Goal: Task Accomplishment & Management: Manage account settings

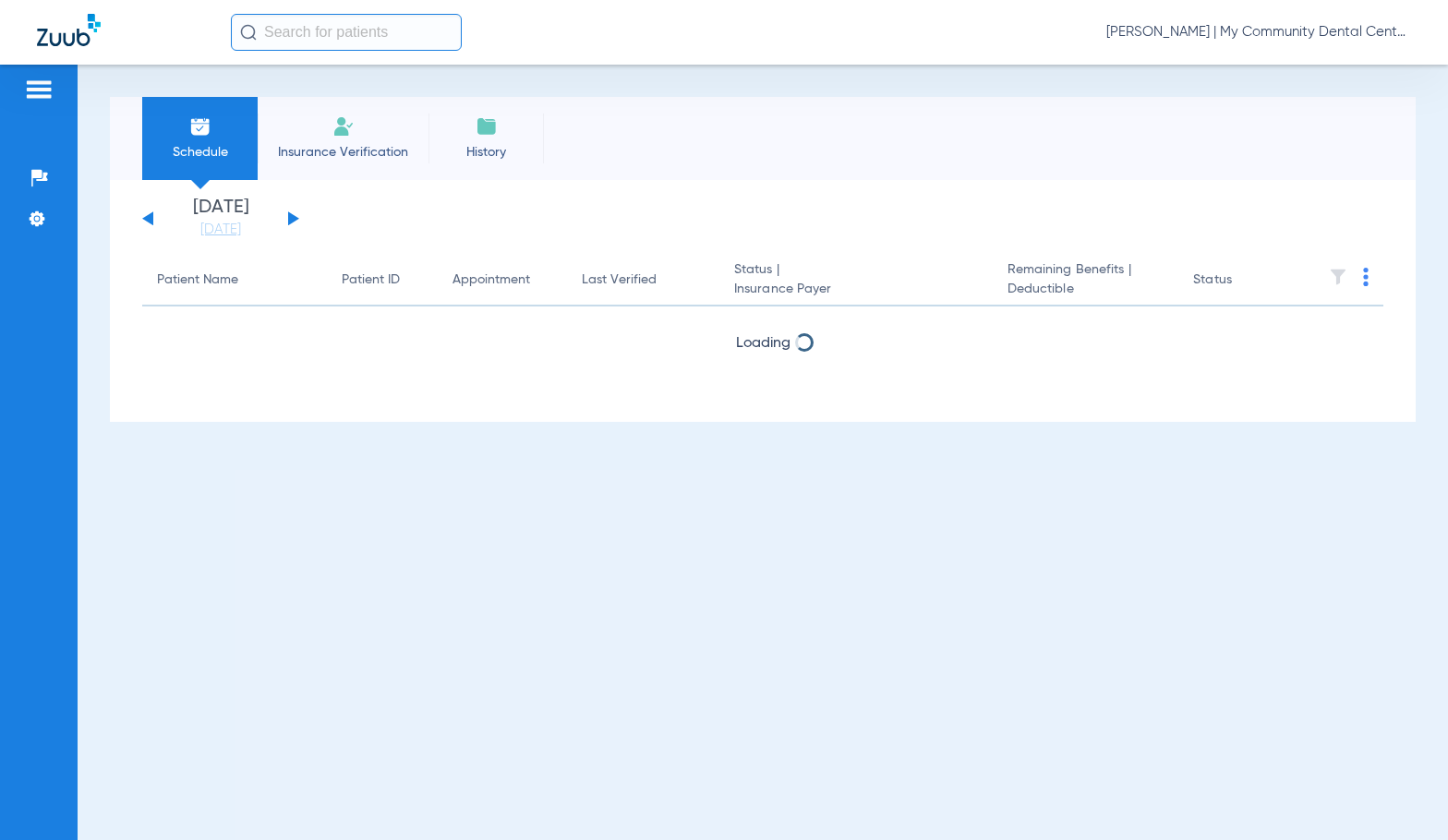
click at [1294, 37] on span "[PERSON_NAME] | My Community Dental Centers" at bounding box center [1259, 32] width 305 height 19
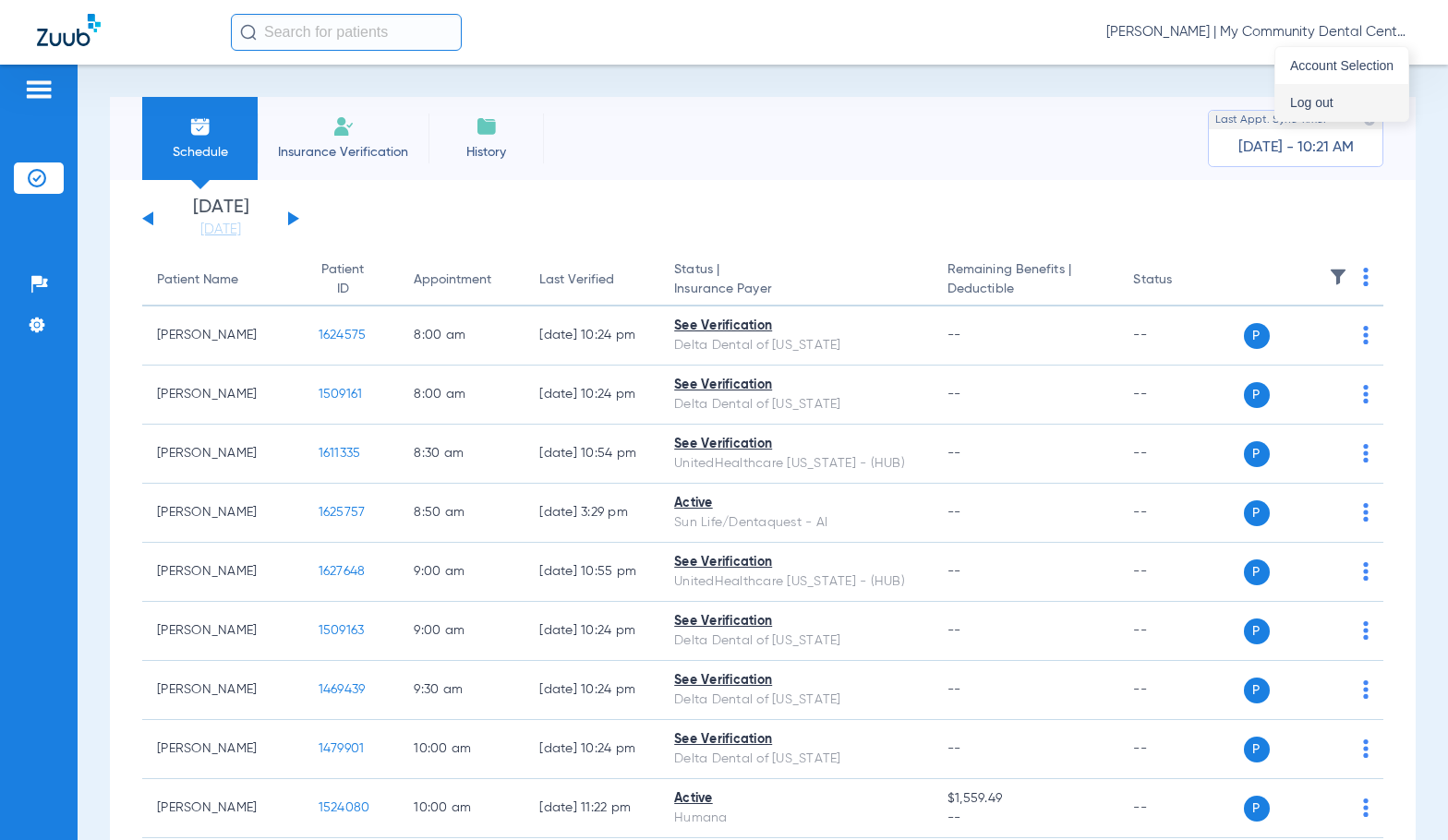
click at [1319, 103] on span "Log out" at bounding box center [1342, 102] width 104 height 13
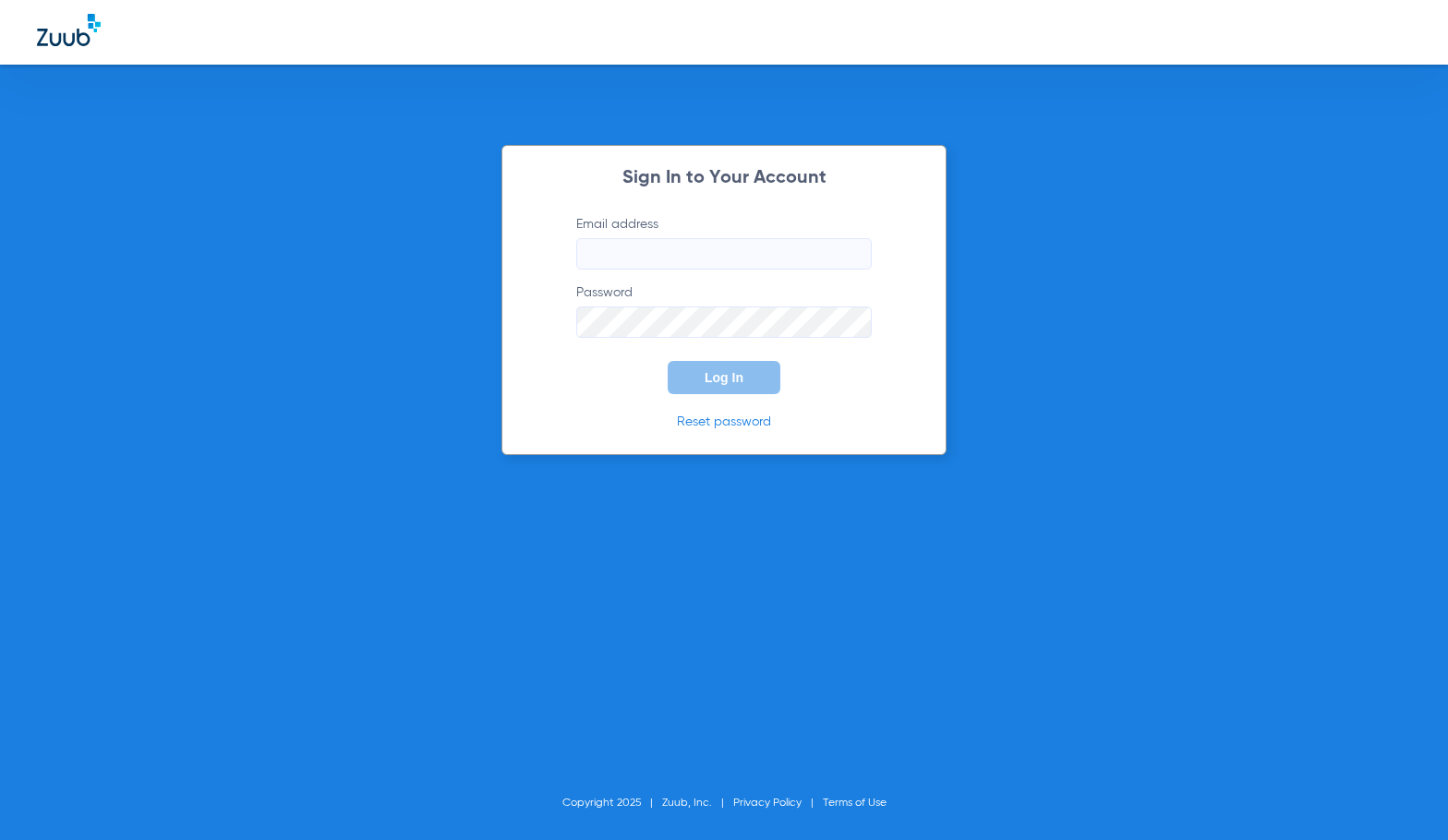
type input "[EMAIL_ADDRESS][DOMAIN_NAME]"
click at [703, 368] on button "Log In" at bounding box center [724, 378] width 113 height 34
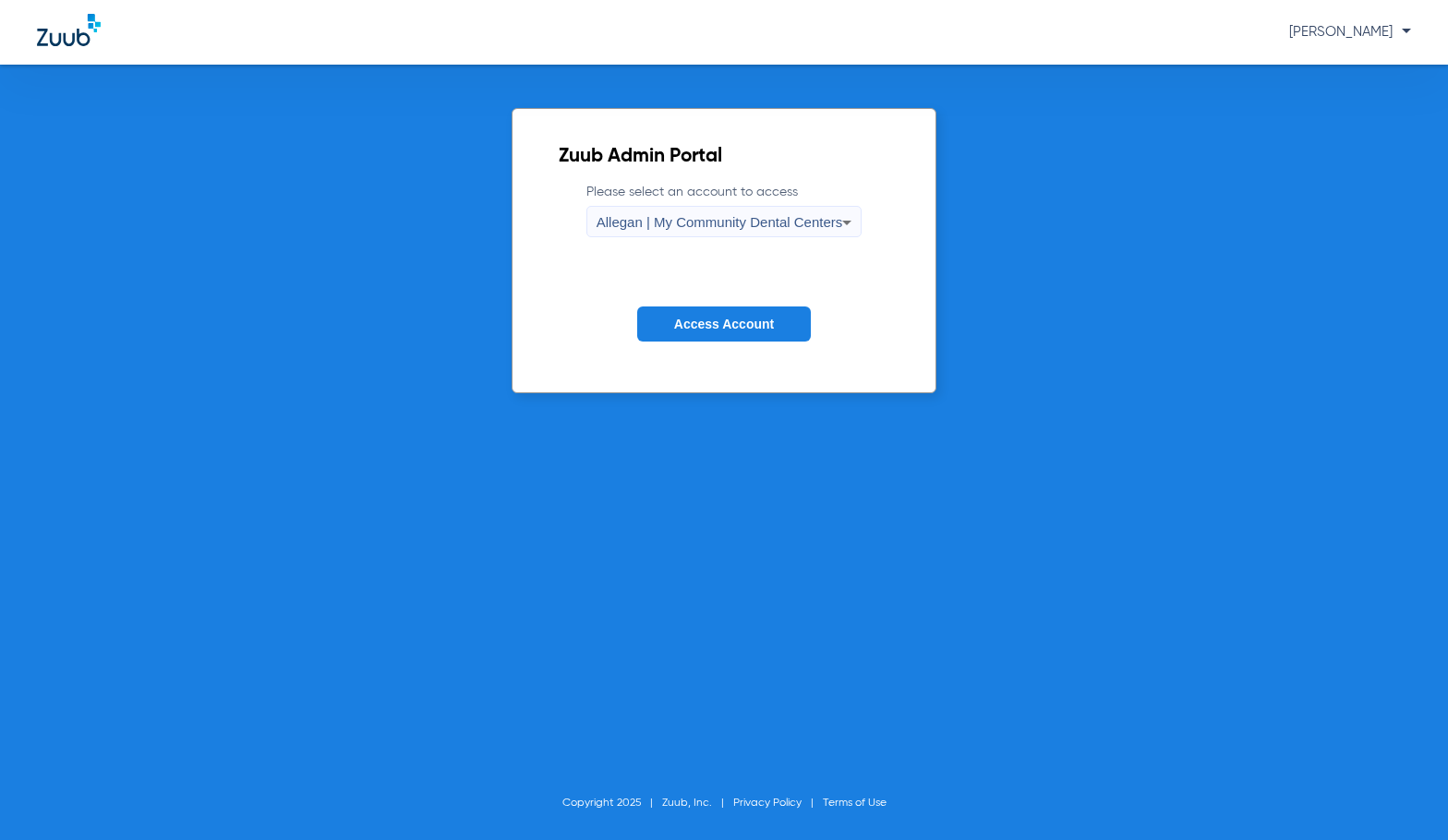
click at [778, 207] on div "Allegan | My Community Dental Centers" at bounding box center [720, 223] width 246 height 32
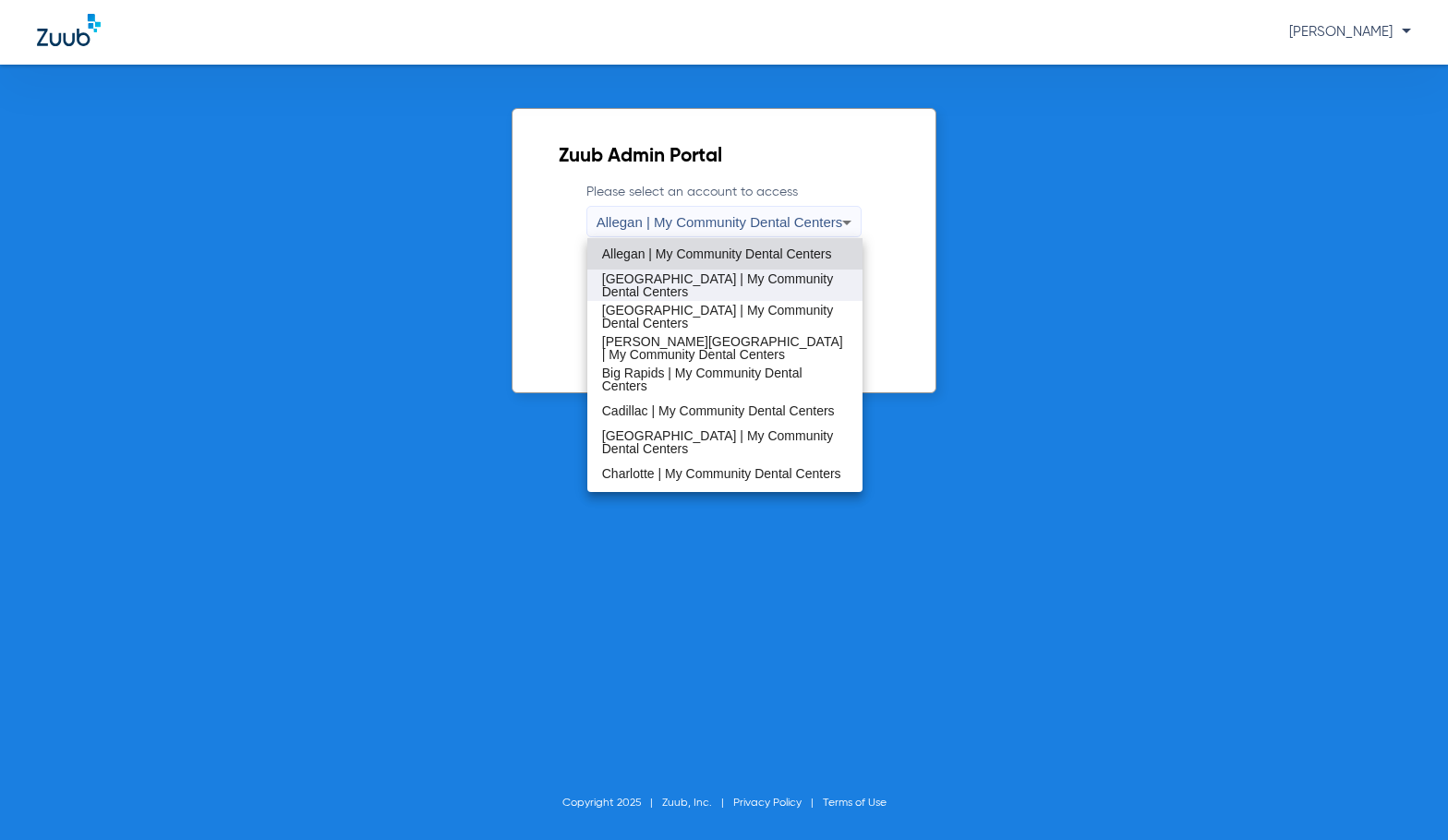
click at [691, 288] on span "[GEOGRAPHIC_DATA] | My Community Dental Centers" at bounding box center [724, 285] width 246 height 26
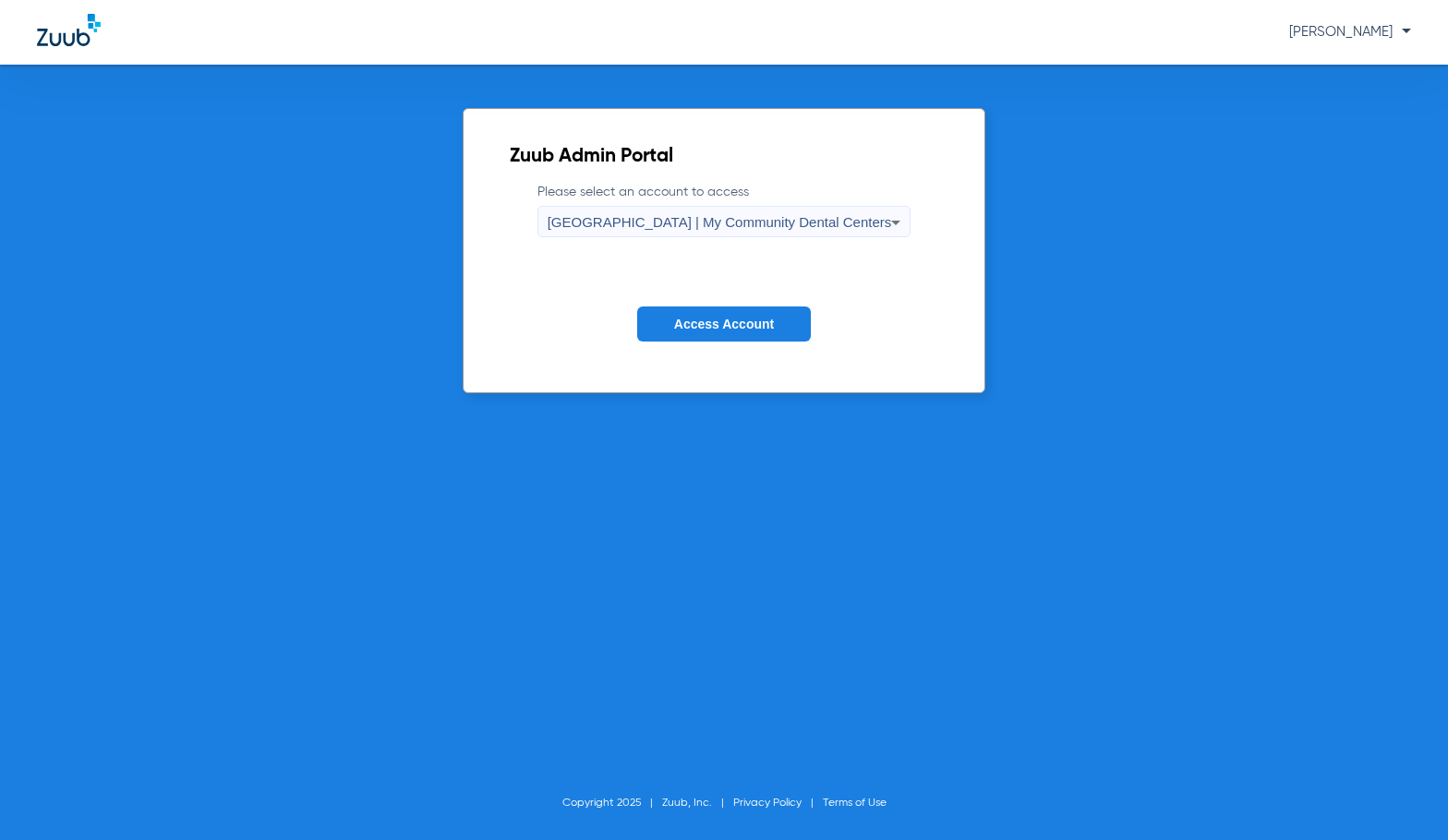
click at [725, 317] on span "Access Account" at bounding box center [724, 324] width 100 height 15
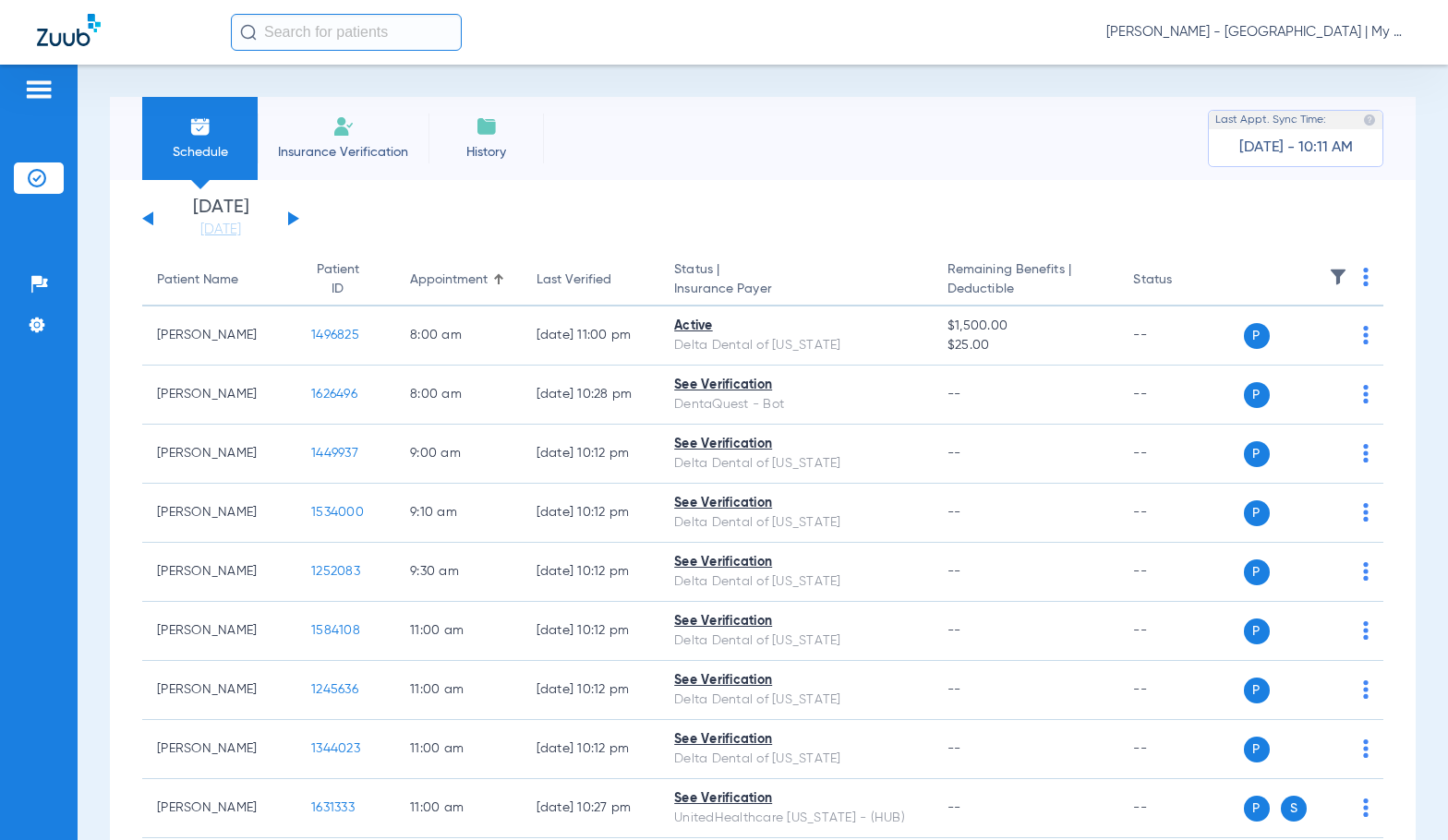
drag, startPoint x: 236, startPoint y: 236, endPoint x: 500, endPoint y: 431, distance: 328.2
click at [236, 236] on link "[DATE]" at bounding box center [221, 230] width 111 height 19
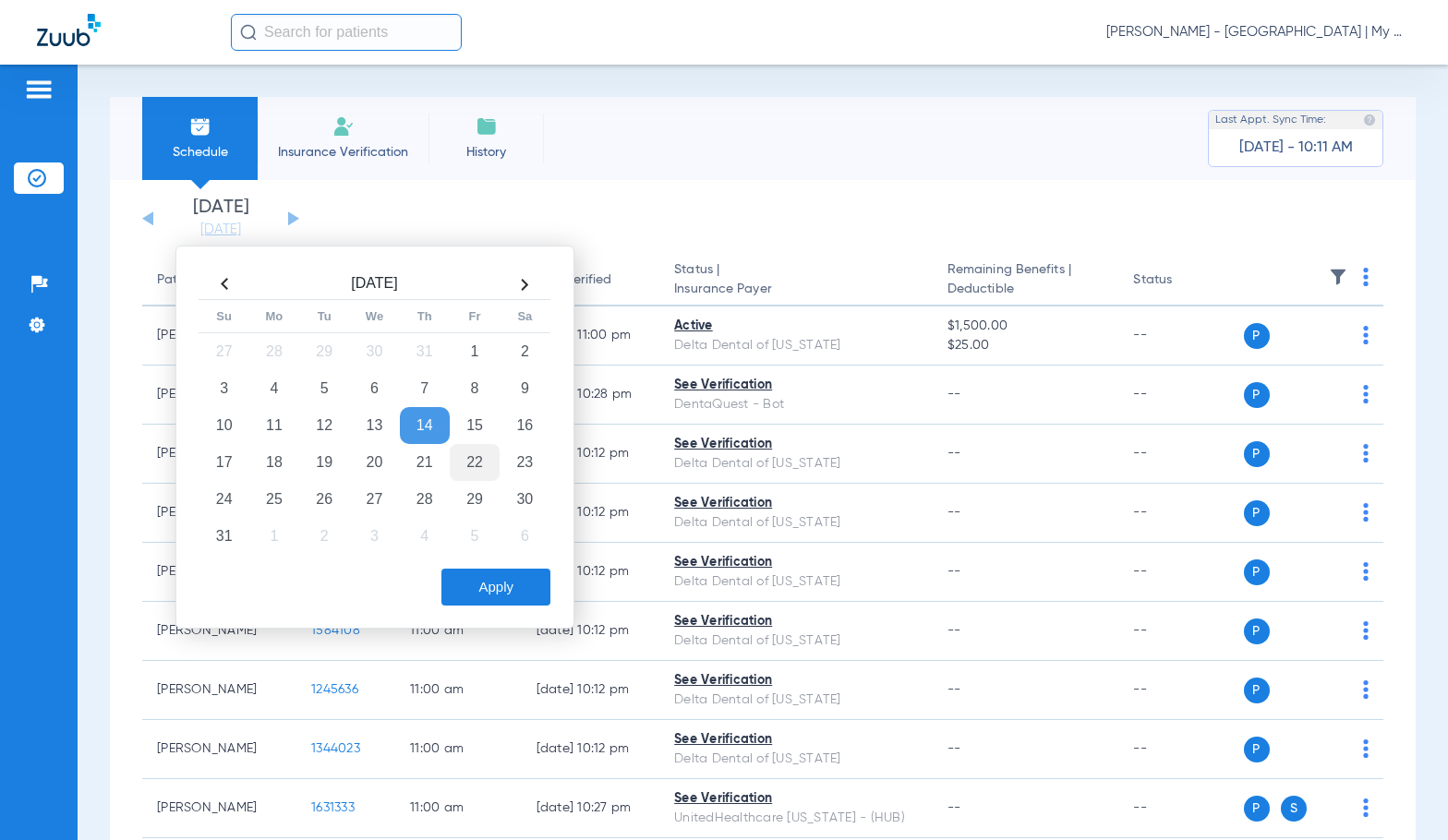
click at [489, 467] on td "22" at bounding box center [475, 462] width 49 height 37
click at [471, 600] on button "Apply" at bounding box center [496, 587] width 109 height 37
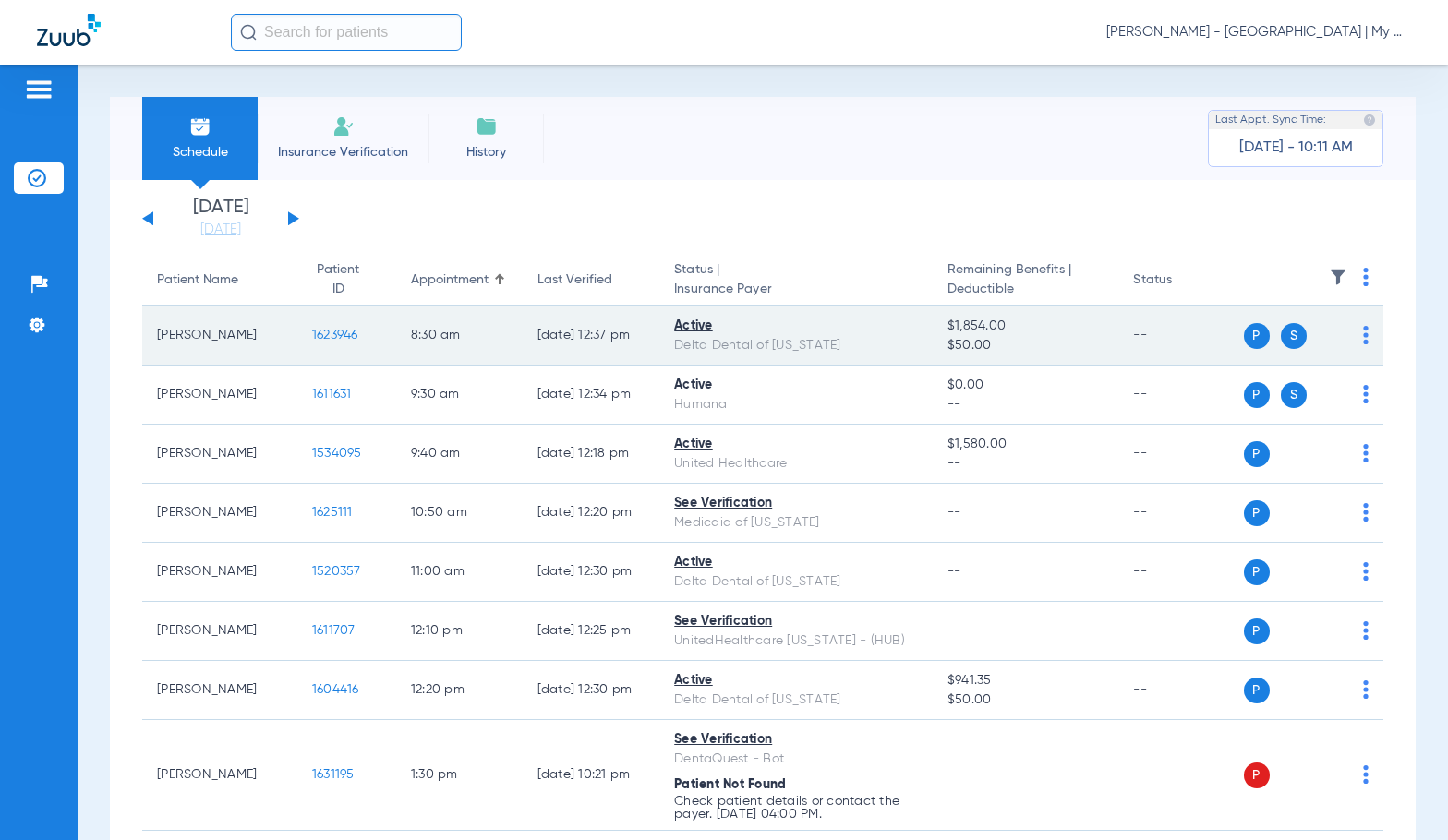
click at [332, 328] on span "1623946" at bounding box center [335, 334] width 47 height 13
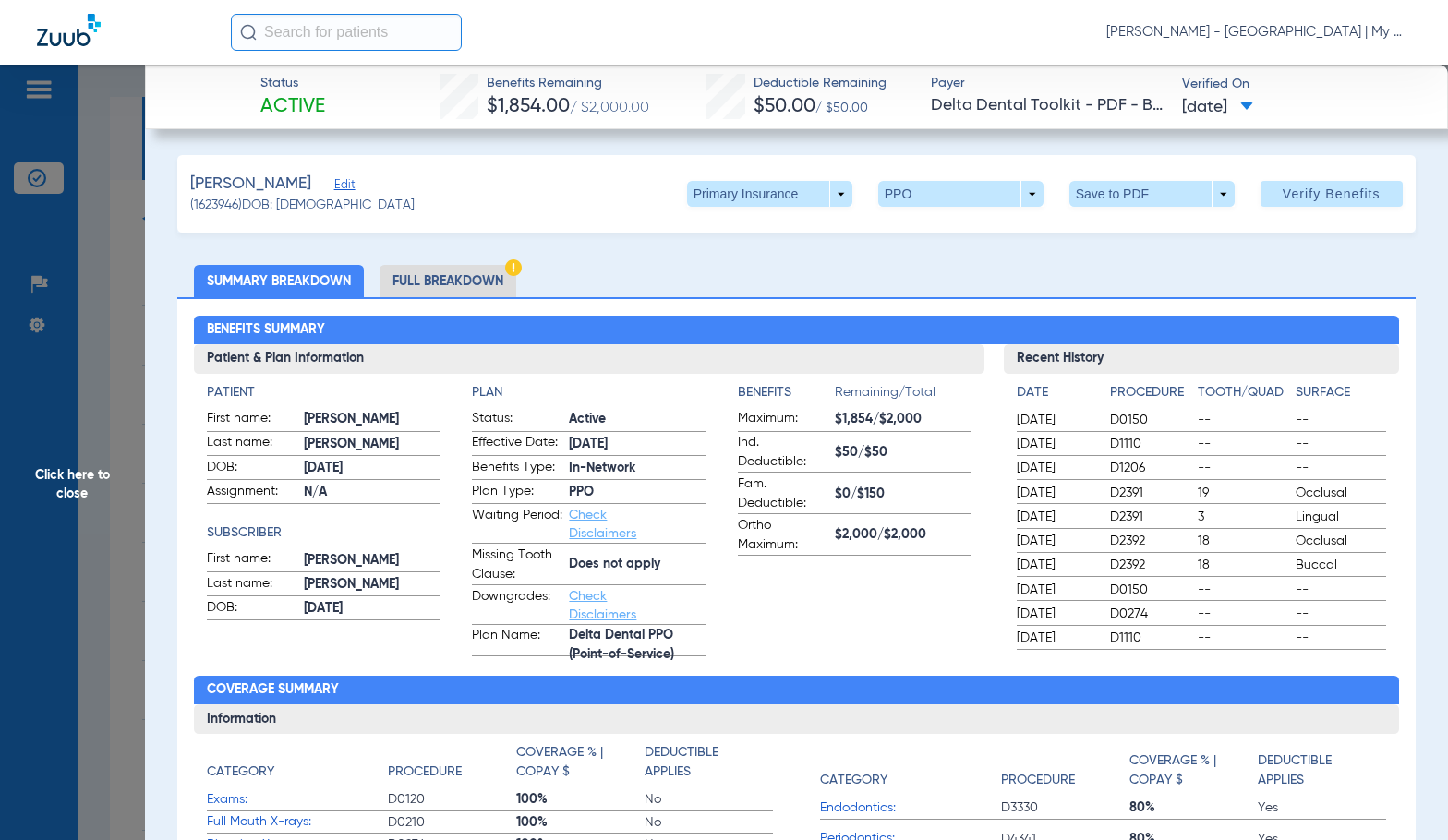
click at [472, 282] on li "Full Breakdown" at bounding box center [448, 281] width 137 height 33
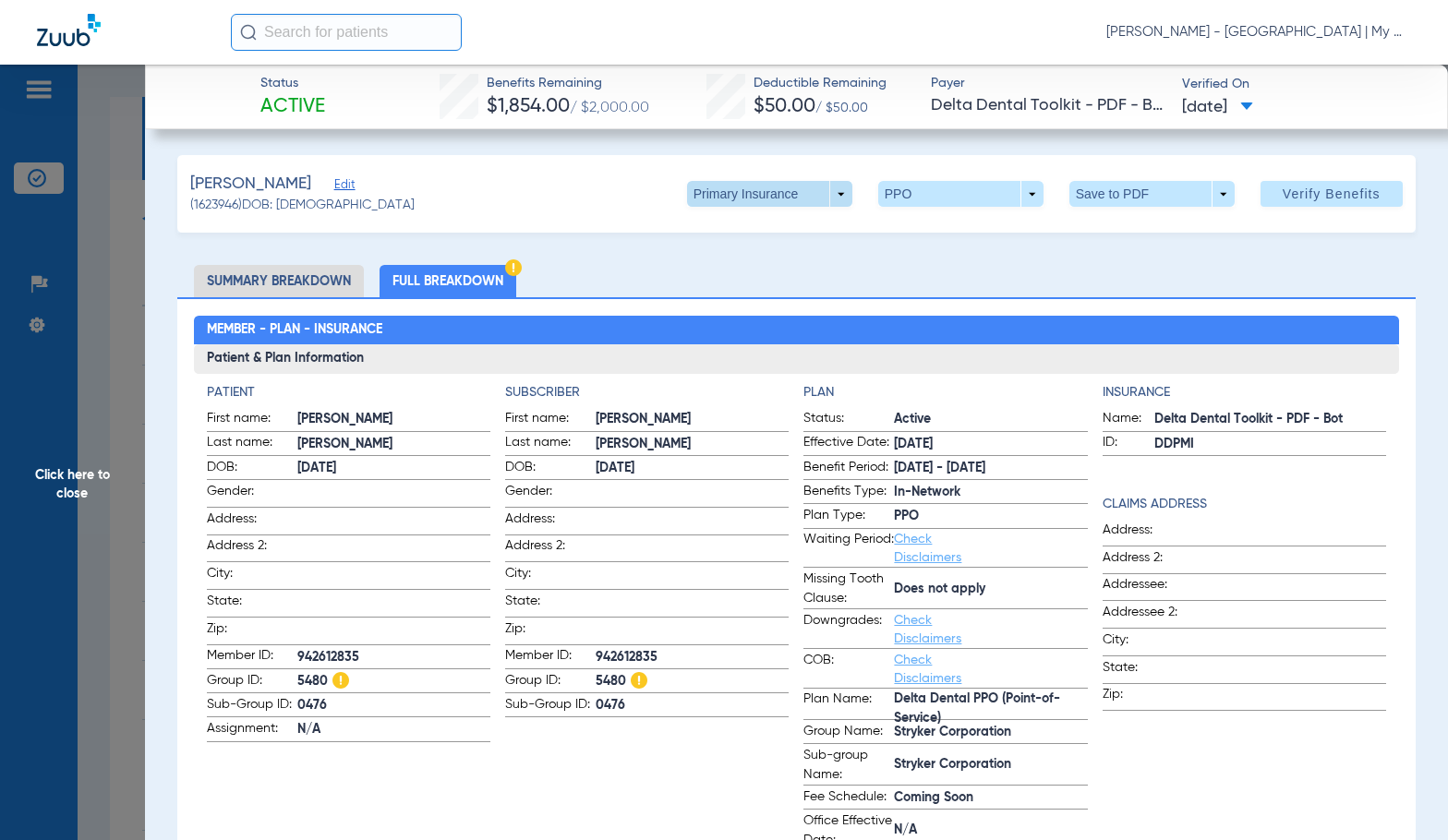
click at [823, 200] on span at bounding box center [769, 194] width 165 height 26
click at [766, 262] on span "Secondary Insurance" at bounding box center [749, 267] width 122 height 13
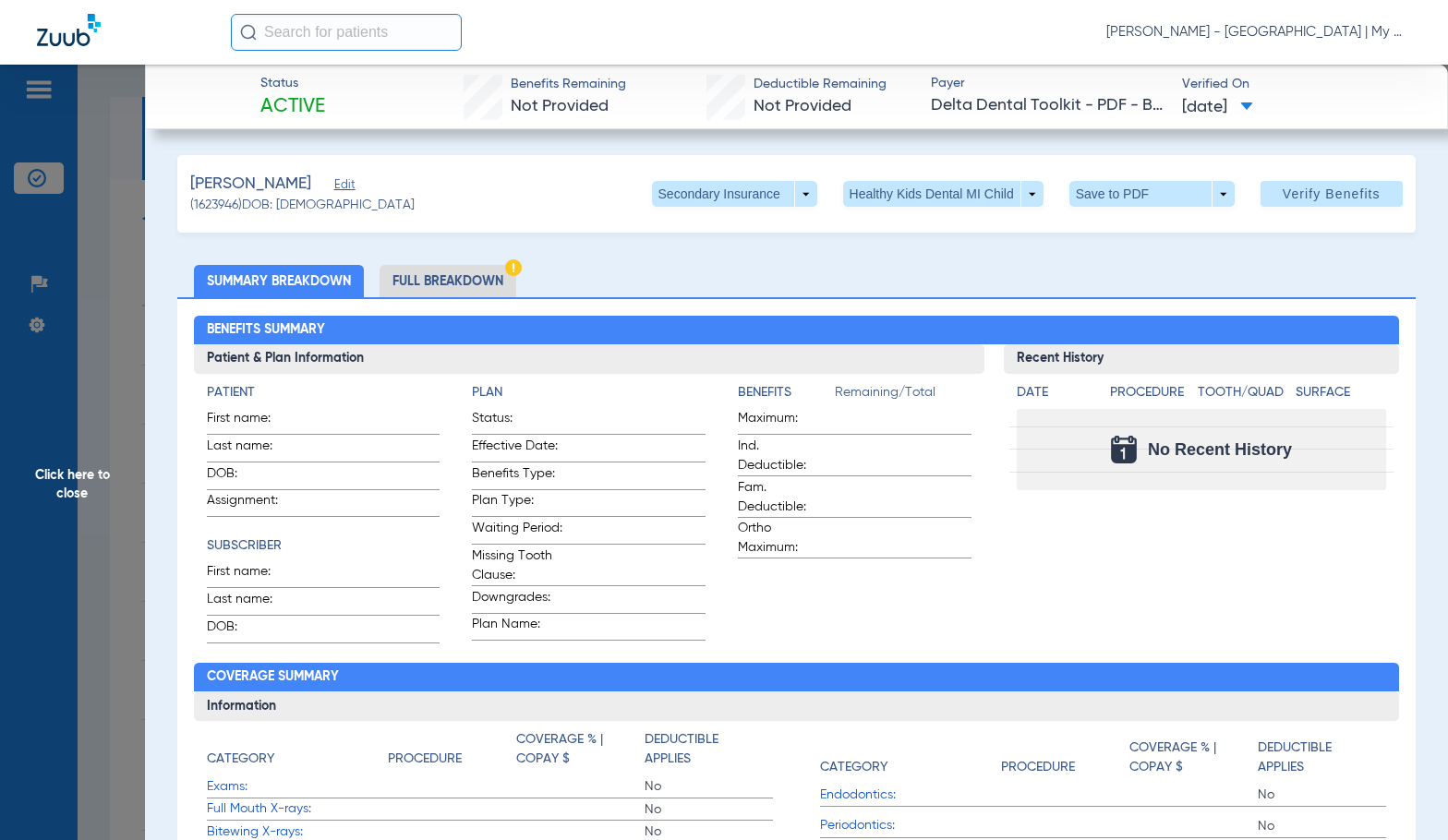
click at [470, 284] on li "Full Breakdown" at bounding box center [448, 281] width 137 height 33
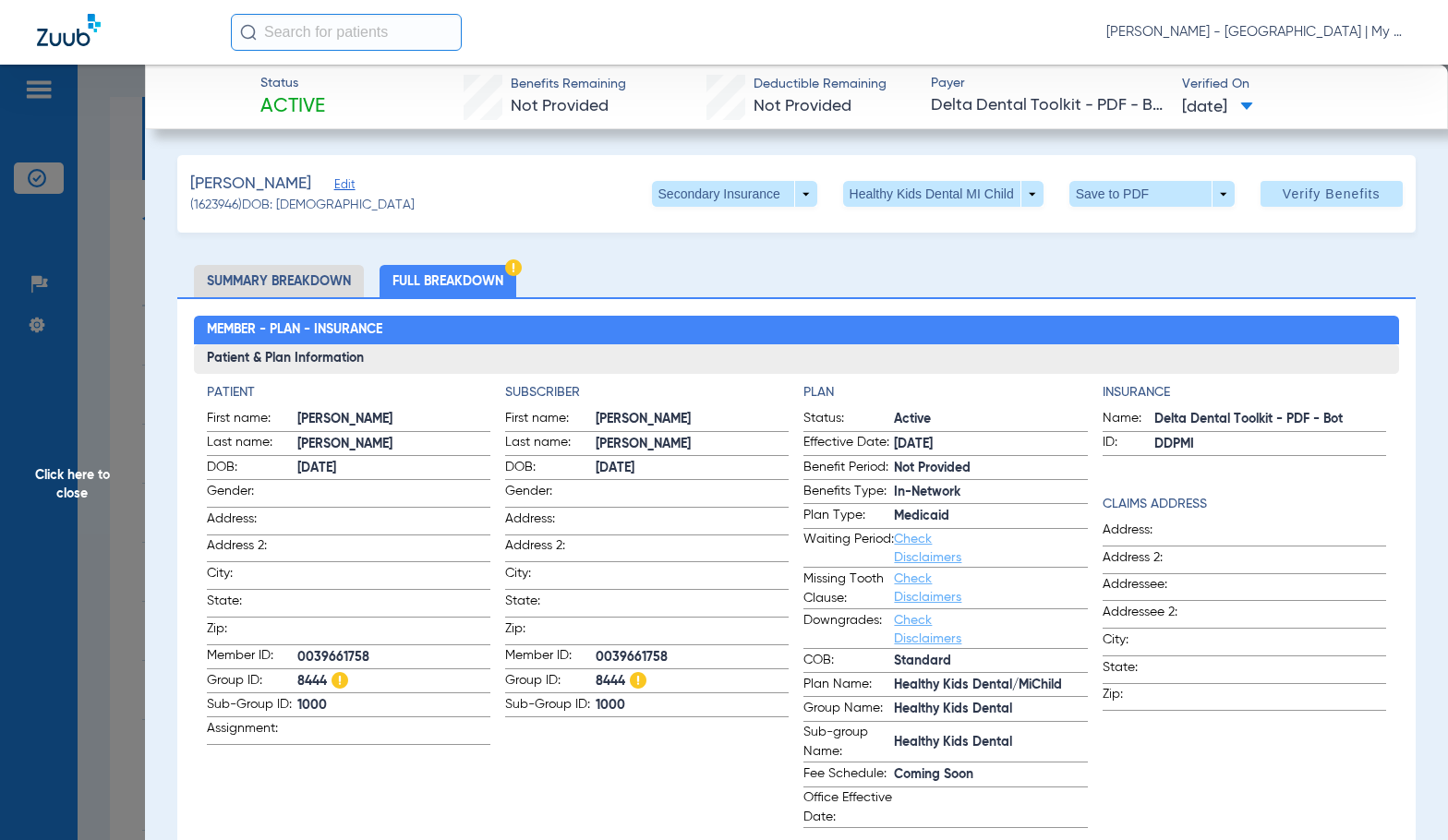
click at [128, 590] on span "Click here to close" at bounding box center [72, 484] width 145 height 840
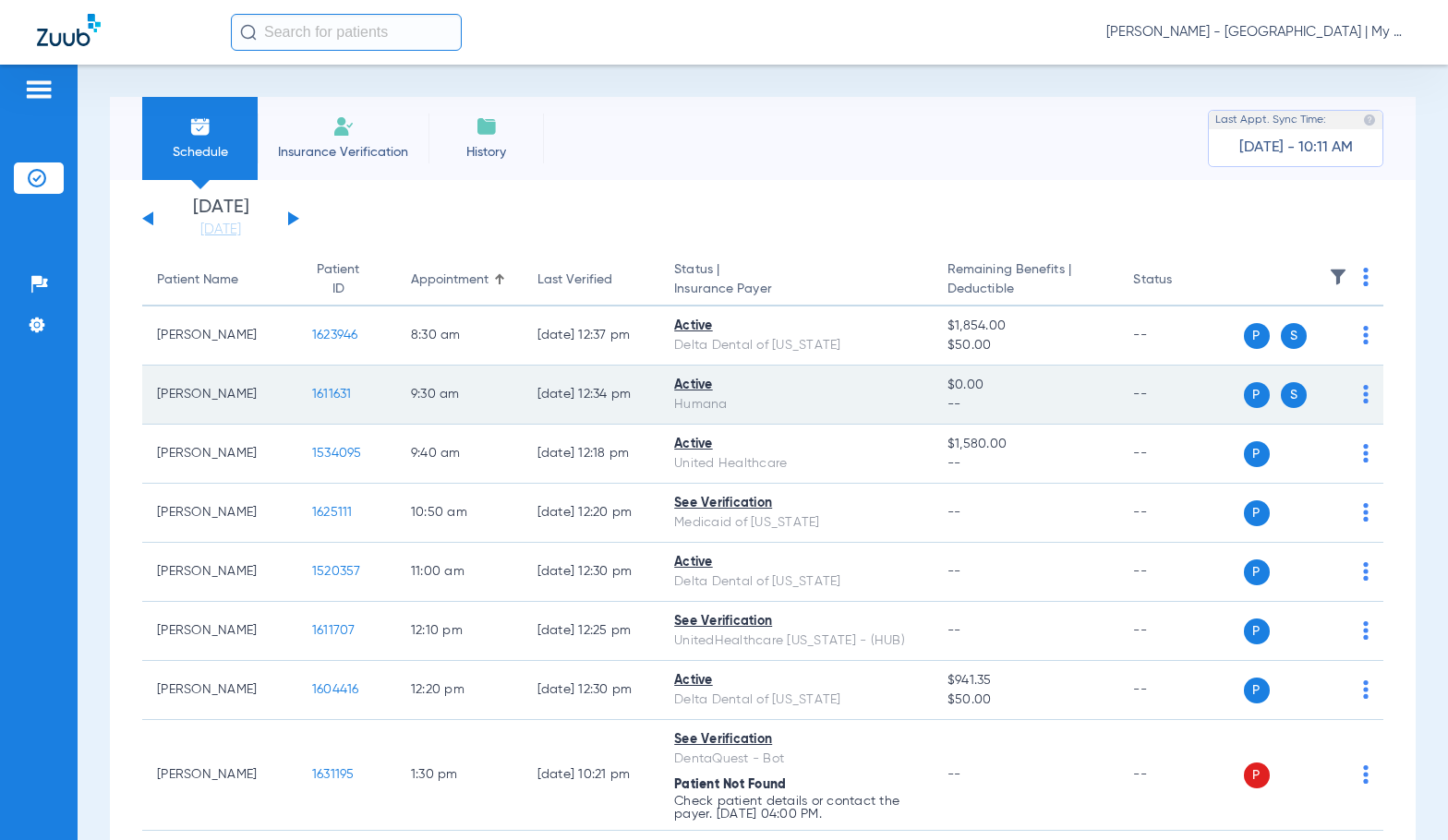
click at [312, 395] on span "1611631" at bounding box center [332, 394] width 40 height 13
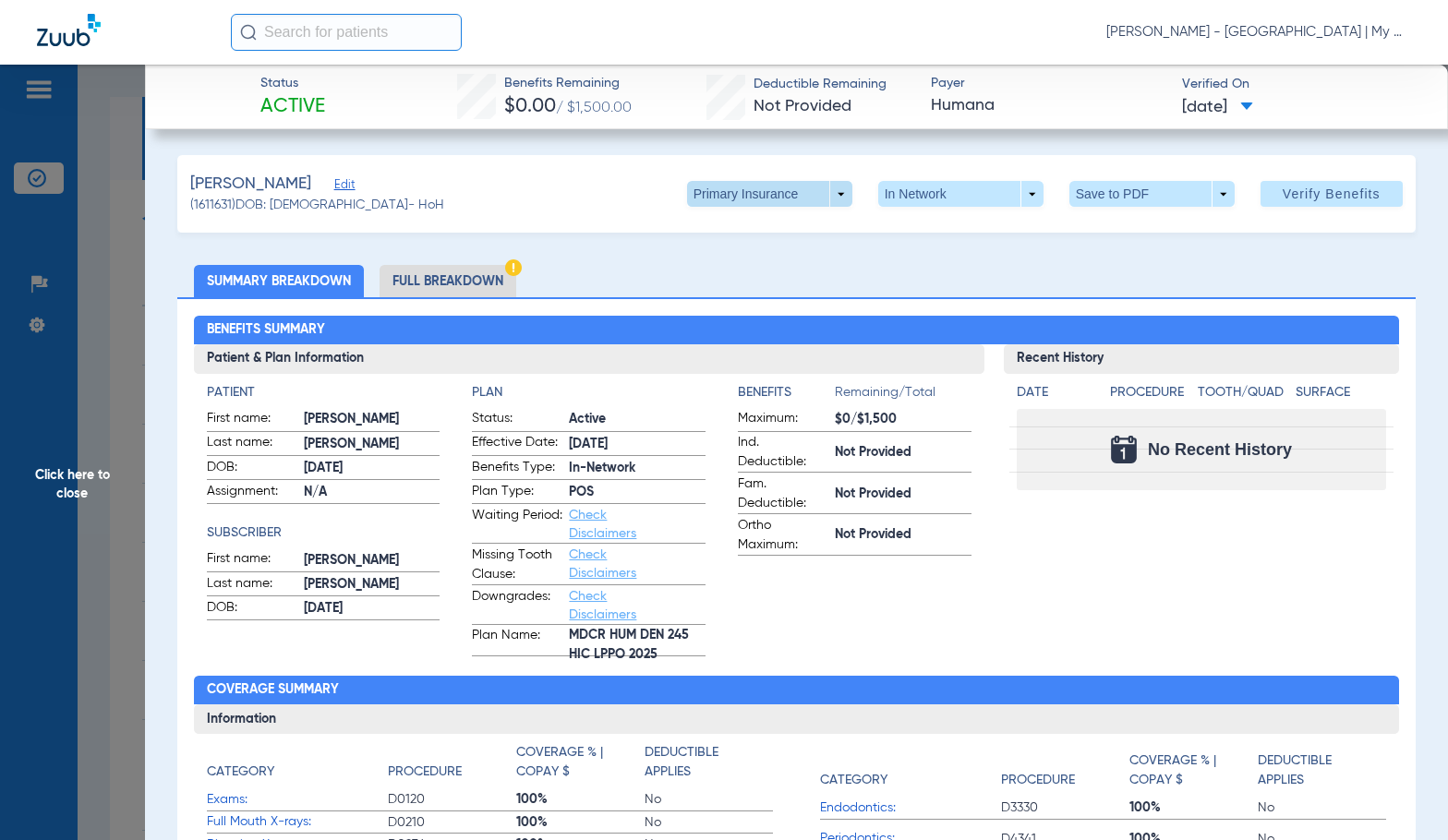
click at [747, 200] on span at bounding box center [769, 194] width 45 height 45
click at [759, 270] on span "Secondary Insurance" at bounding box center [749, 267] width 122 height 13
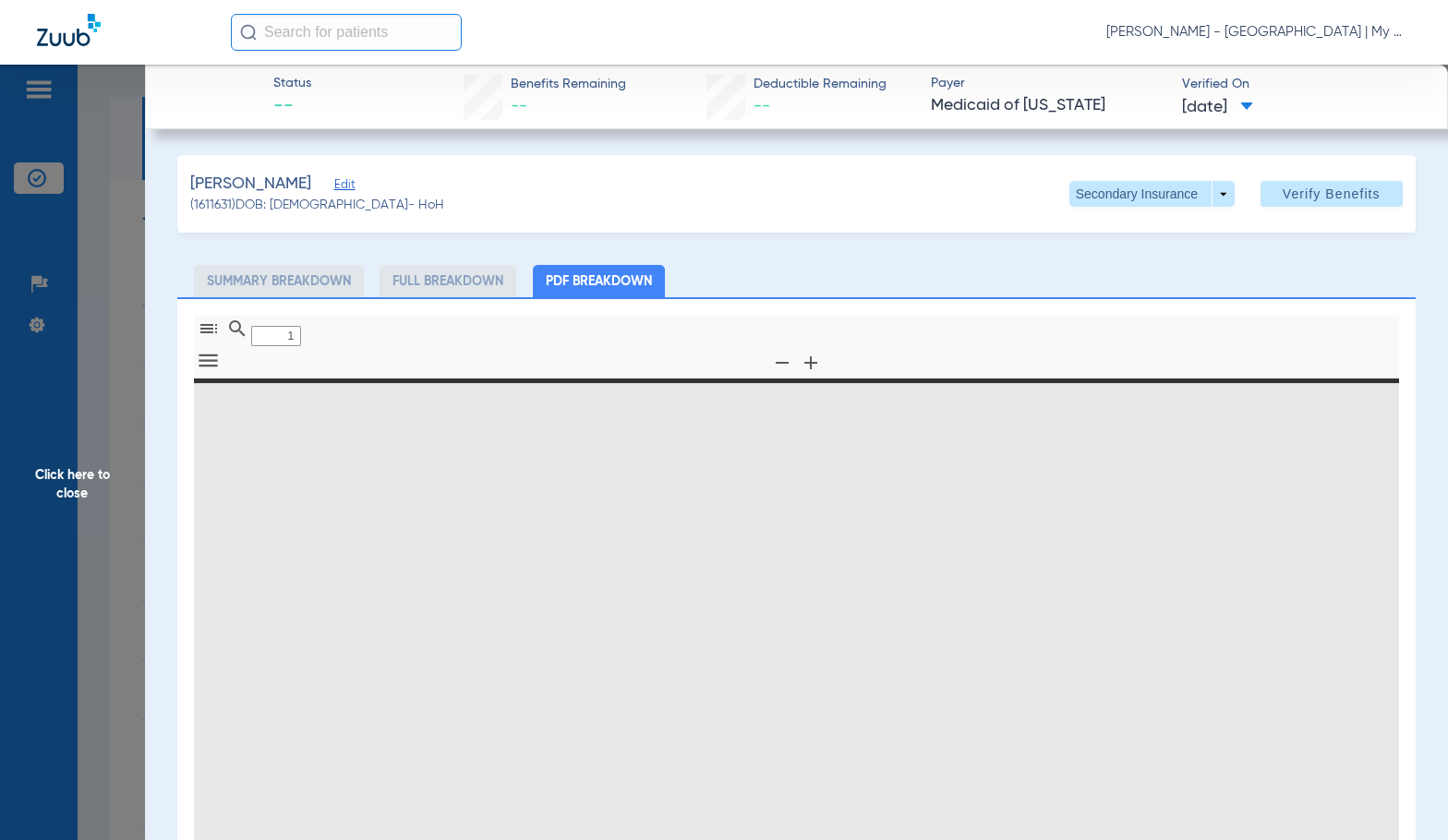
type input "0"
select select "page-width"
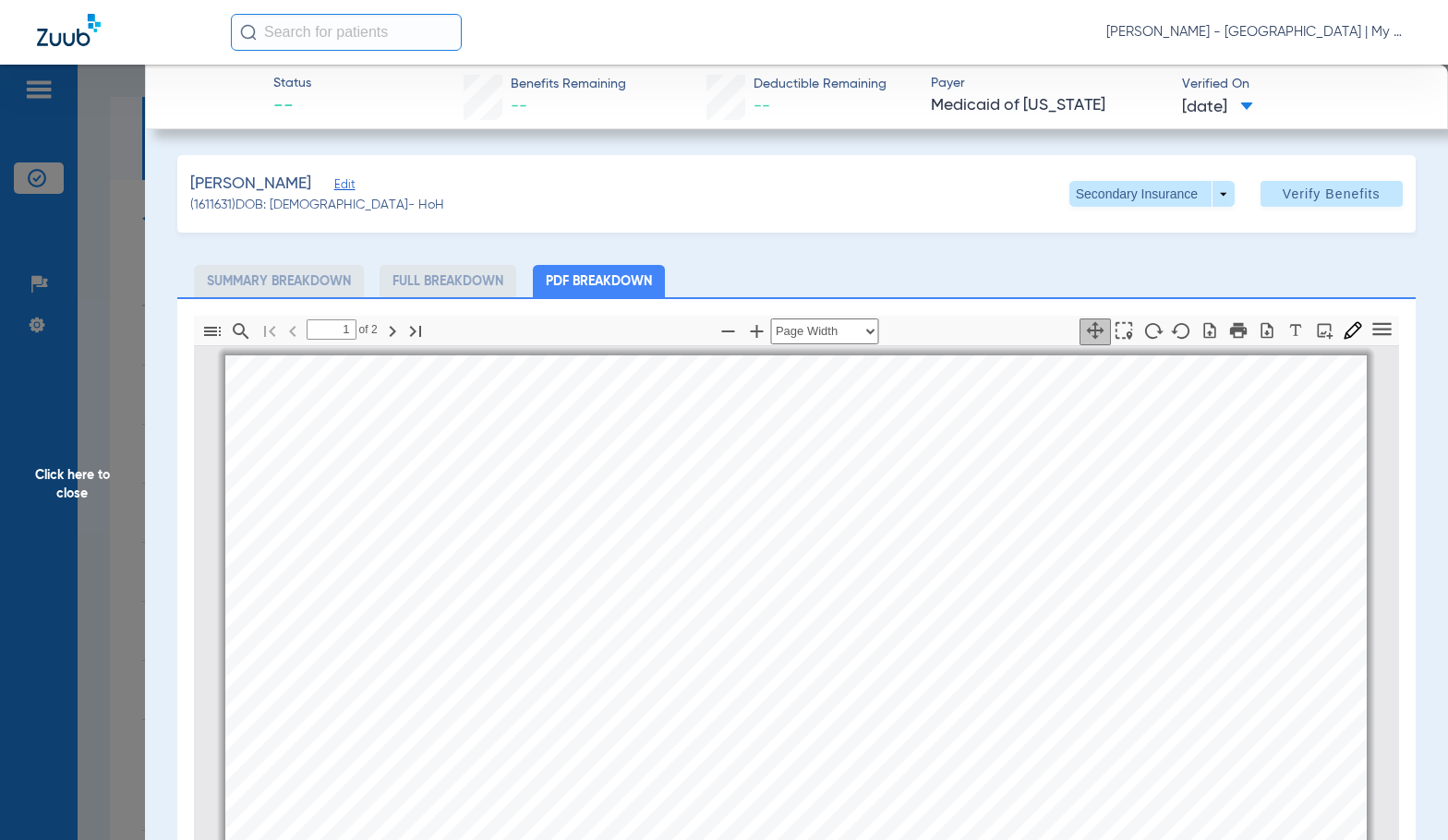
scroll to position [9, 0]
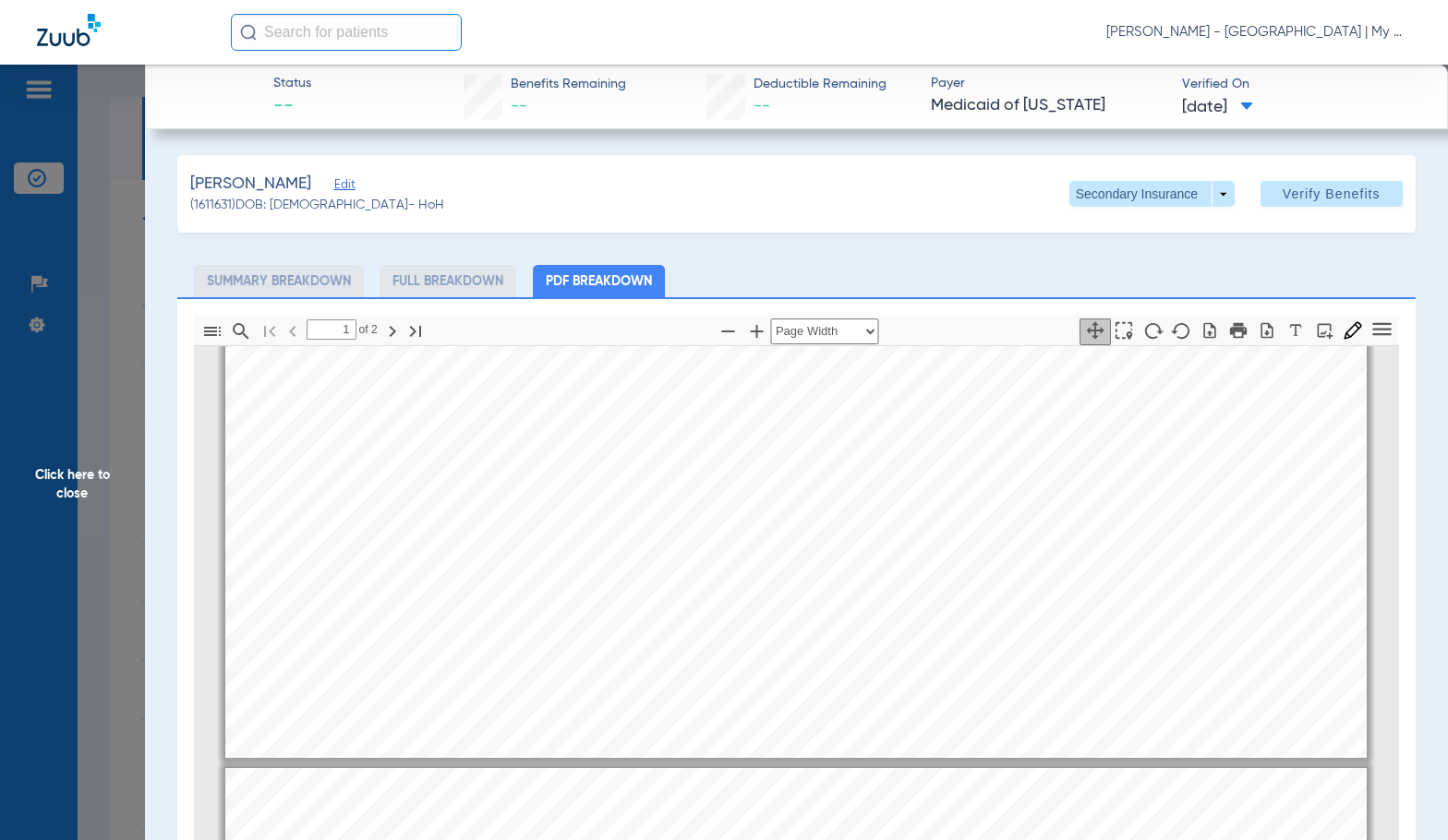
type input "2"
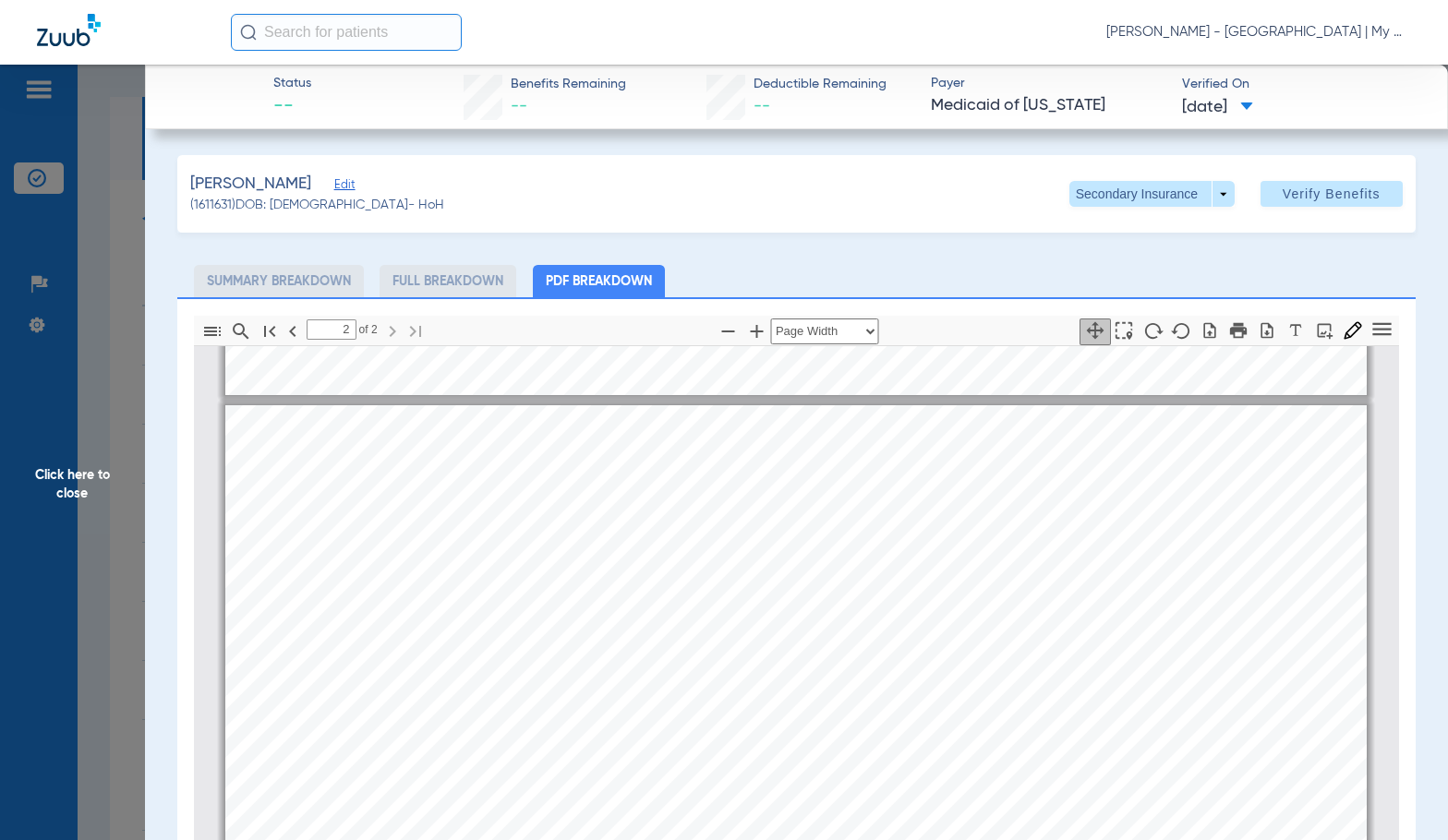
scroll to position [1856, 0]
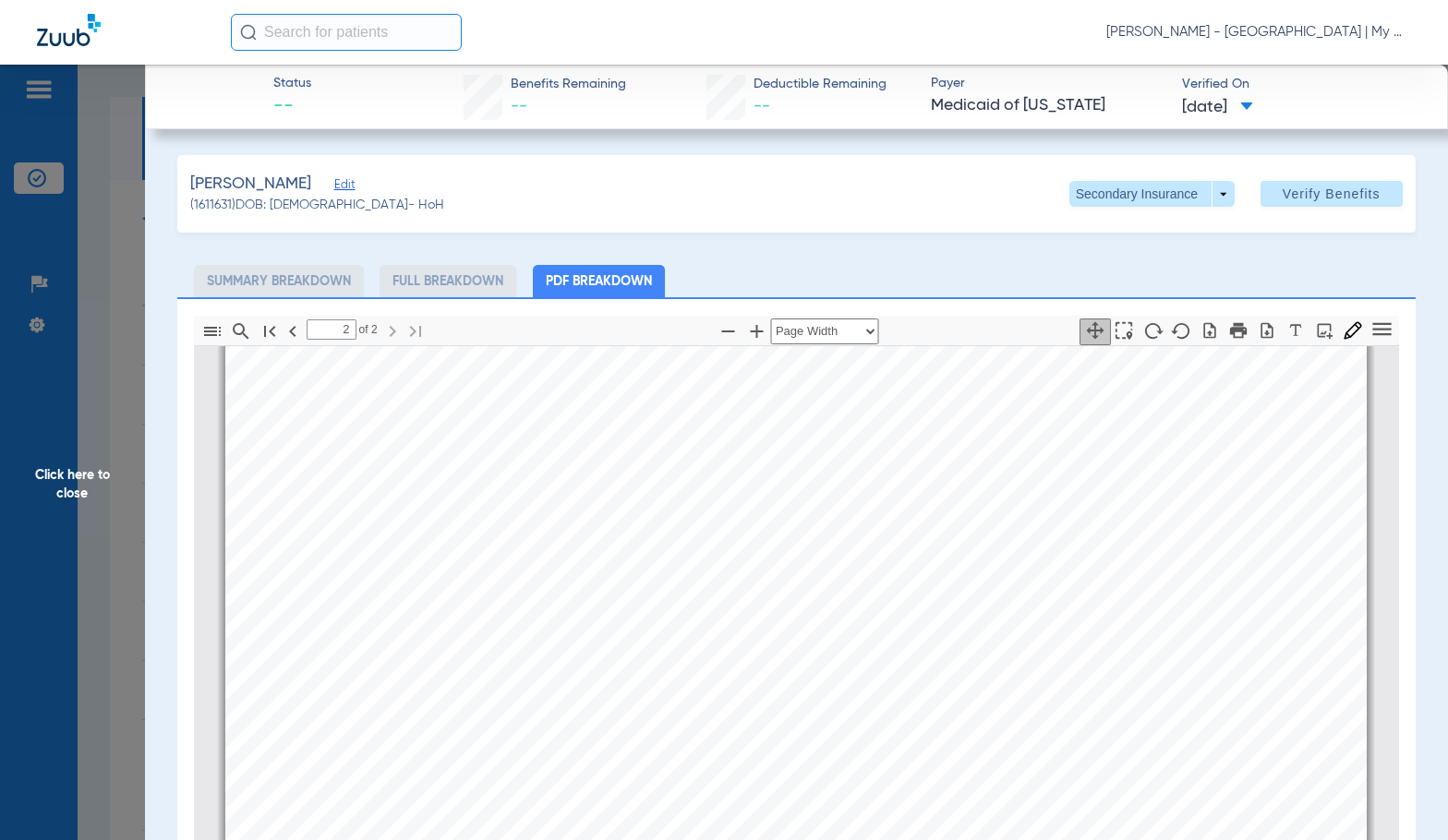
click at [98, 485] on span "Click here to close" at bounding box center [72, 484] width 145 height 840
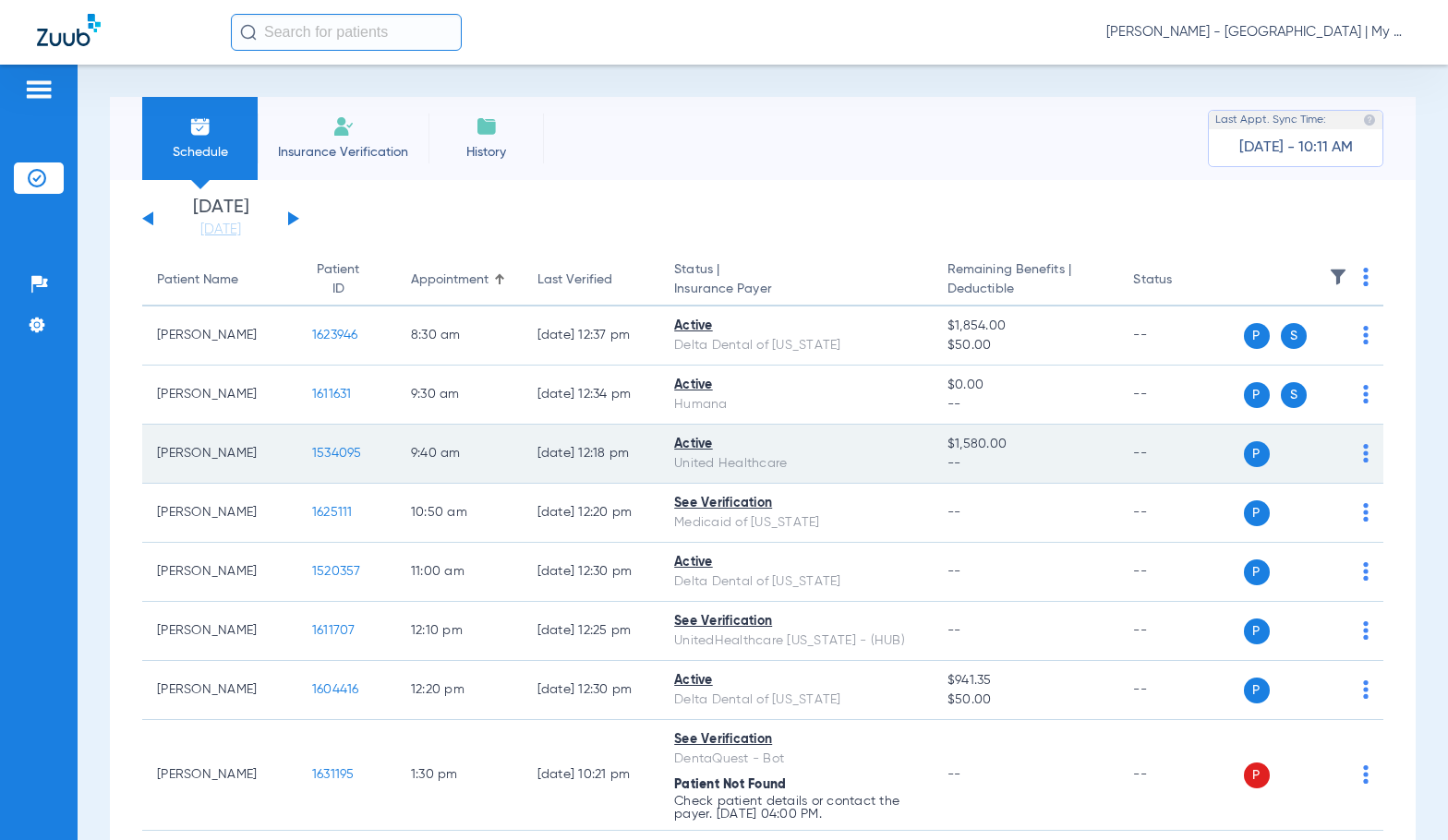
click at [333, 456] on span "1534095" at bounding box center [337, 453] width 49 height 13
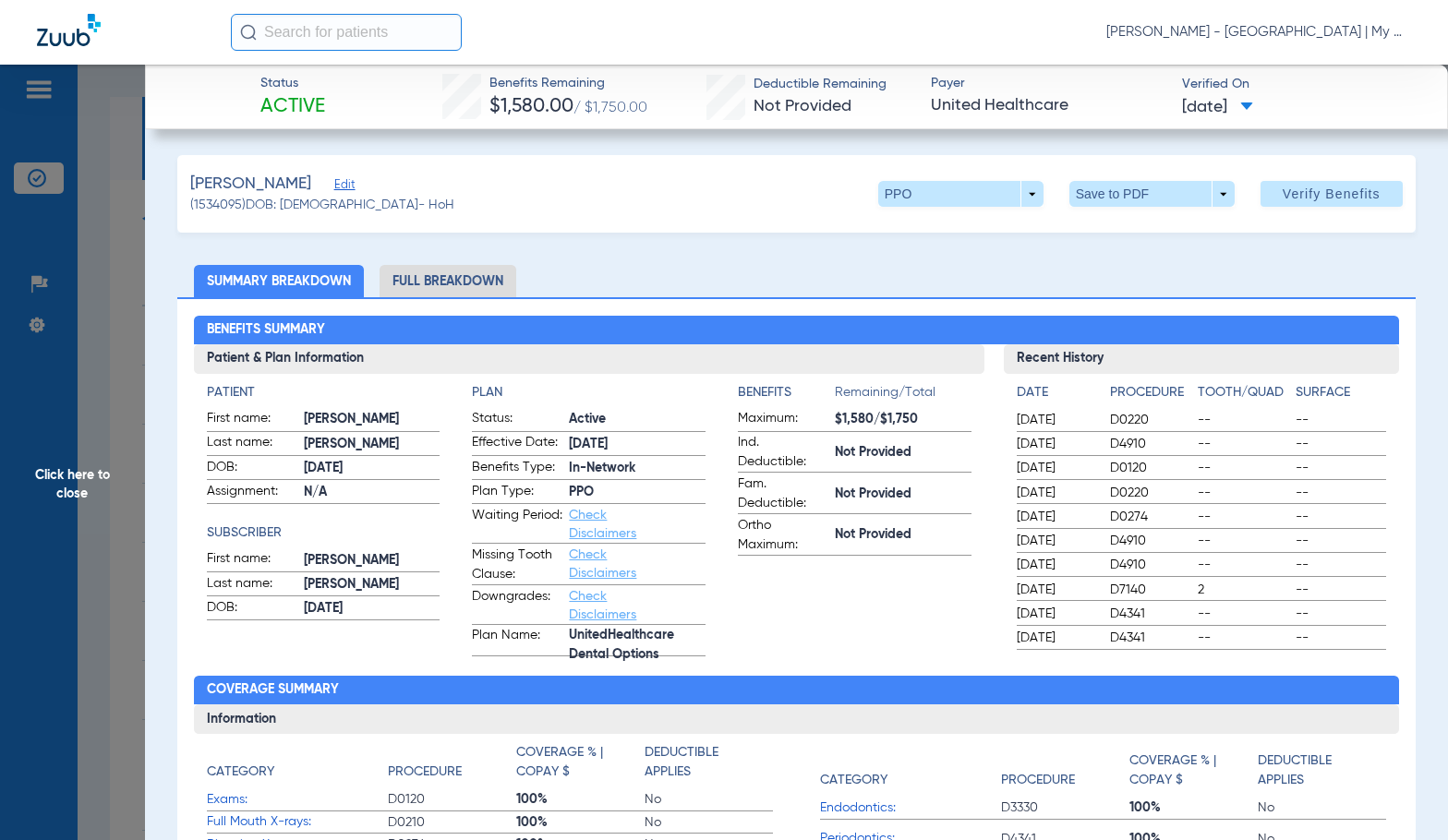
click at [486, 295] on li "Full Breakdown" at bounding box center [448, 281] width 137 height 33
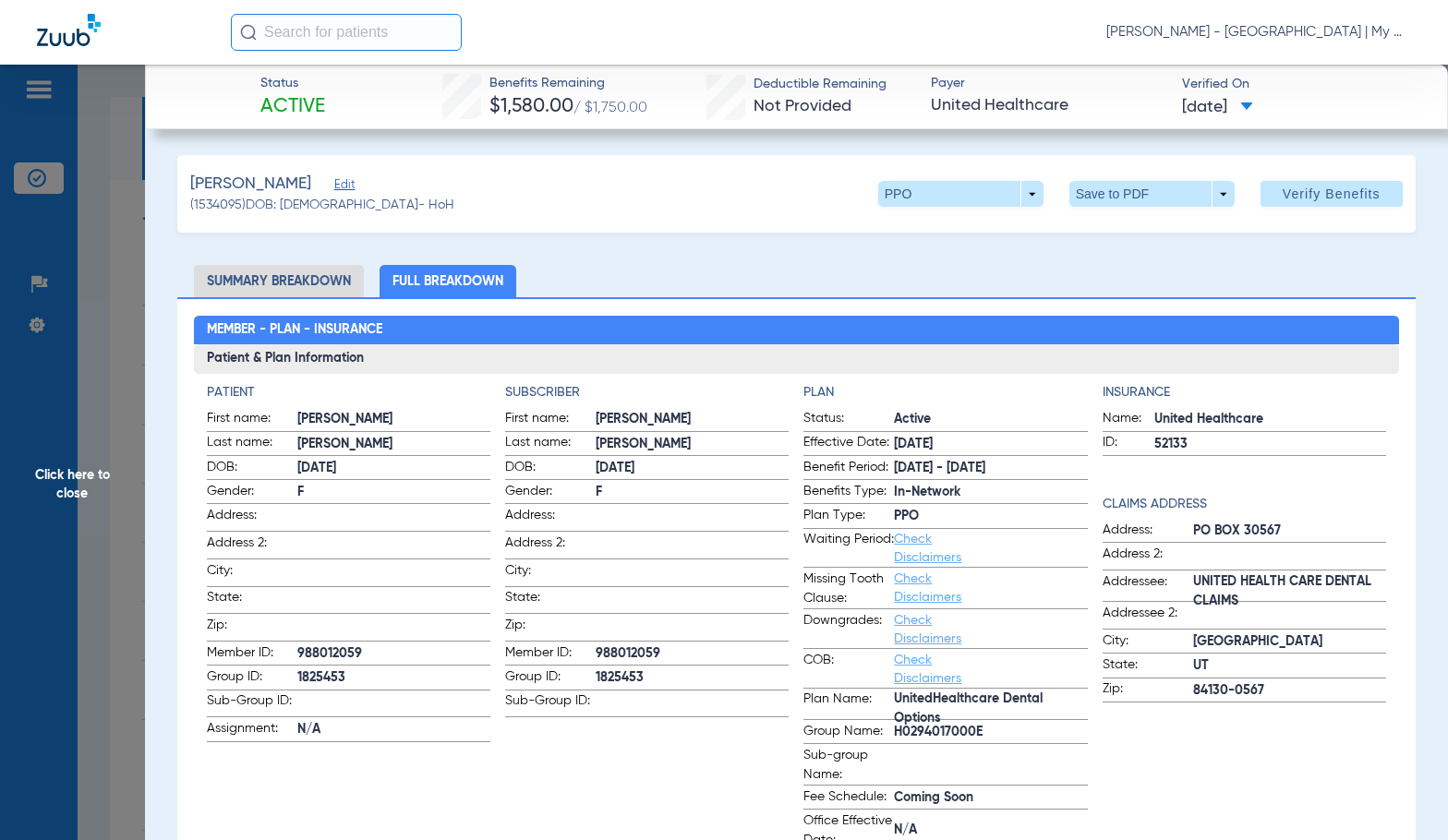
drag, startPoint x: 537, startPoint y: 469, endPoint x: 509, endPoint y: 358, distance: 114.5
click at [537, 451] on form "First name: [PERSON_NAME] Last name: [PERSON_NAME]: [DEMOGRAPHIC_DATA] Gender: …" at bounding box center [647, 563] width 284 height 309
click at [710, 521] on span at bounding box center [692, 515] width 193 height 20
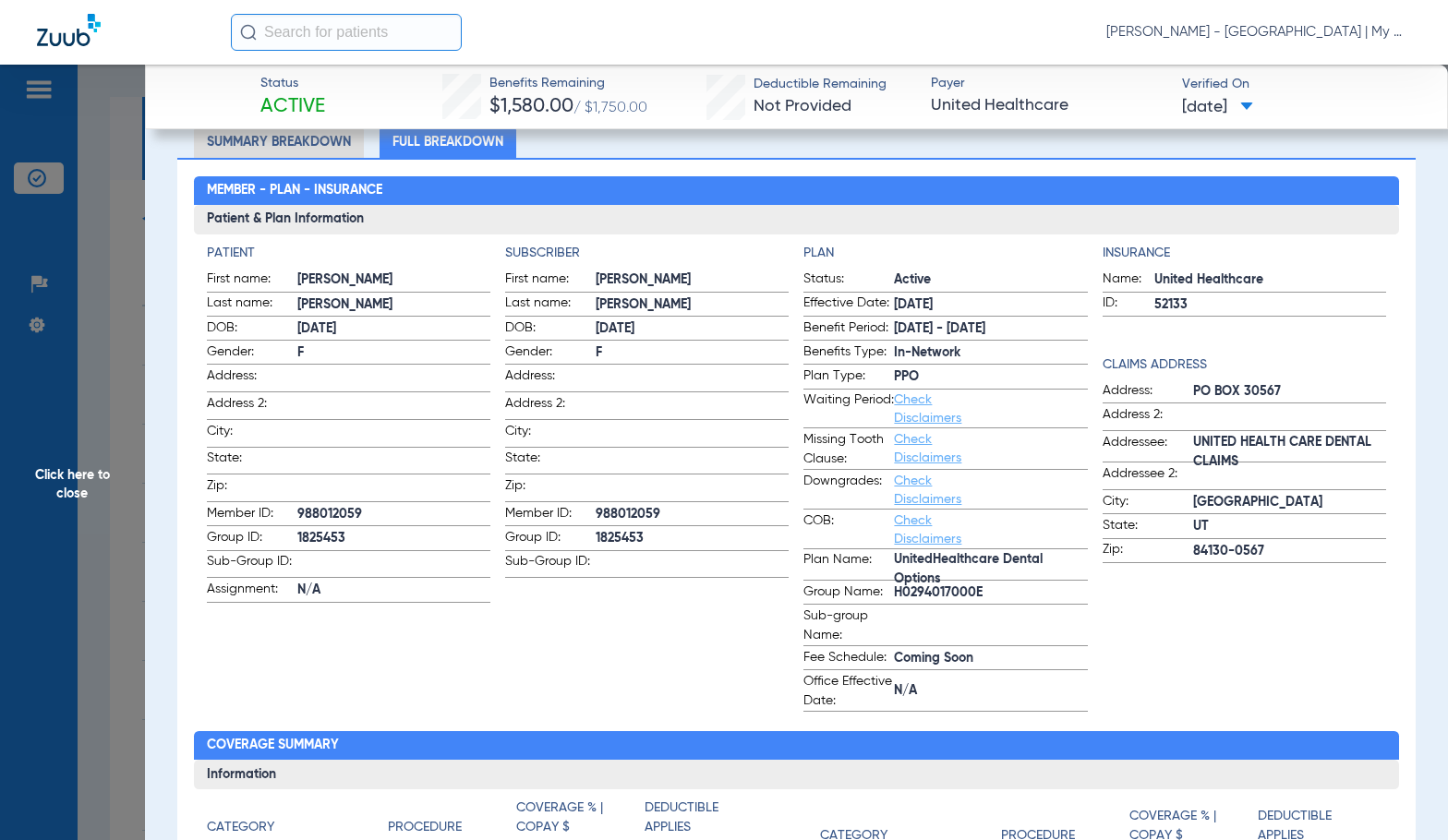
scroll to position [0, 0]
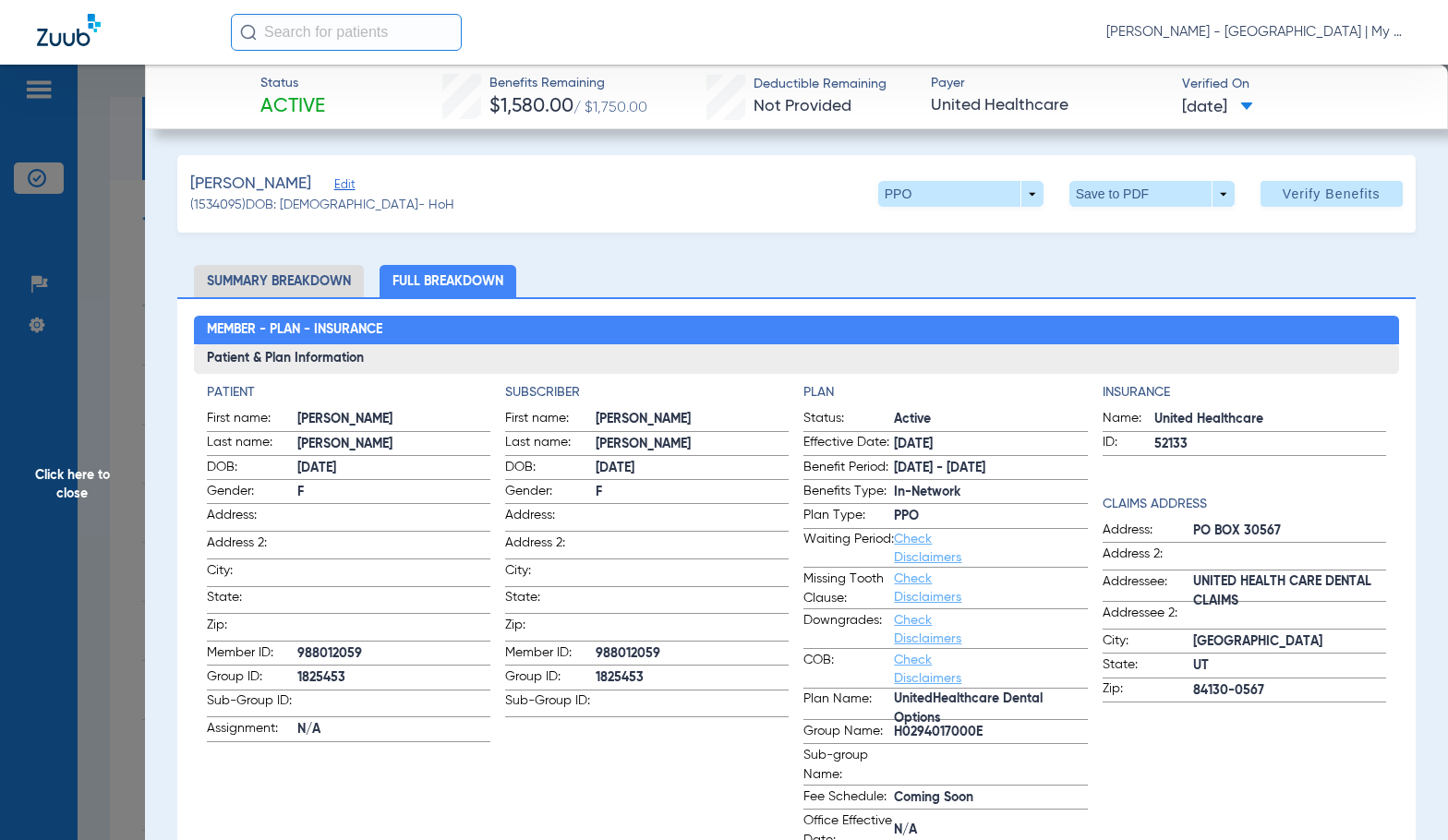
drag, startPoint x: 64, startPoint y: 466, endPoint x: 273, endPoint y: 424, distance: 213.2
click at [64, 466] on span "Click here to close" at bounding box center [72, 484] width 145 height 840
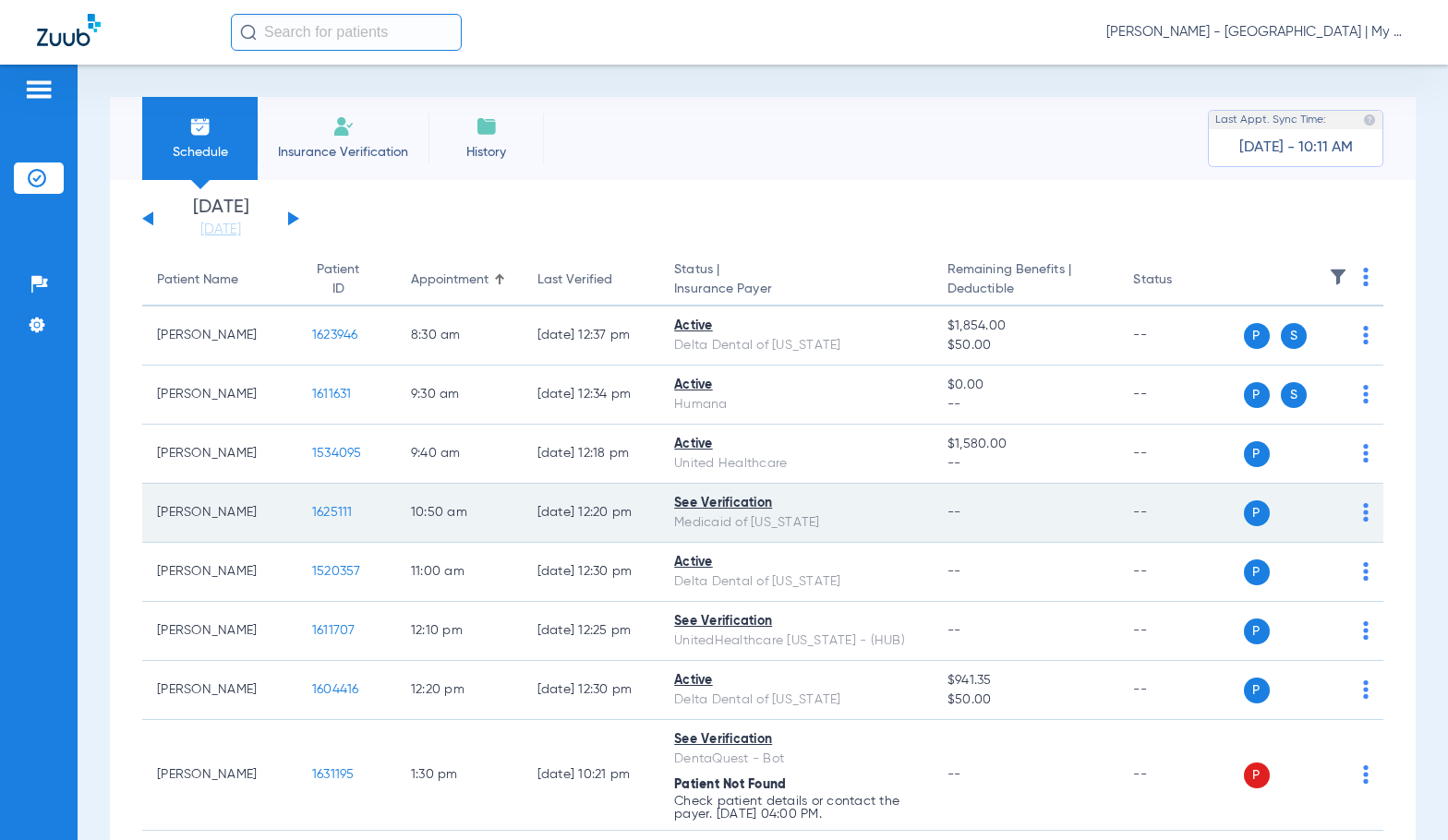
click at [325, 508] on span "1625111" at bounding box center [332, 512] width 41 height 13
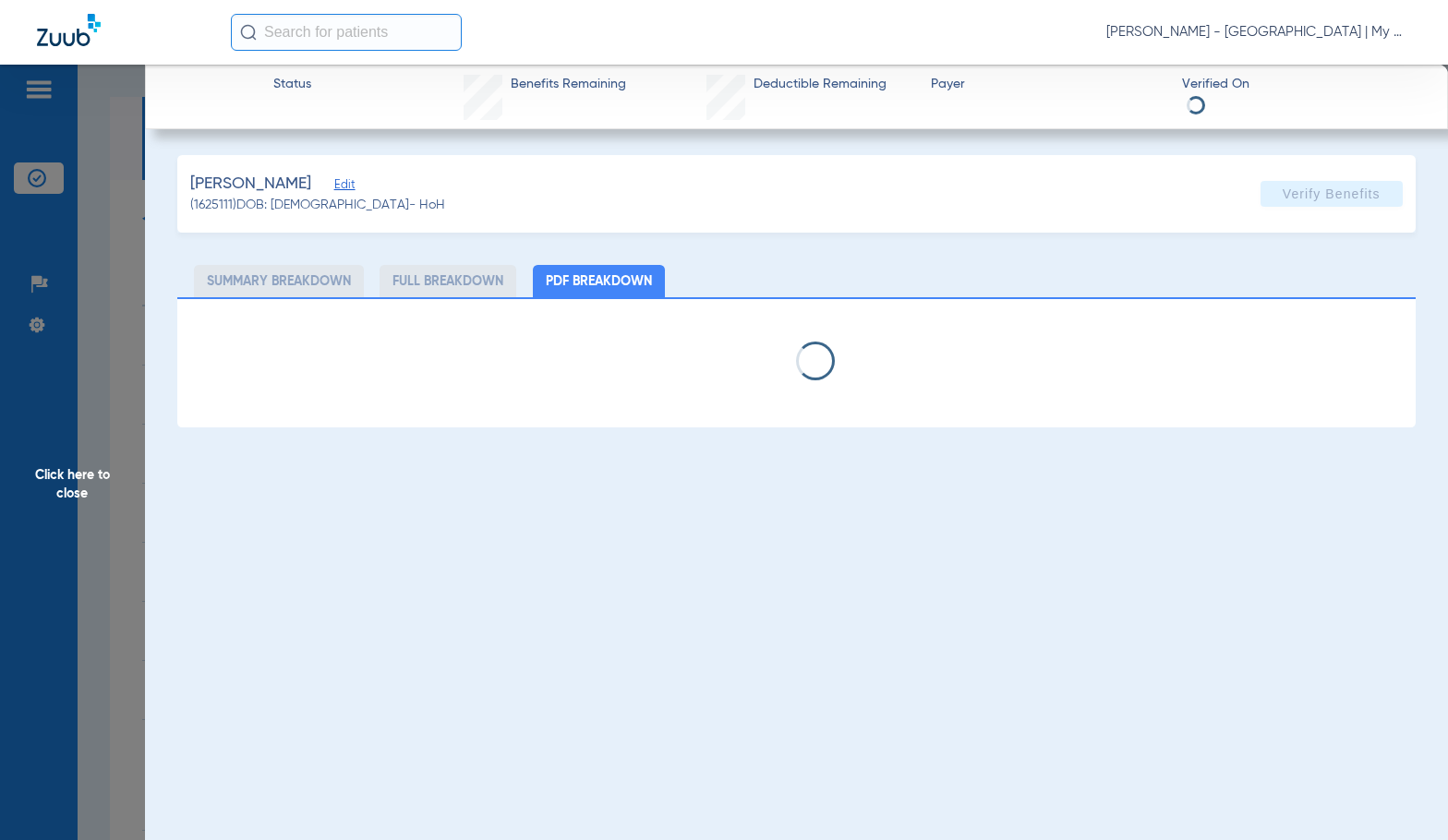
select select "page-width"
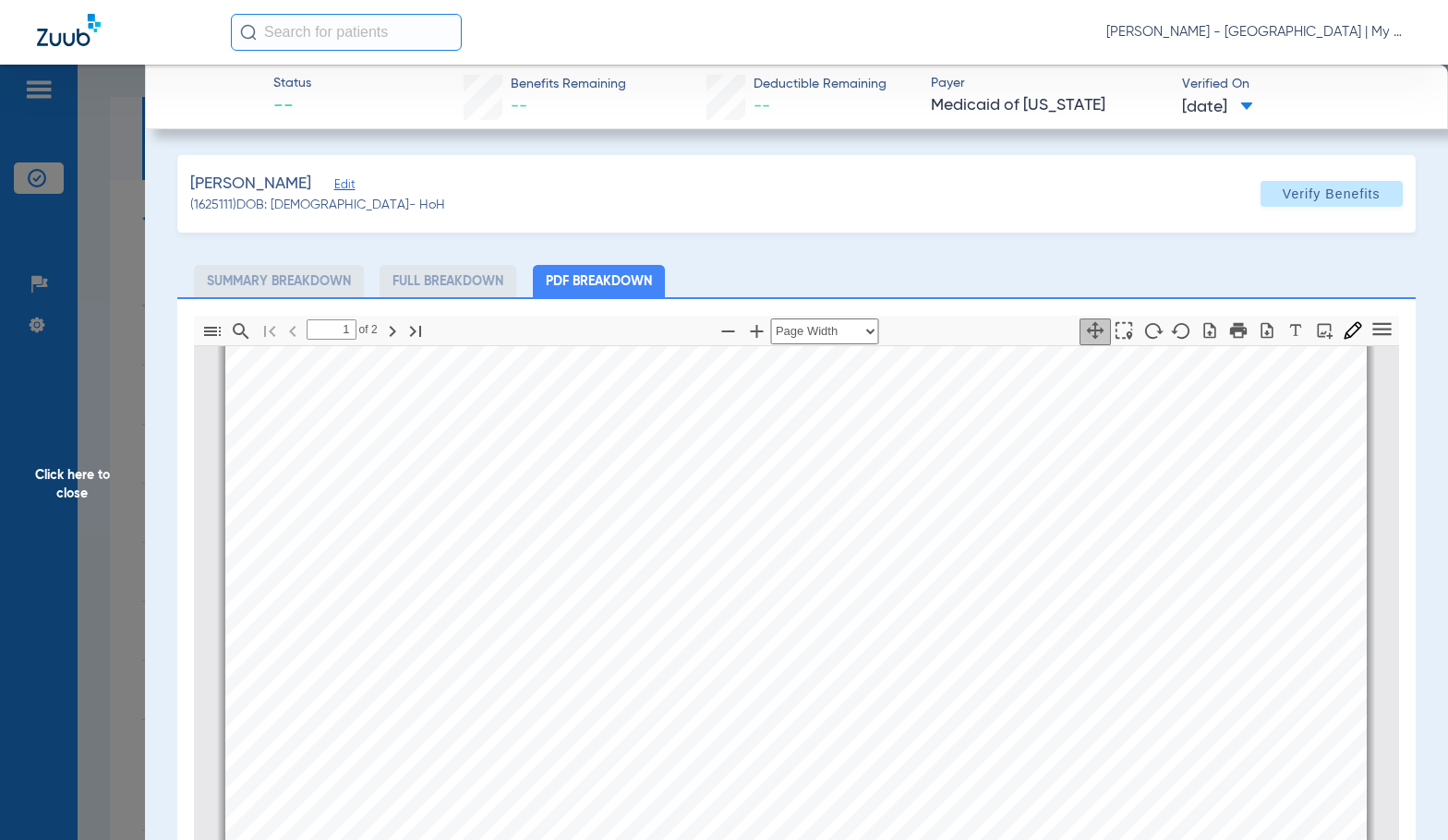
scroll to position [379, 0]
type input "2"
click at [56, 482] on span "Click here to close" at bounding box center [72, 484] width 145 height 840
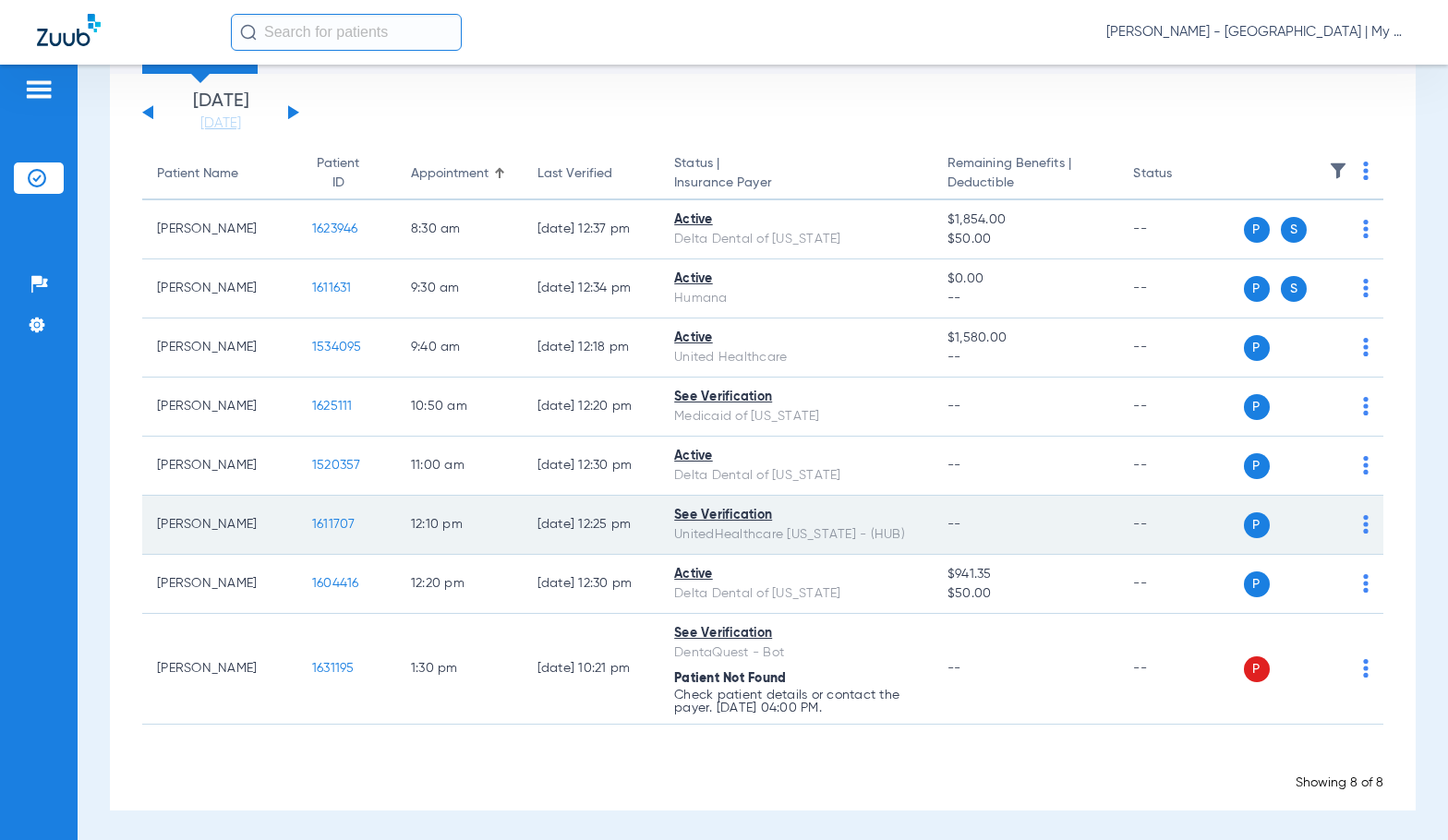
scroll to position [109, 0]
click at [312, 520] on span "1611707" at bounding box center [334, 521] width 44 height 13
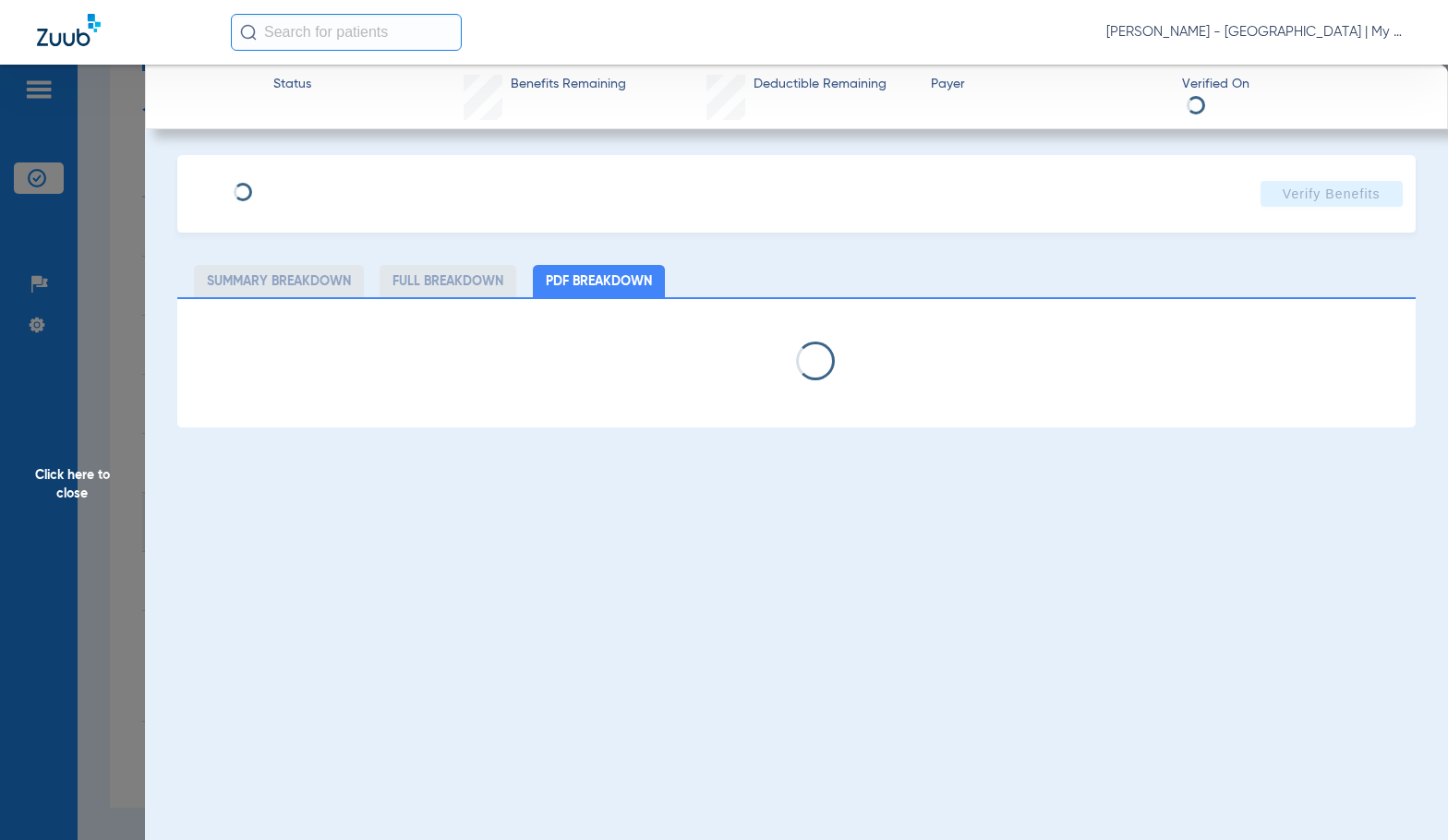
select select "page-width"
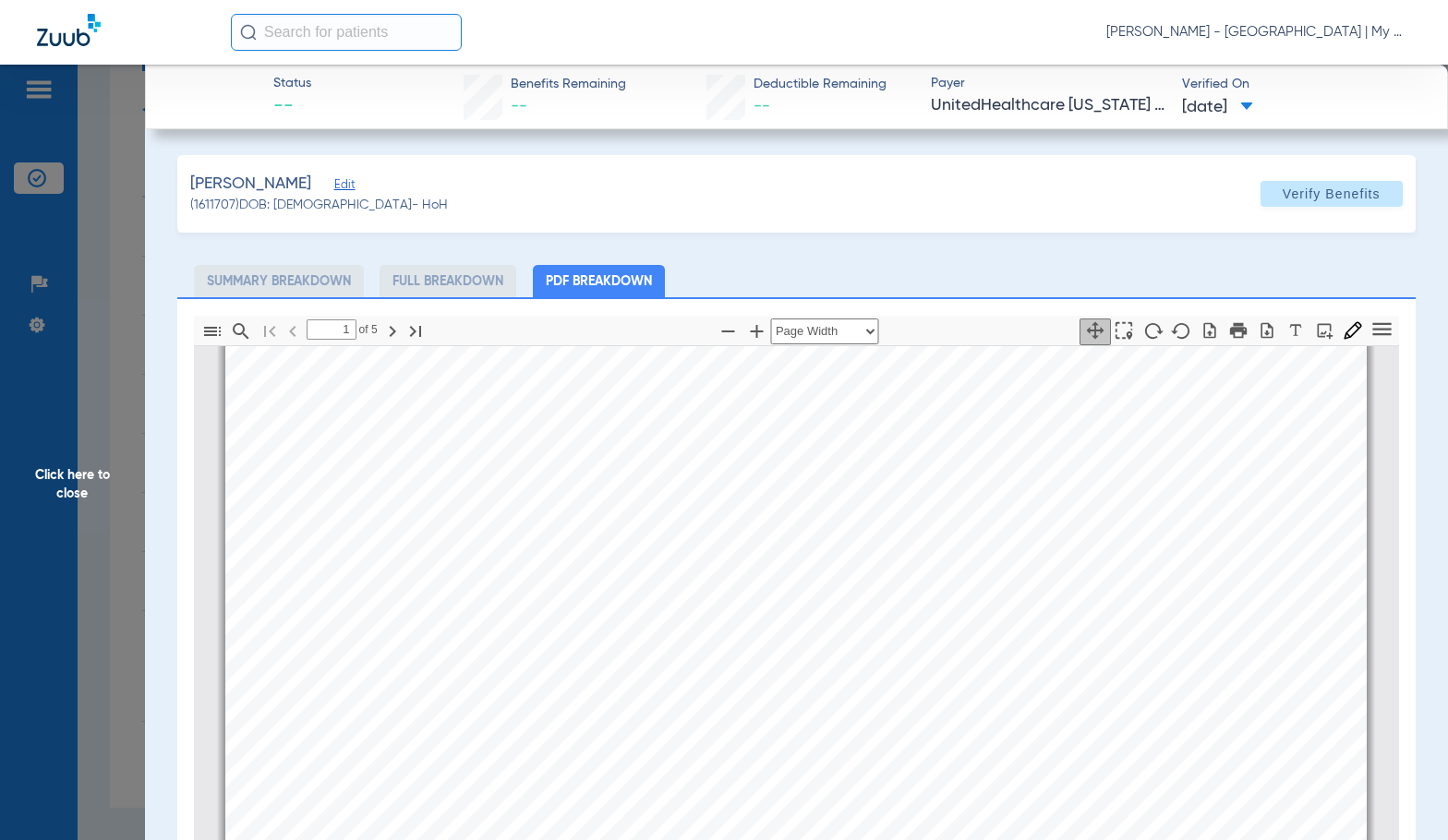
scroll to position [471, 0]
type input "2"
click at [528, 571] on div "Benefit Summary Patient Information Member Name [PERSON_NAME] Member Type Subsc…" at bounding box center [797, 744] width 1142 height 1613
click at [85, 528] on span "Click here to close" at bounding box center [72, 484] width 145 height 840
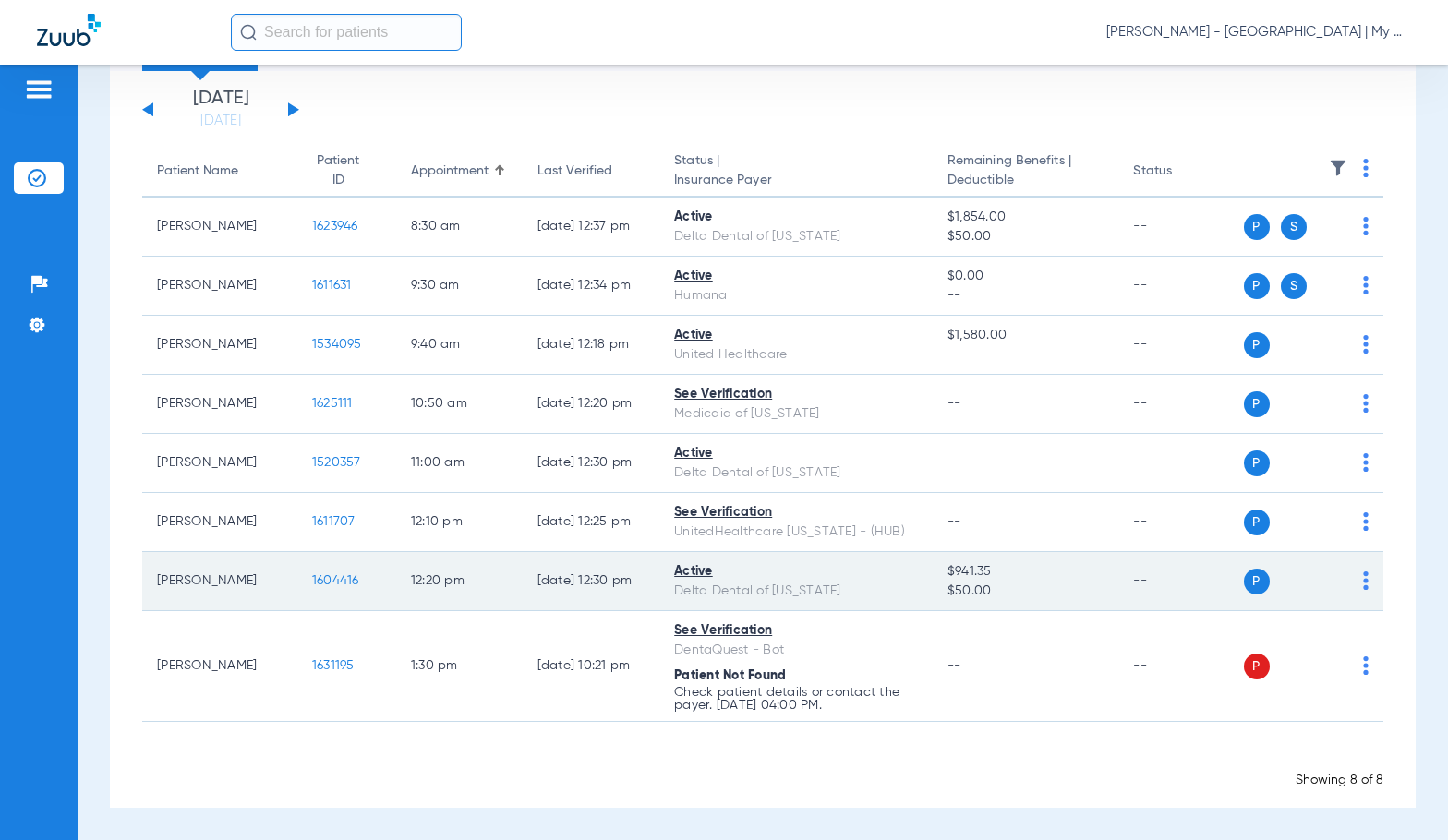
click at [317, 579] on span "1604416" at bounding box center [336, 580] width 48 height 13
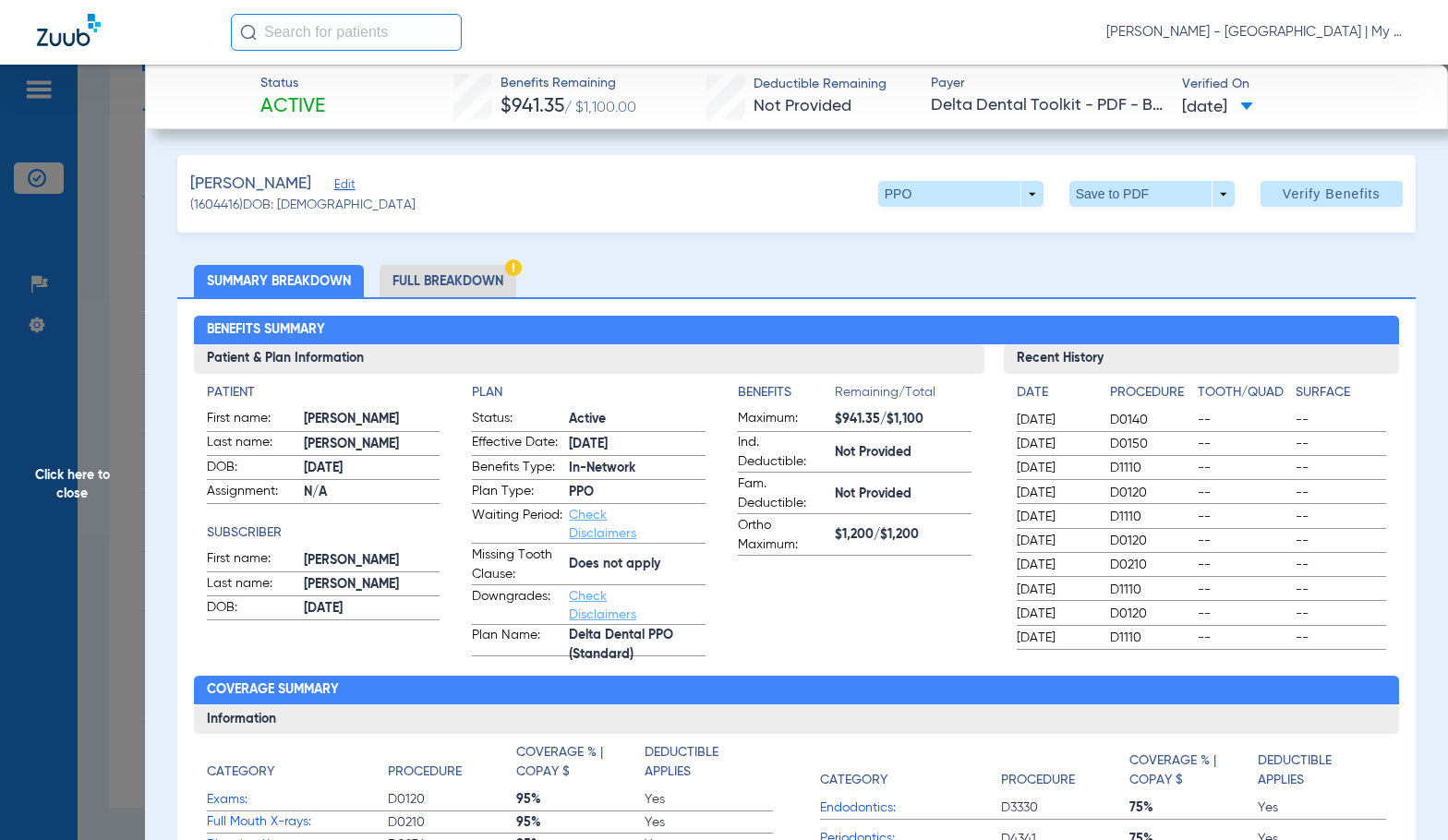
click at [436, 280] on li "Full Breakdown" at bounding box center [448, 281] width 137 height 33
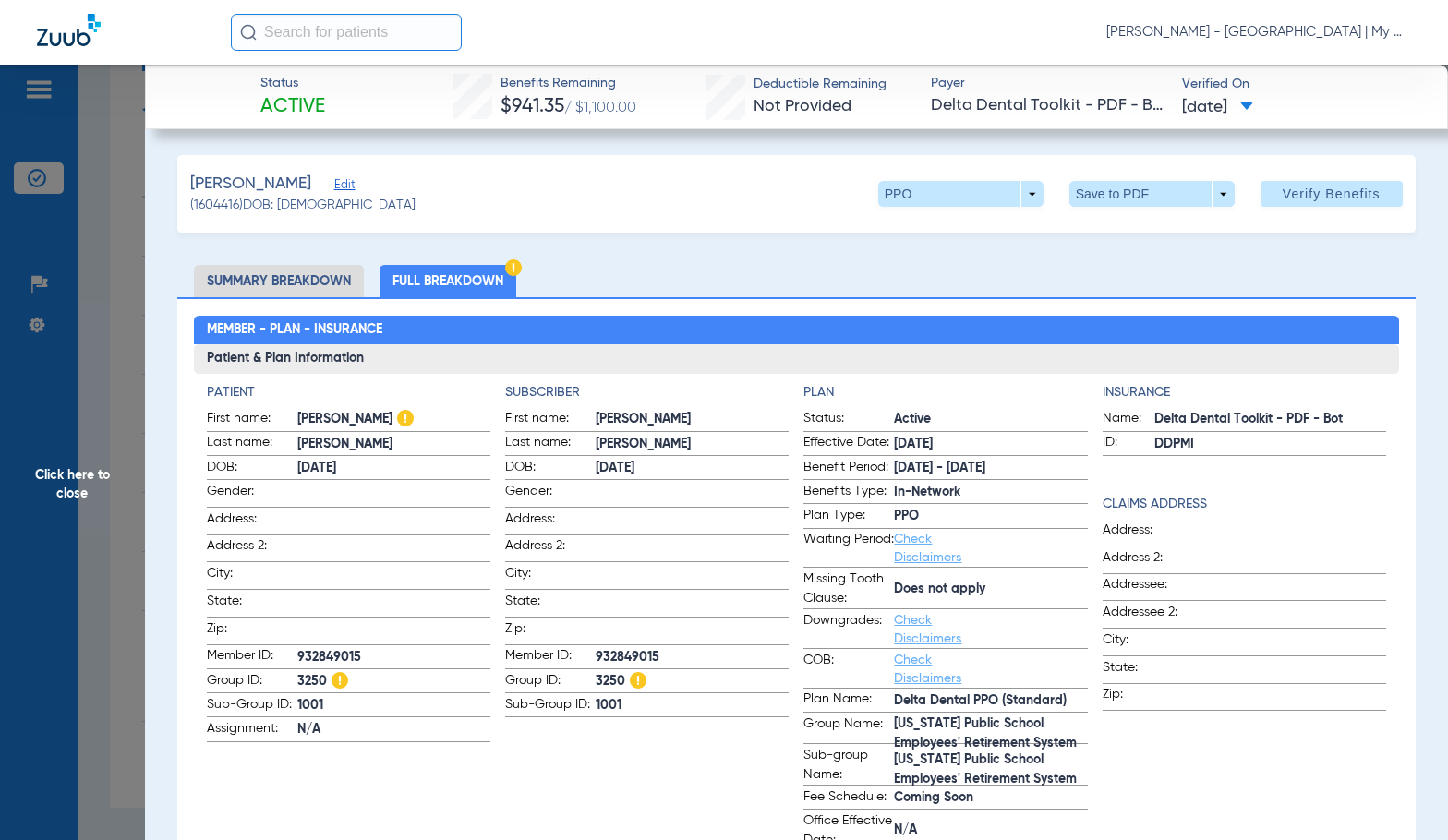
click at [583, 333] on h2 "Member - Plan - Insurance" at bounding box center [797, 330] width 1207 height 30
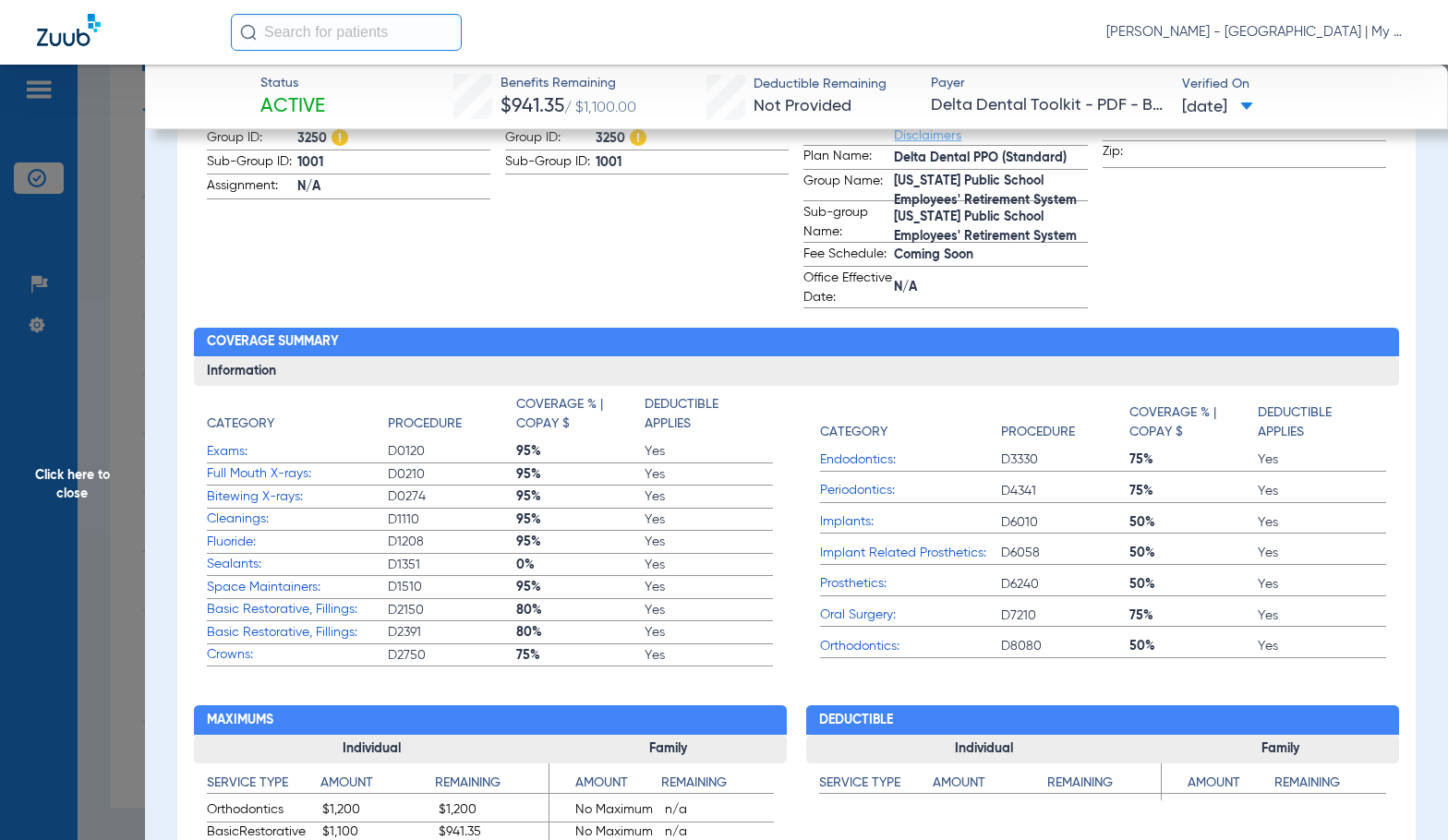
scroll to position [554, 0]
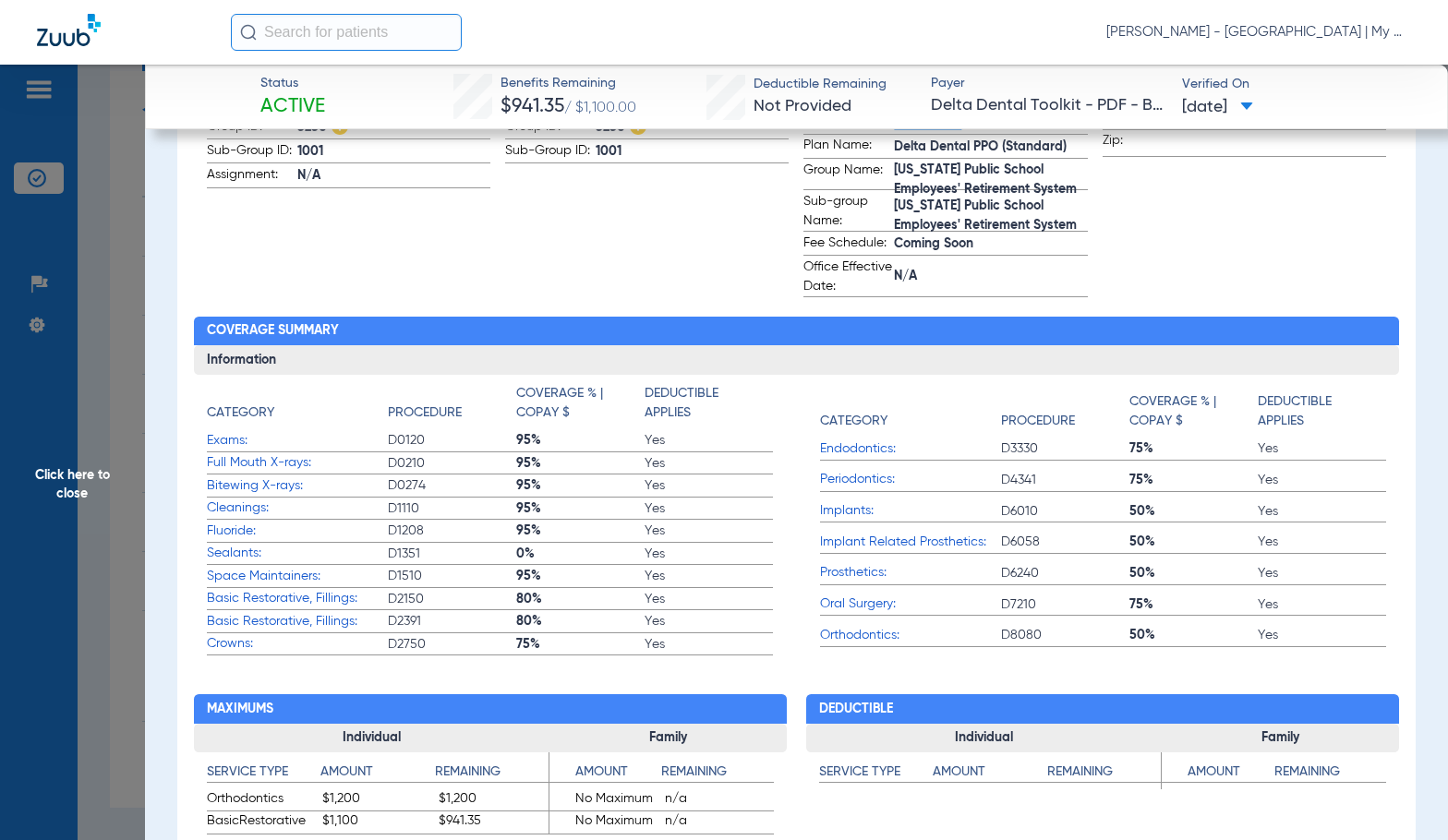
click at [118, 438] on span "Click here to close" at bounding box center [72, 484] width 145 height 840
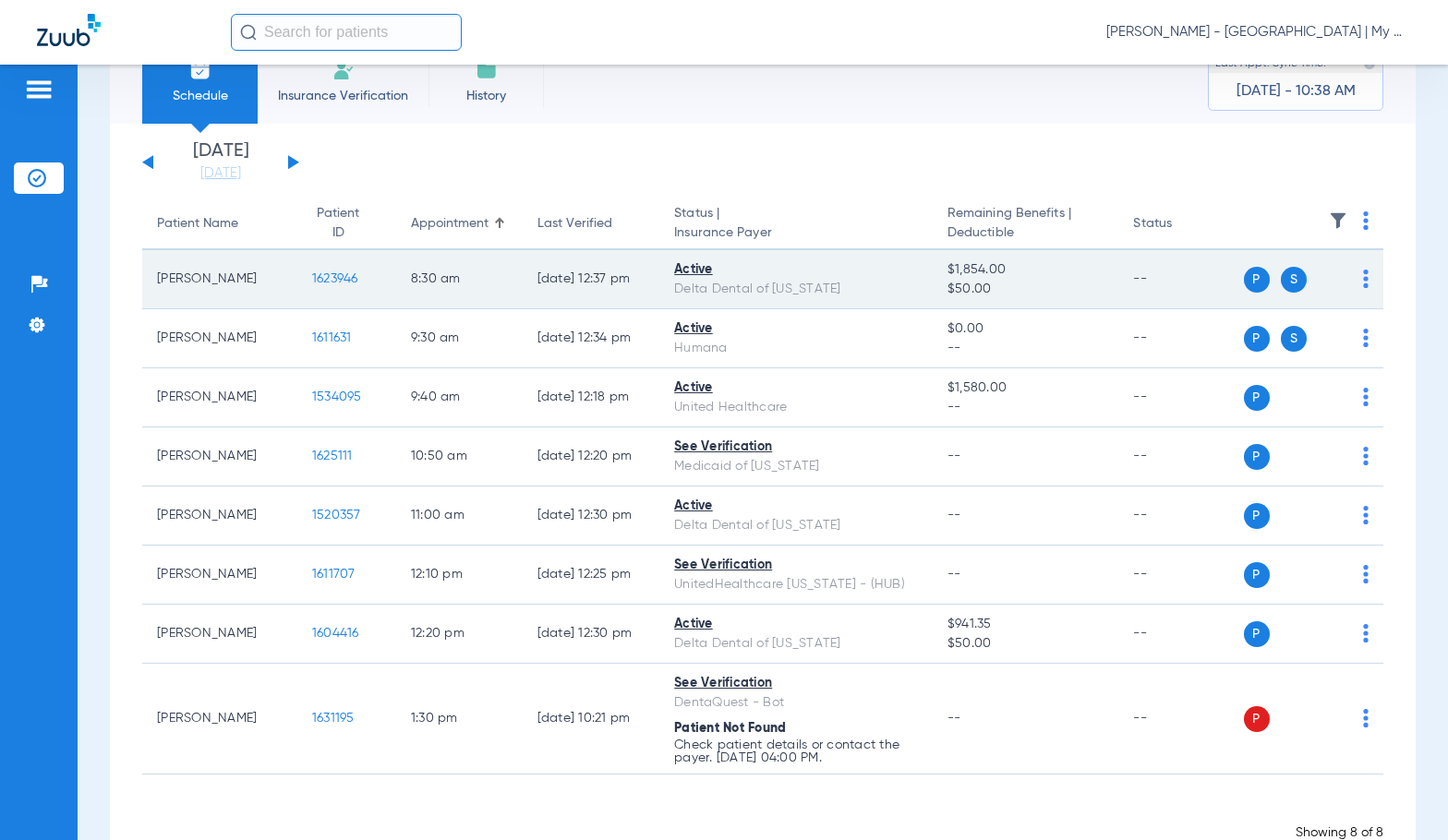
scroll to position [0, 0]
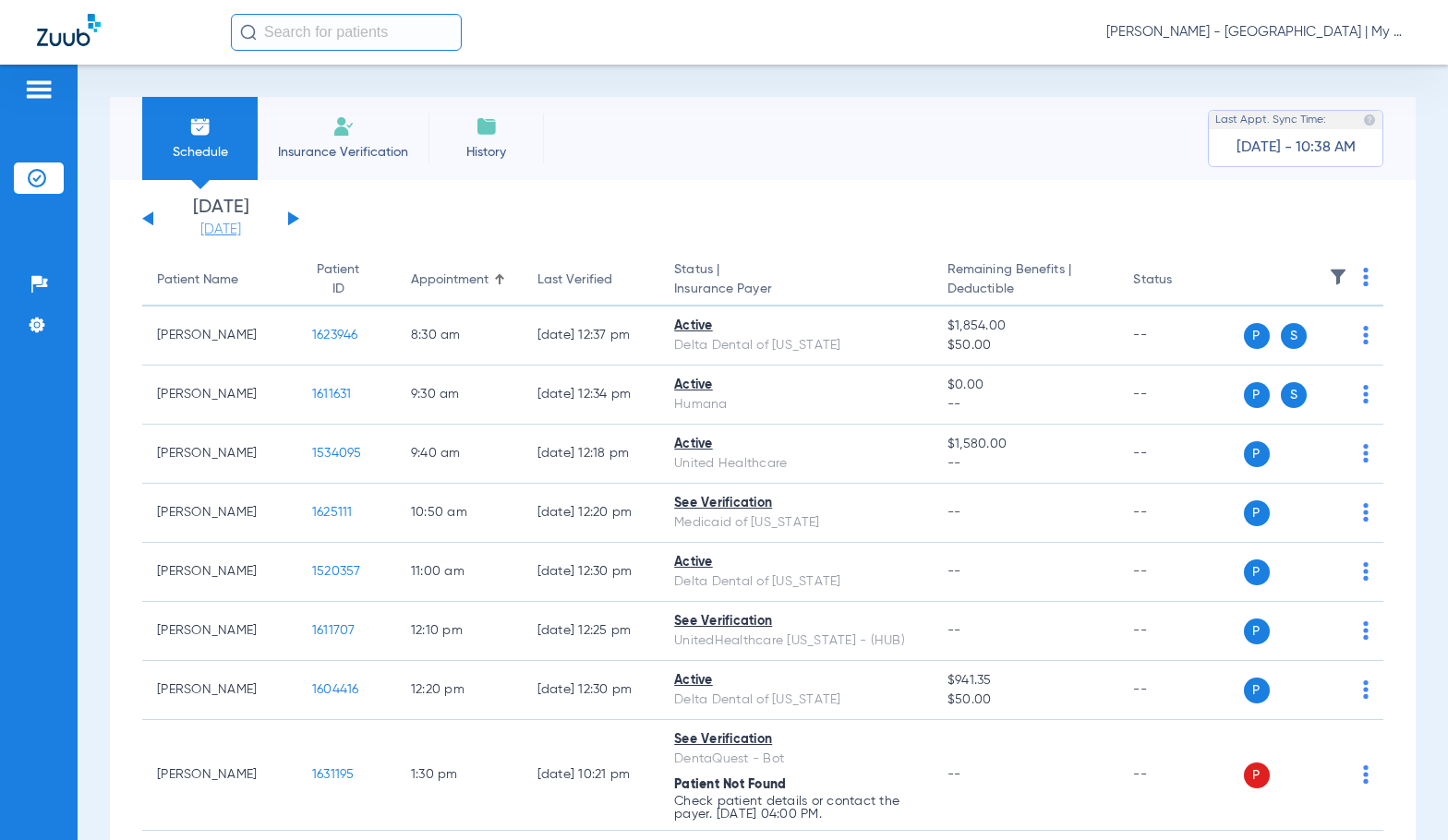
click at [229, 230] on link "[DATE]" at bounding box center [221, 230] width 111 height 19
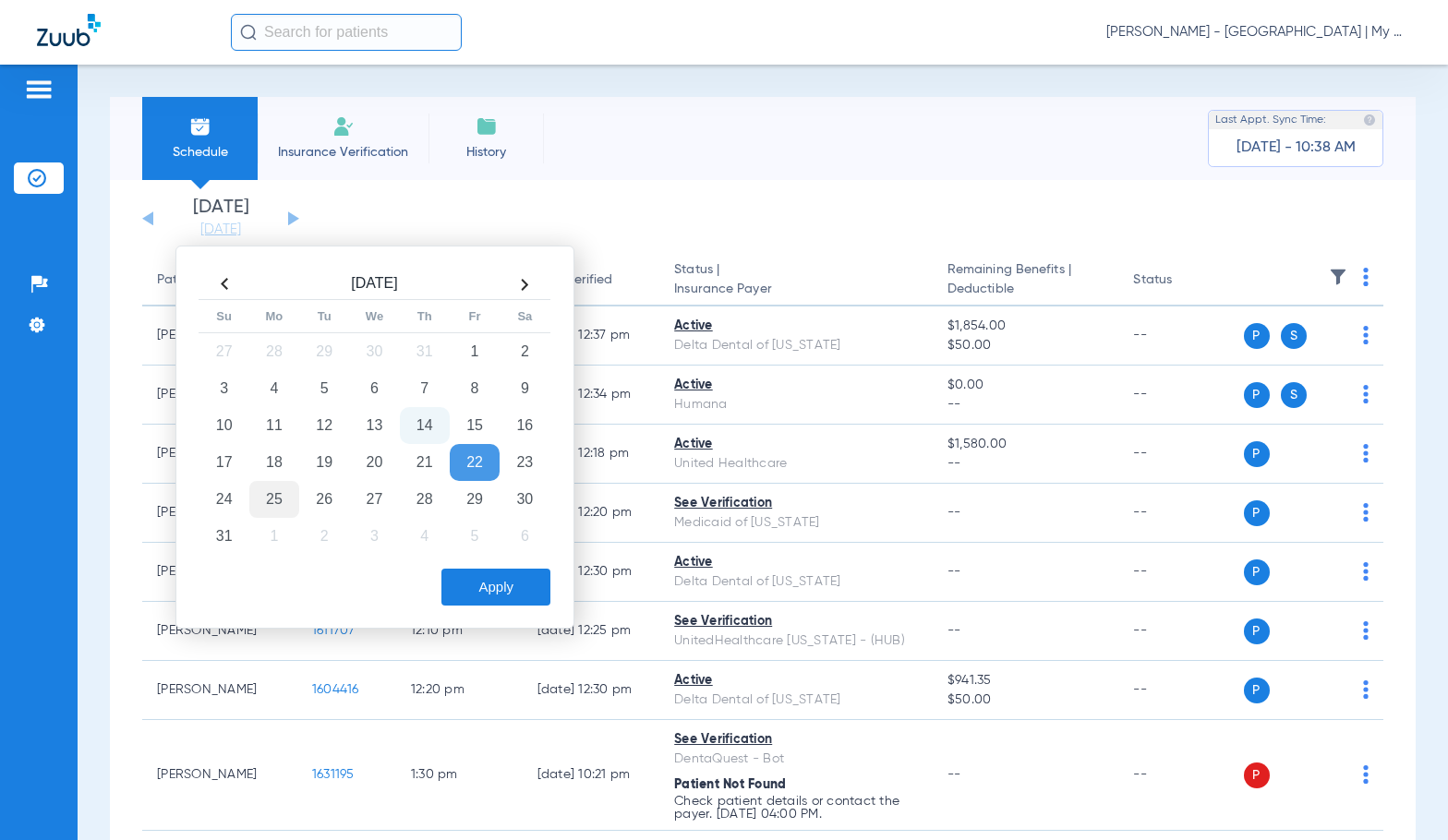
click at [282, 498] on td "25" at bounding box center [274, 499] width 49 height 37
click at [494, 589] on button "Apply" at bounding box center [496, 587] width 109 height 37
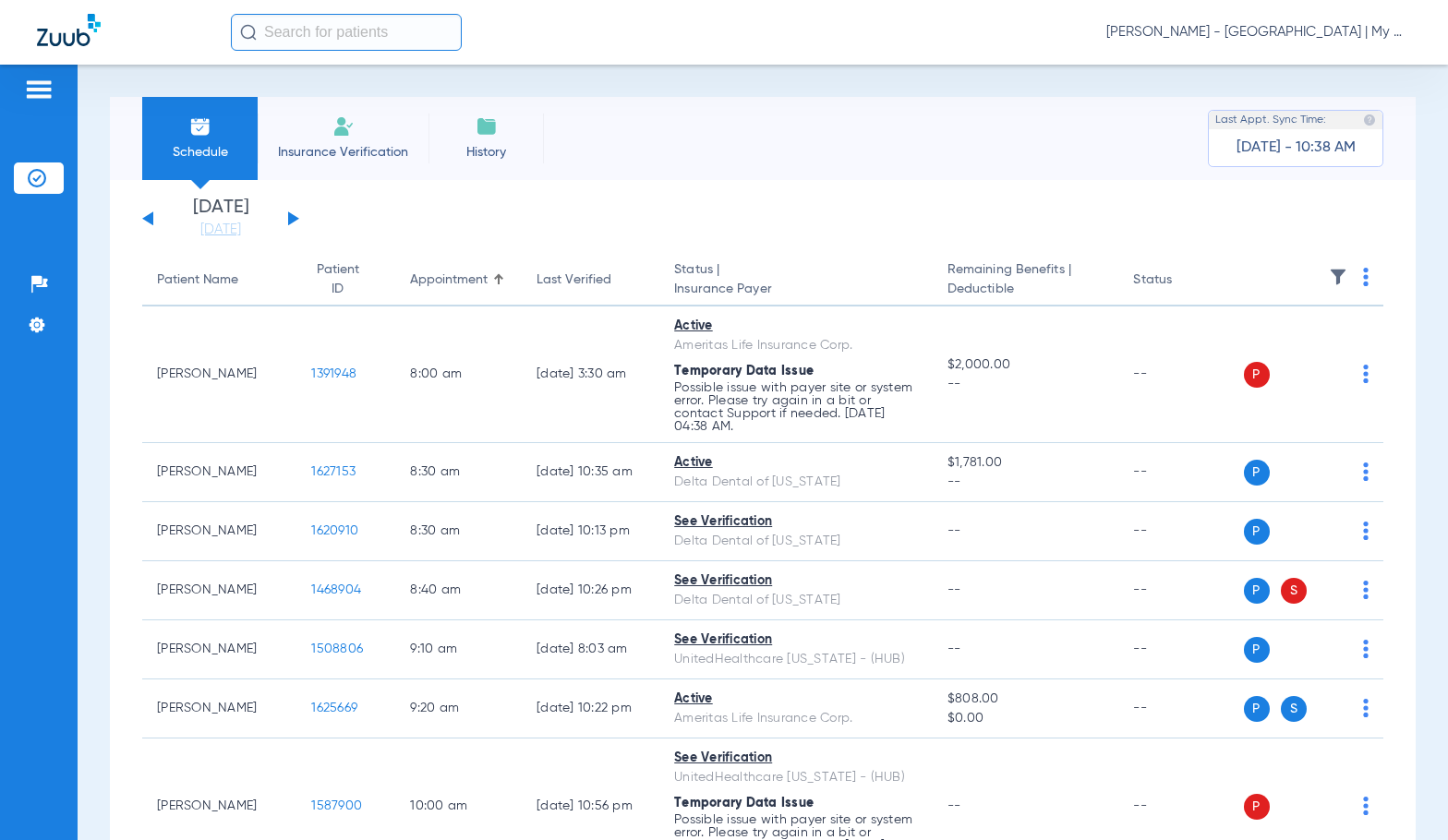
click at [1364, 280] on img at bounding box center [1367, 277] width 6 height 19
click at [1293, 347] on span "Verify All" at bounding box center [1282, 349] width 116 height 13
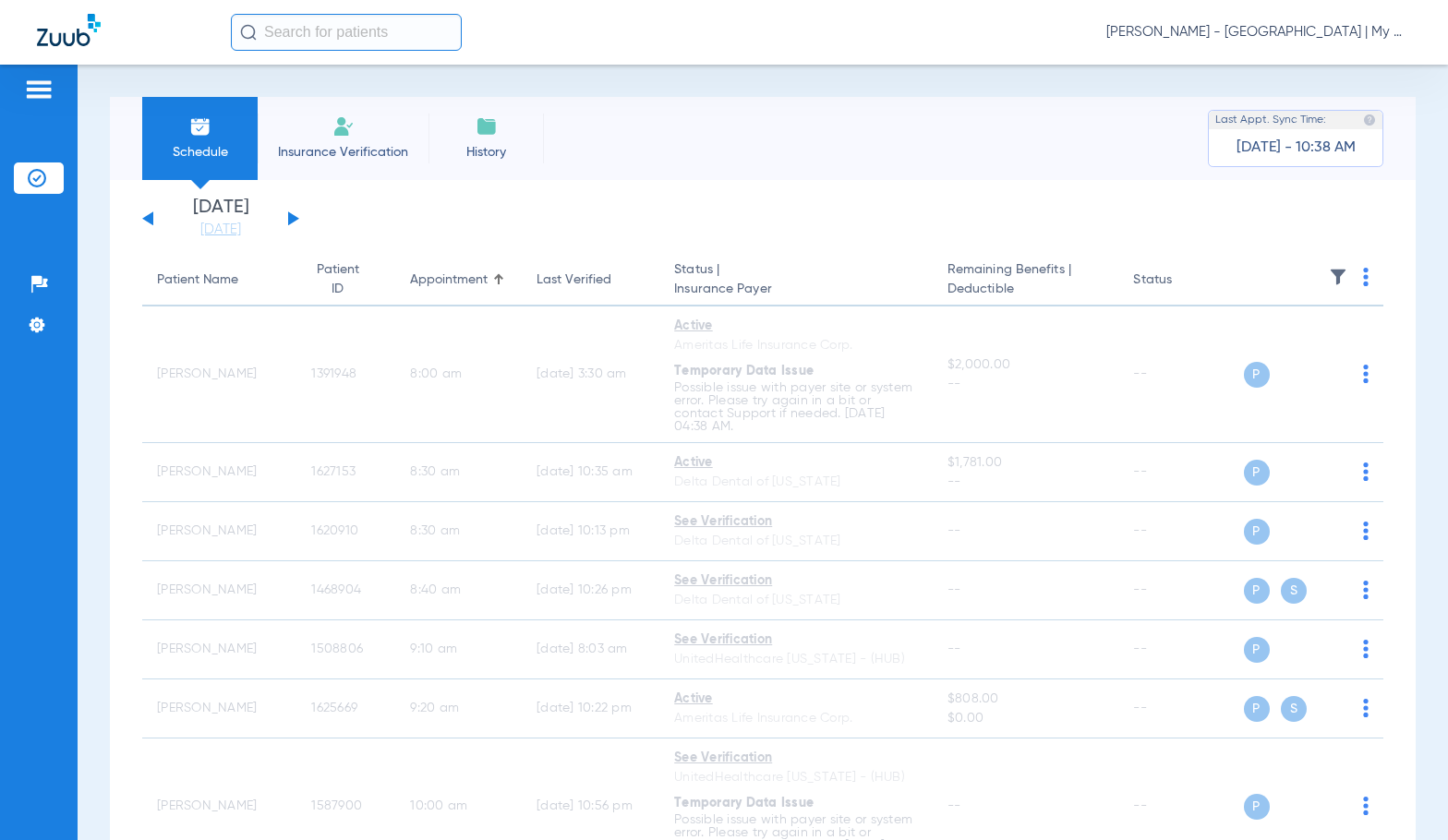
drag, startPoint x: 1183, startPoint y: 35, endPoint x: 1228, endPoint y: 56, distance: 49.7
click at [1183, 35] on span "[PERSON_NAME] - [GEOGRAPHIC_DATA] | My Community Dental Centers" at bounding box center [1259, 32] width 305 height 19
click at [1297, 60] on span "Account Selection" at bounding box center [1342, 65] width 104 height 13
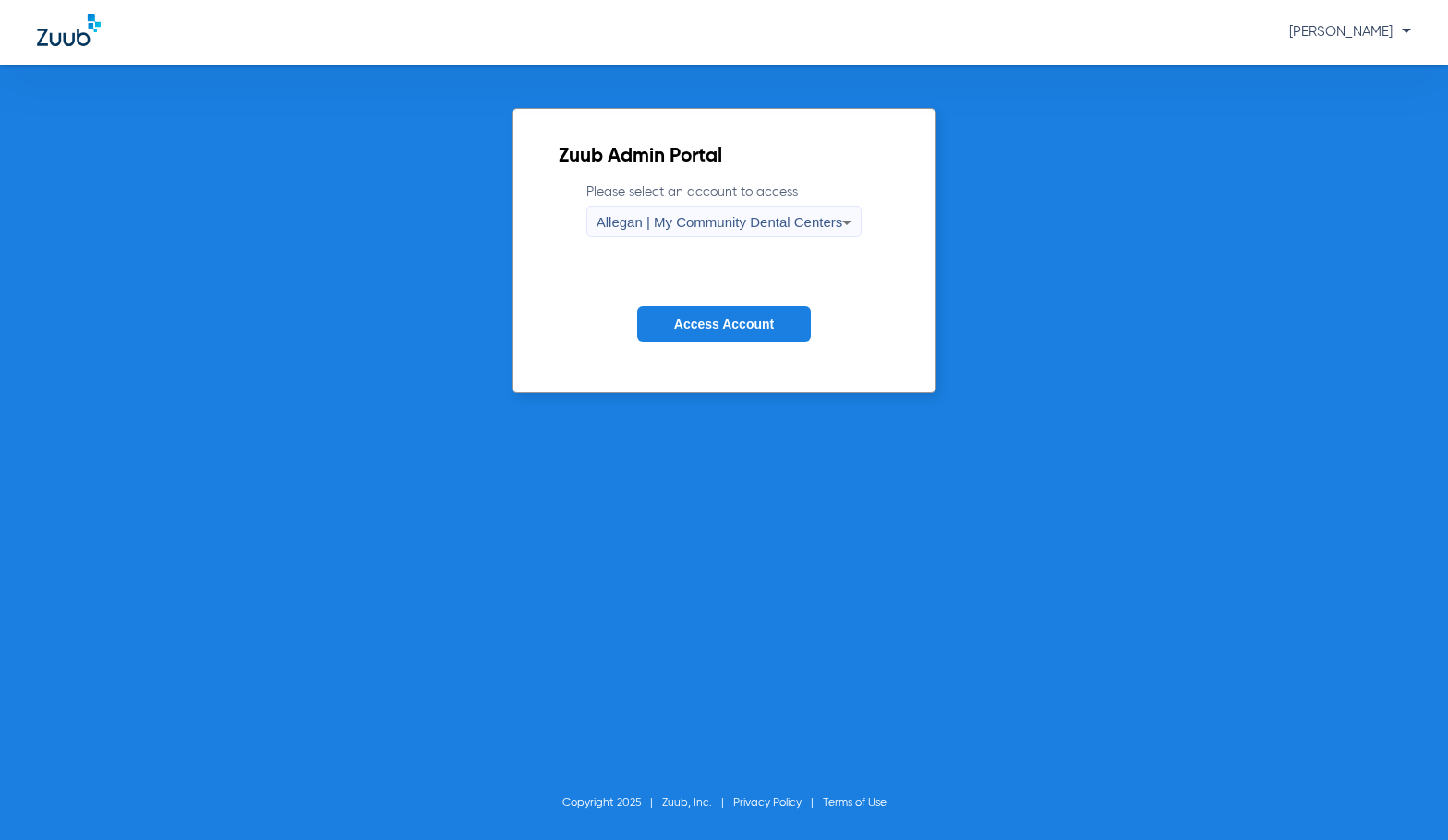
click at [630, 221] on span "Allegan | My Community Dental Centers" at bounding box center [720, 223] width 246 height 16
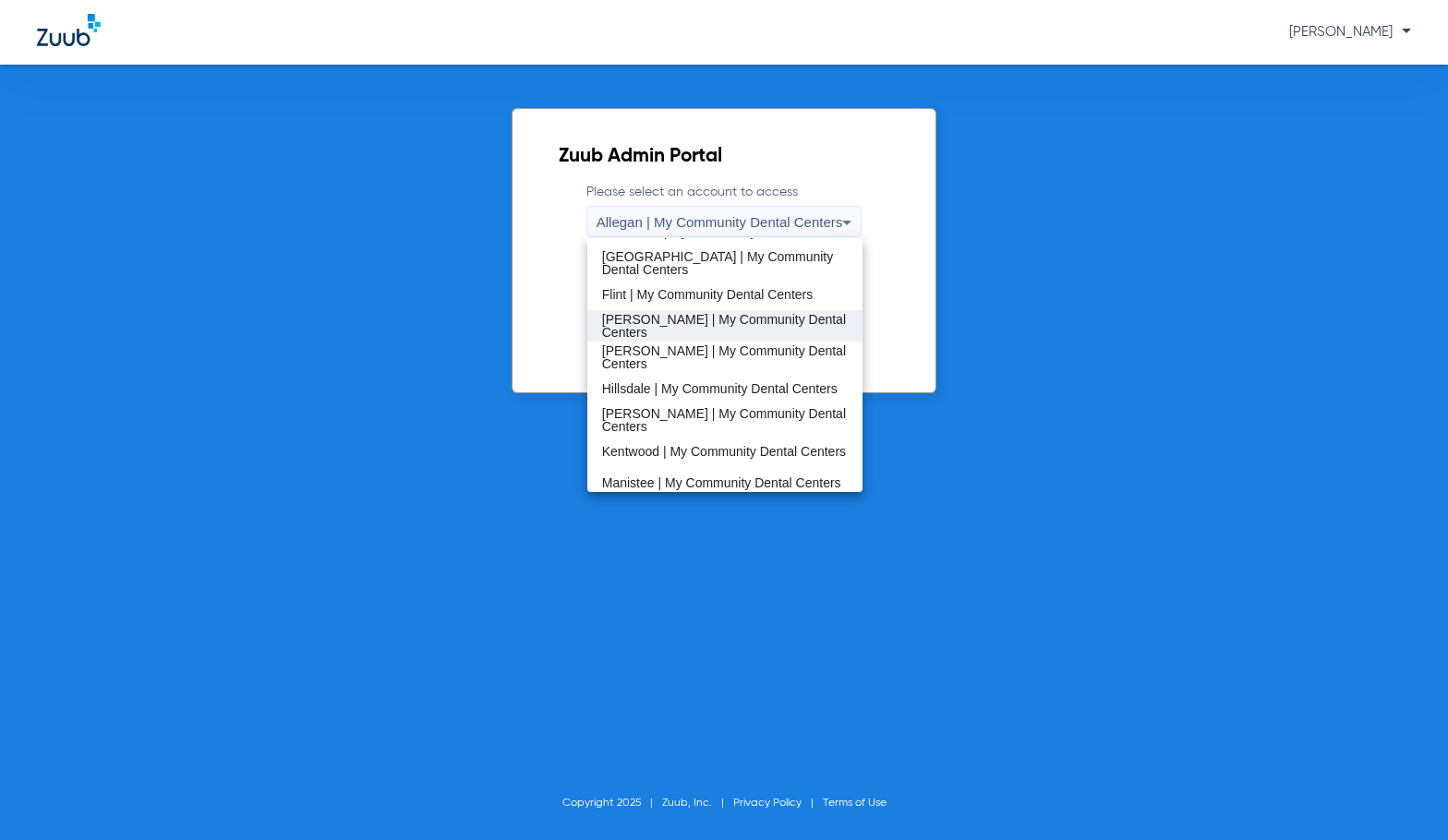
scroll to position [277, 0]
click at [671, 326] on span "[PERSON_NAME] | My Community Dental Centers" at bounding box center [724, 323] width 246 height 26
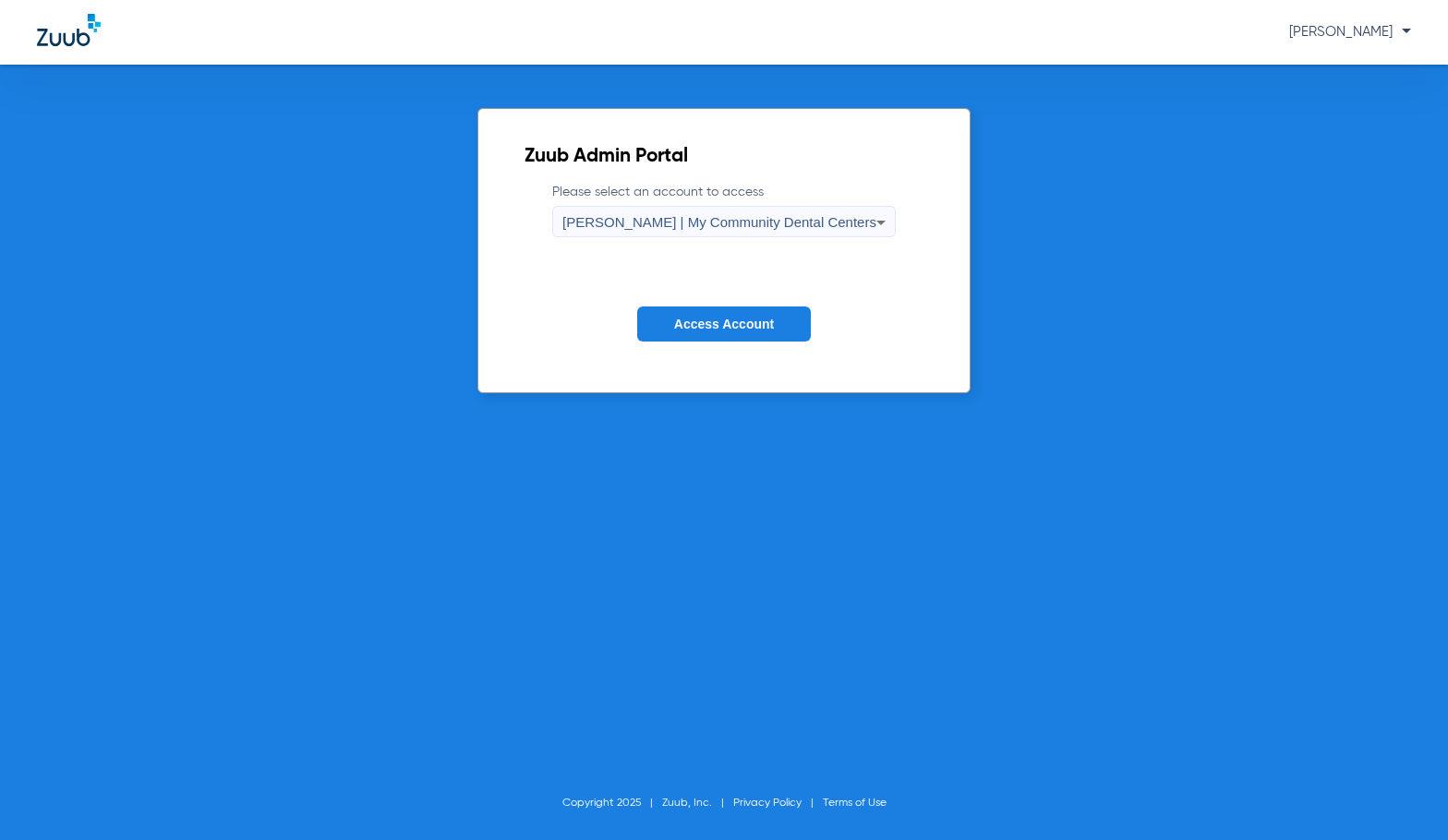
click at [674, 326] on span "Access Account" at bounding box center [724, 324] width 100 height 15
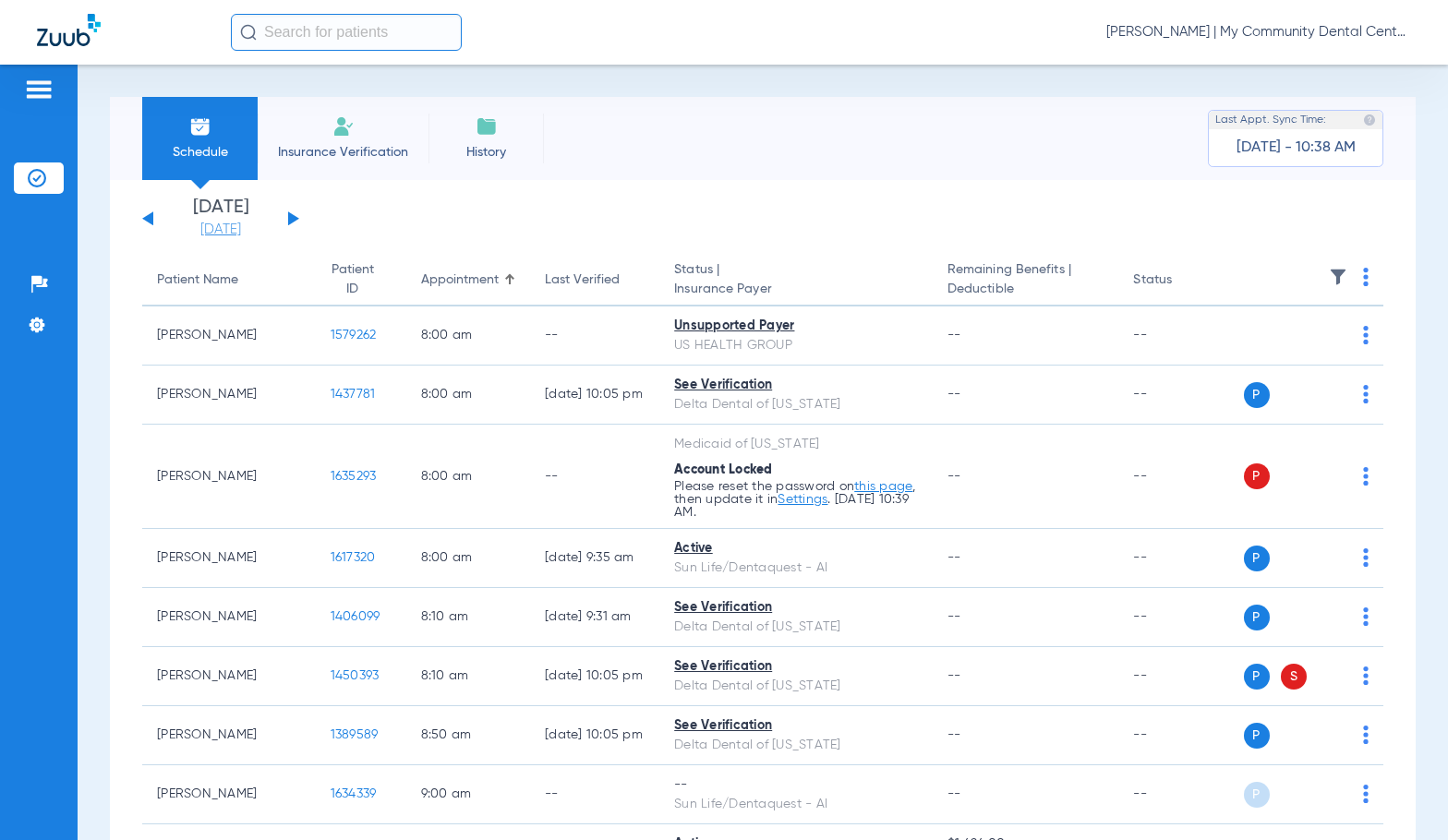
click at [231, 237] on link "[DATE]" at bounding box center [221, 230] width 111 height 19
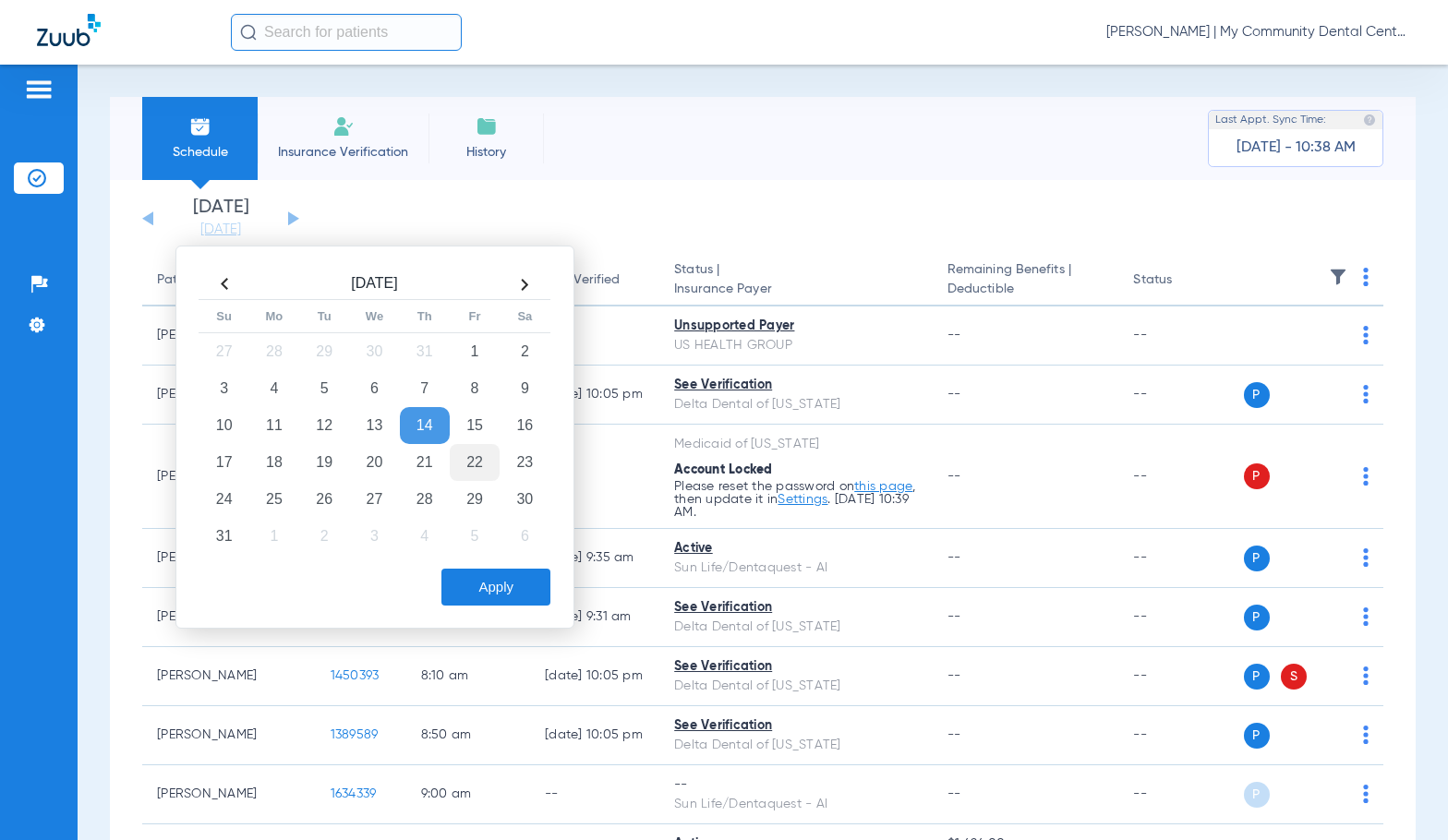
click at [487, 464] on td "22" at bounding box center [475, 462] width 49 height 37
click at [514, 576] on button "Apply" at bounding box center [496, 587] width 109 height 37
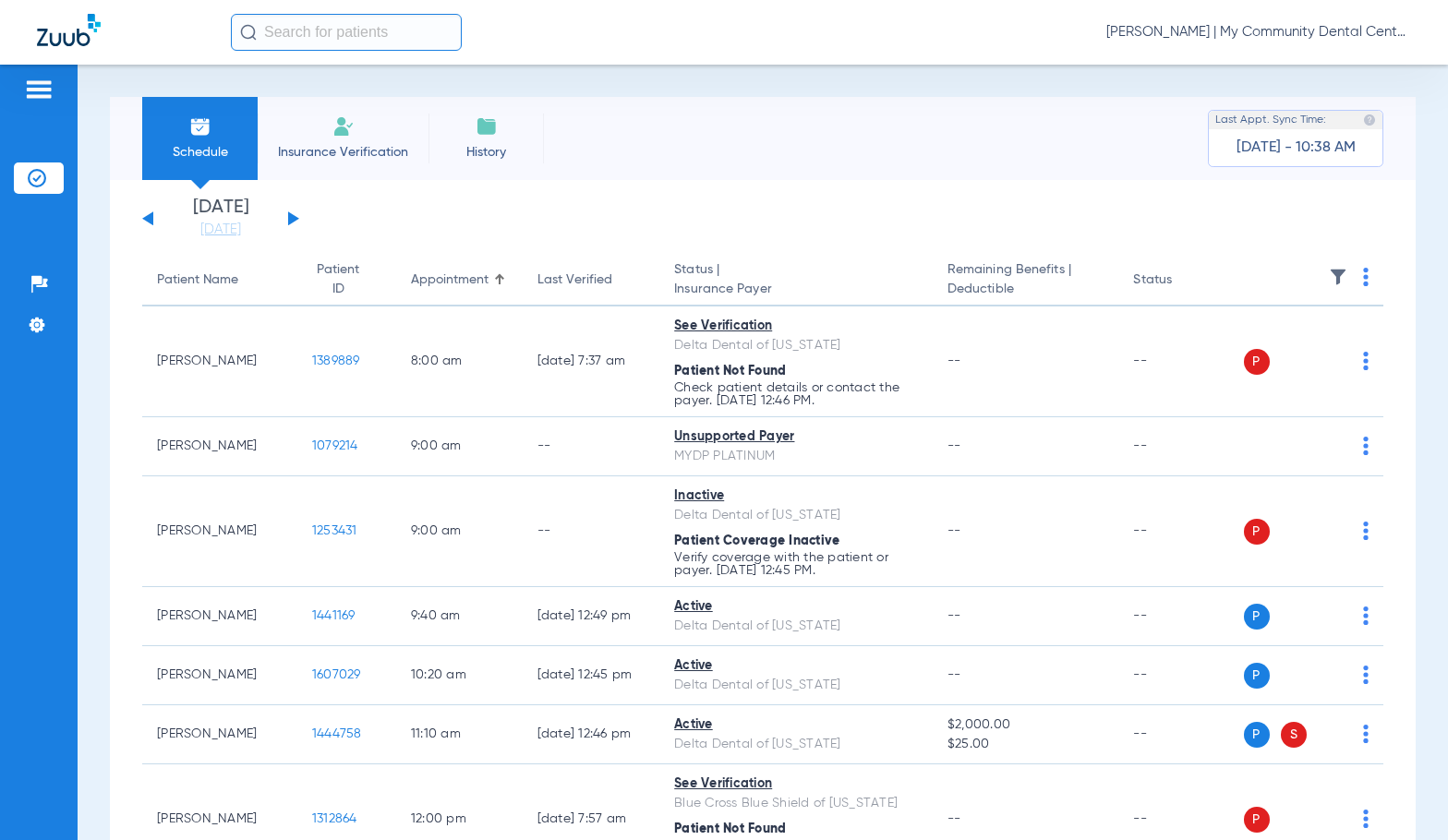
scroll to position [153, 0]
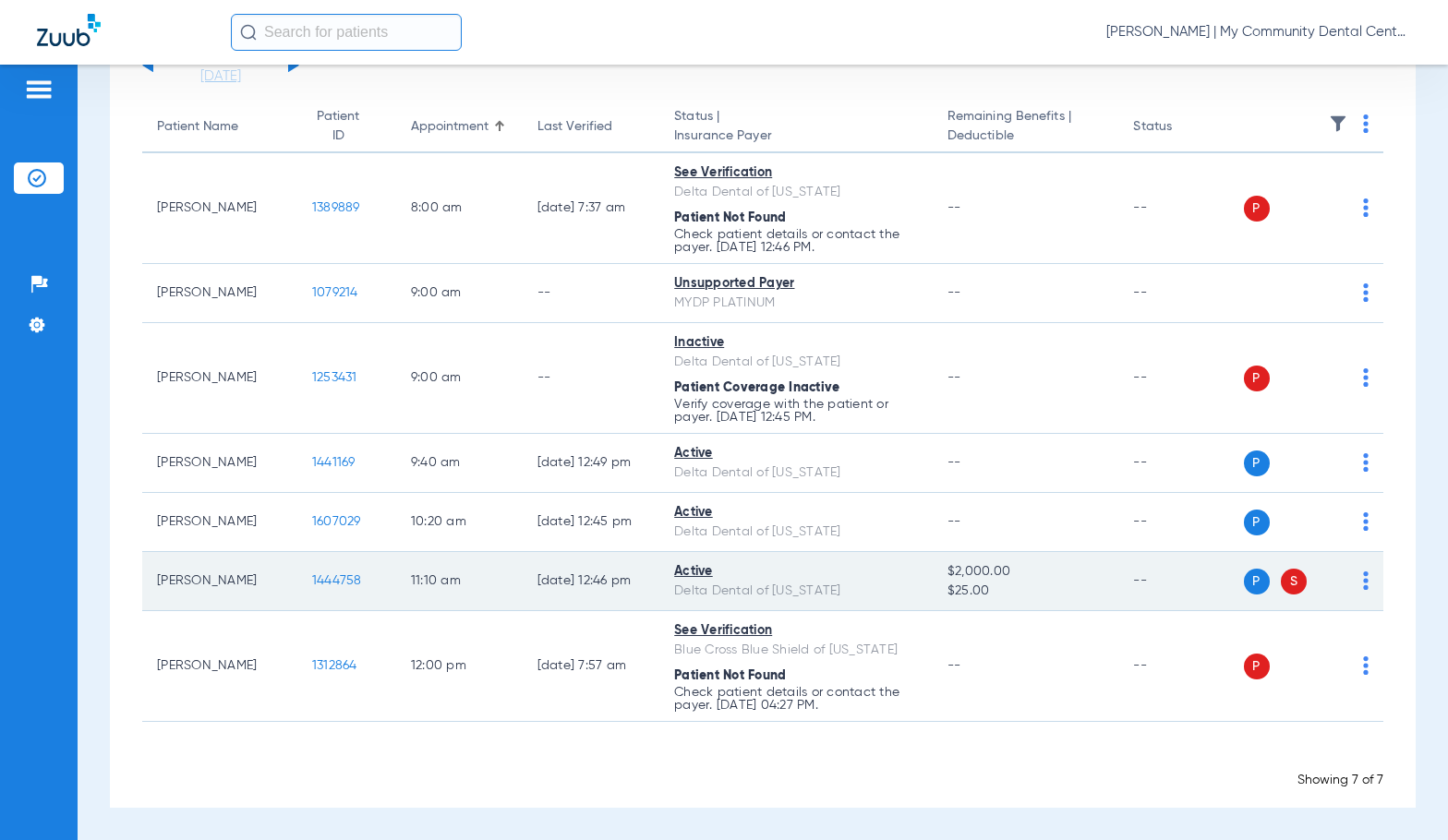
click at [331, 582] on span "1444758" at bounding box center [337, 580] width 49 height 13
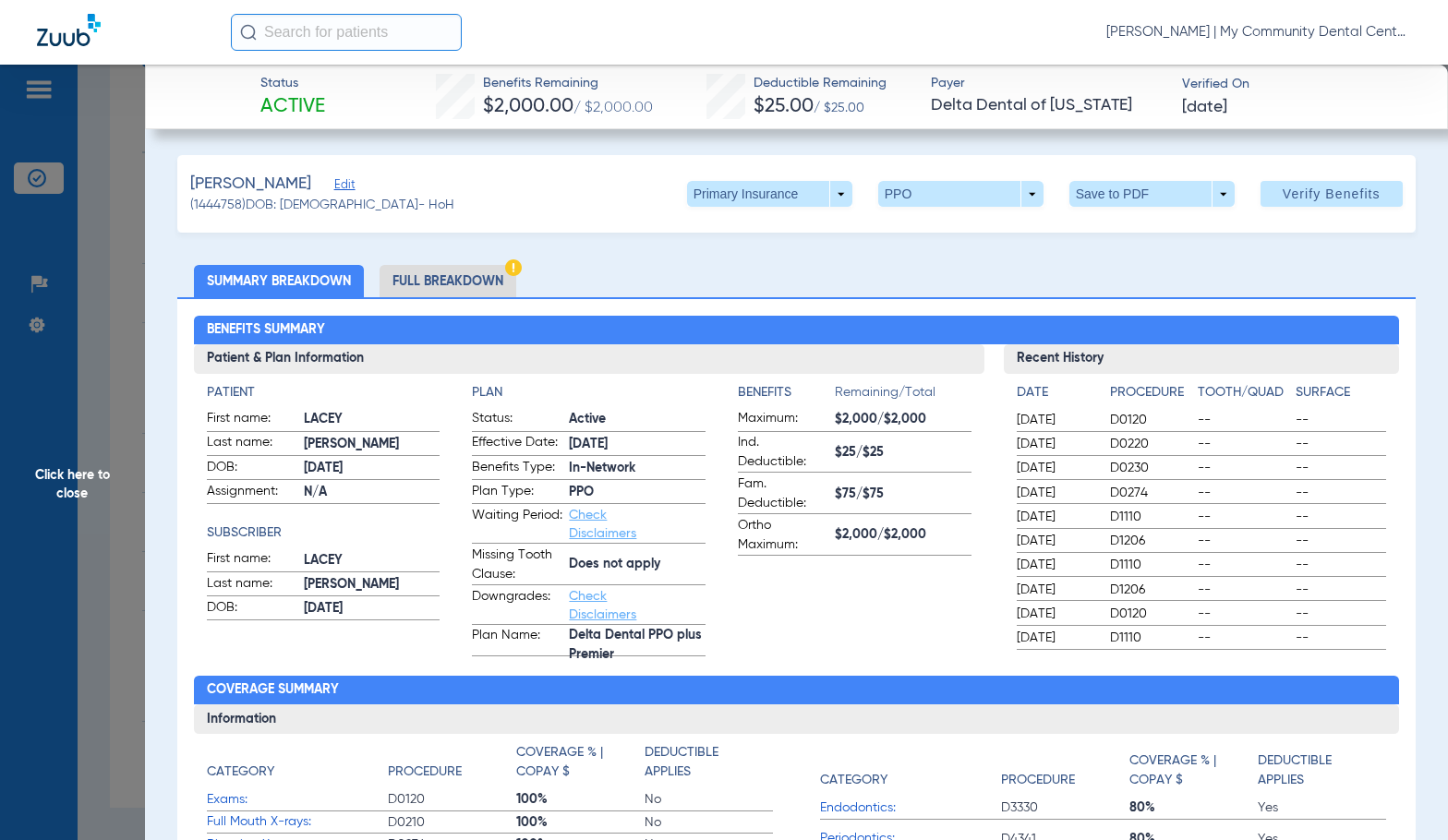
drag, startPoint x: 481, startPoint y: 274, endPoint x: 508, endPoint y: 274, distance: 27.0
click at [481, 274] on li "Full Breakdown" at bounding box center [448, 281] width 137 height 33
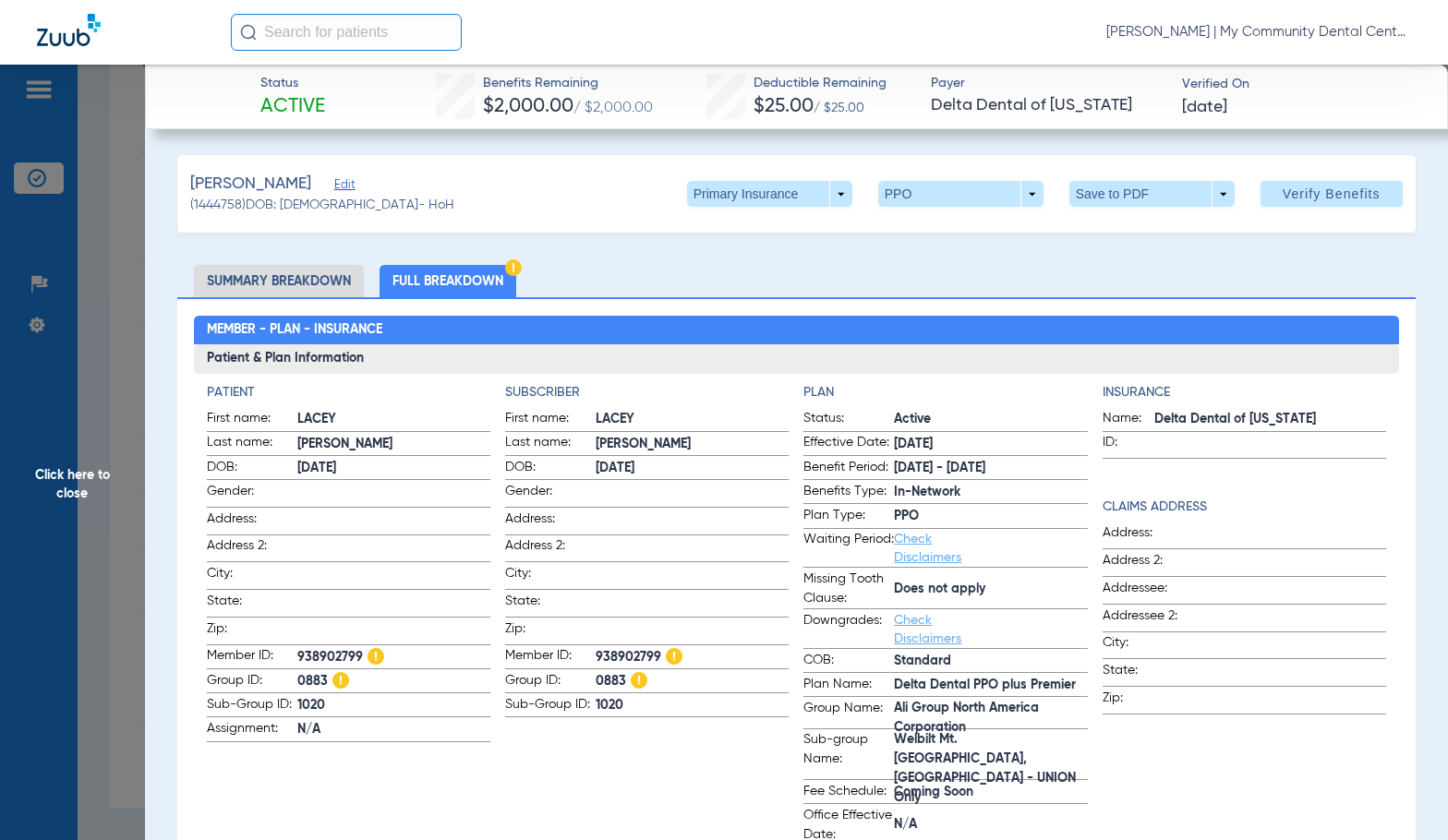
click at [126, 443] on span "Click here to close" at bounding box center [72, 484] width 145 height 840
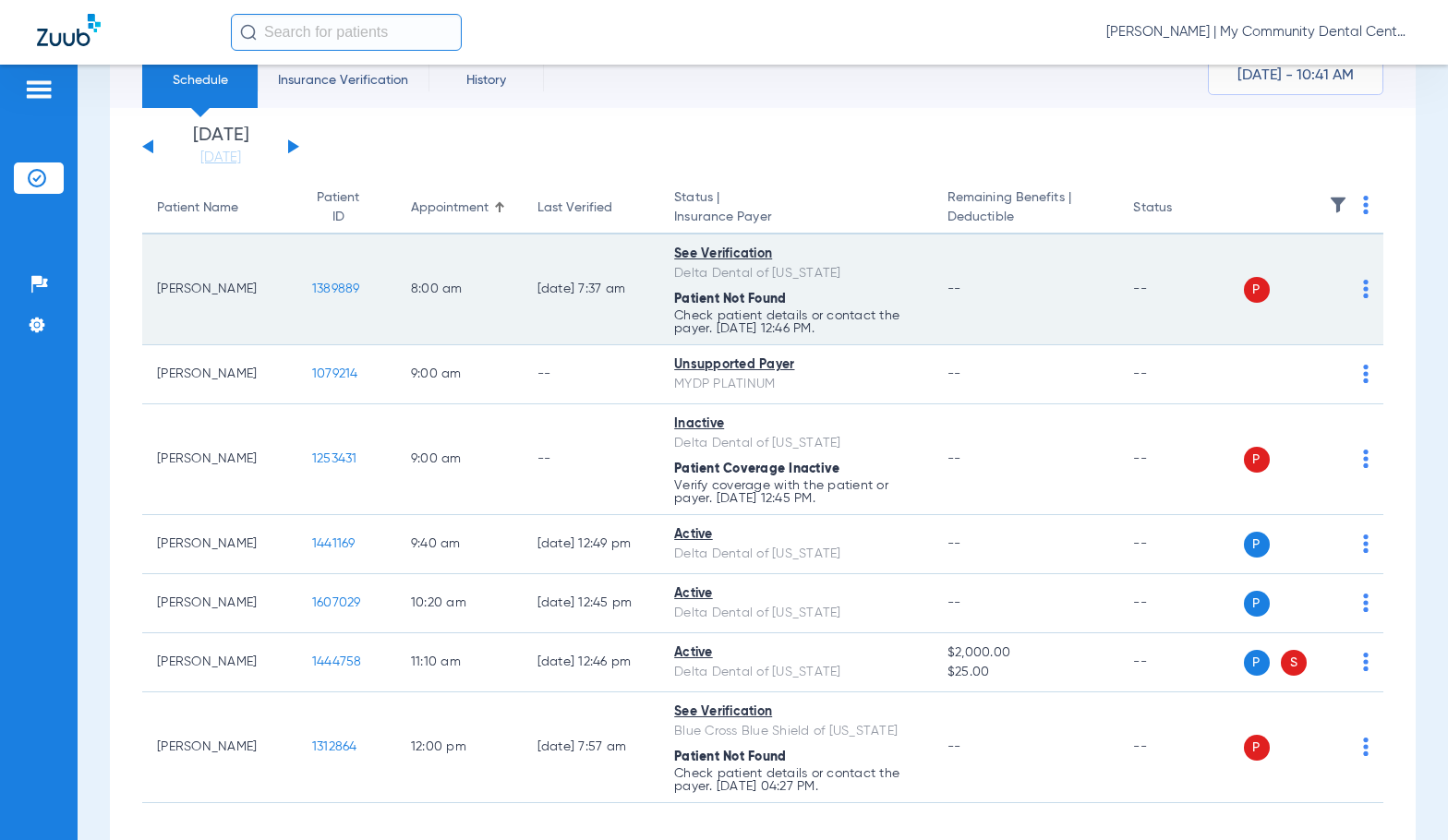
scroll to position [0, 0]
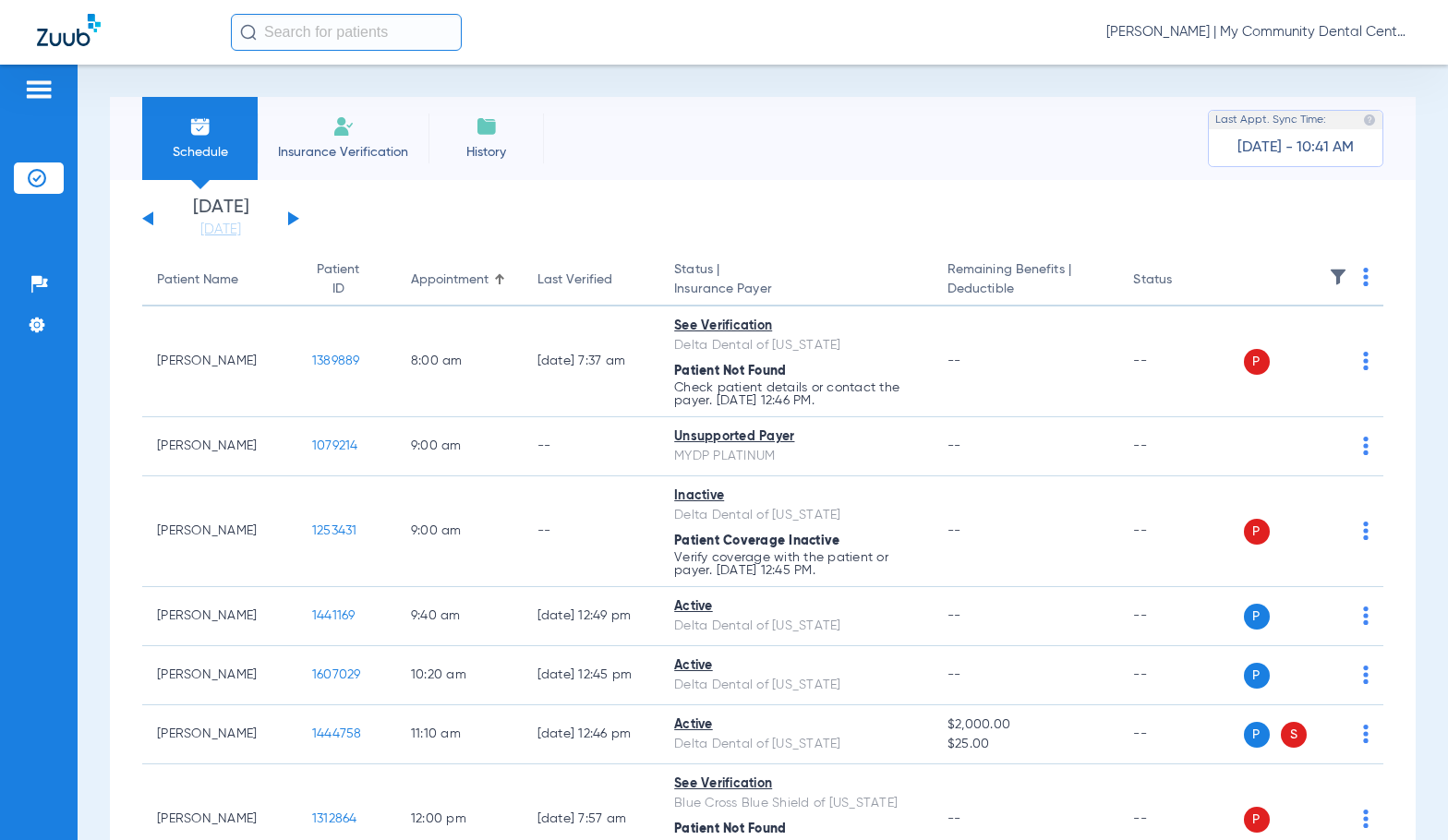
drag, startPoint x: 239, startPoint y: 231, endPoint x: 255, endPoint y: 285, distance: 56.3
click at [239, 231] on link "[DATE]" at bounding box center [221, 230] width 111 height 19
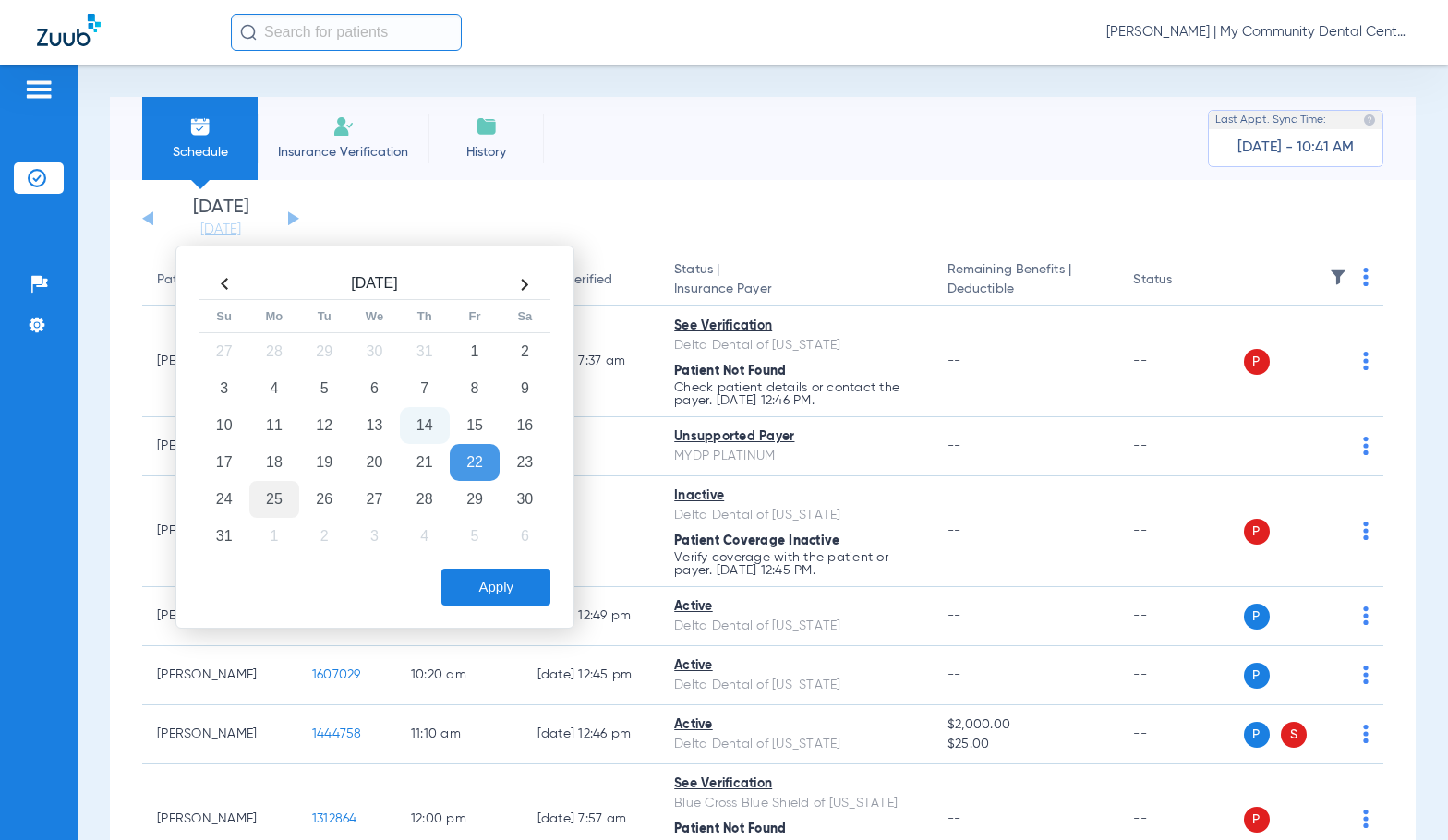
click at [281, 504] on td "25" at bounding box center [274, 499] width 49 height 37
click at [488, 596] on button "Apply" at bounding box center [496, 587] width 109 height 37
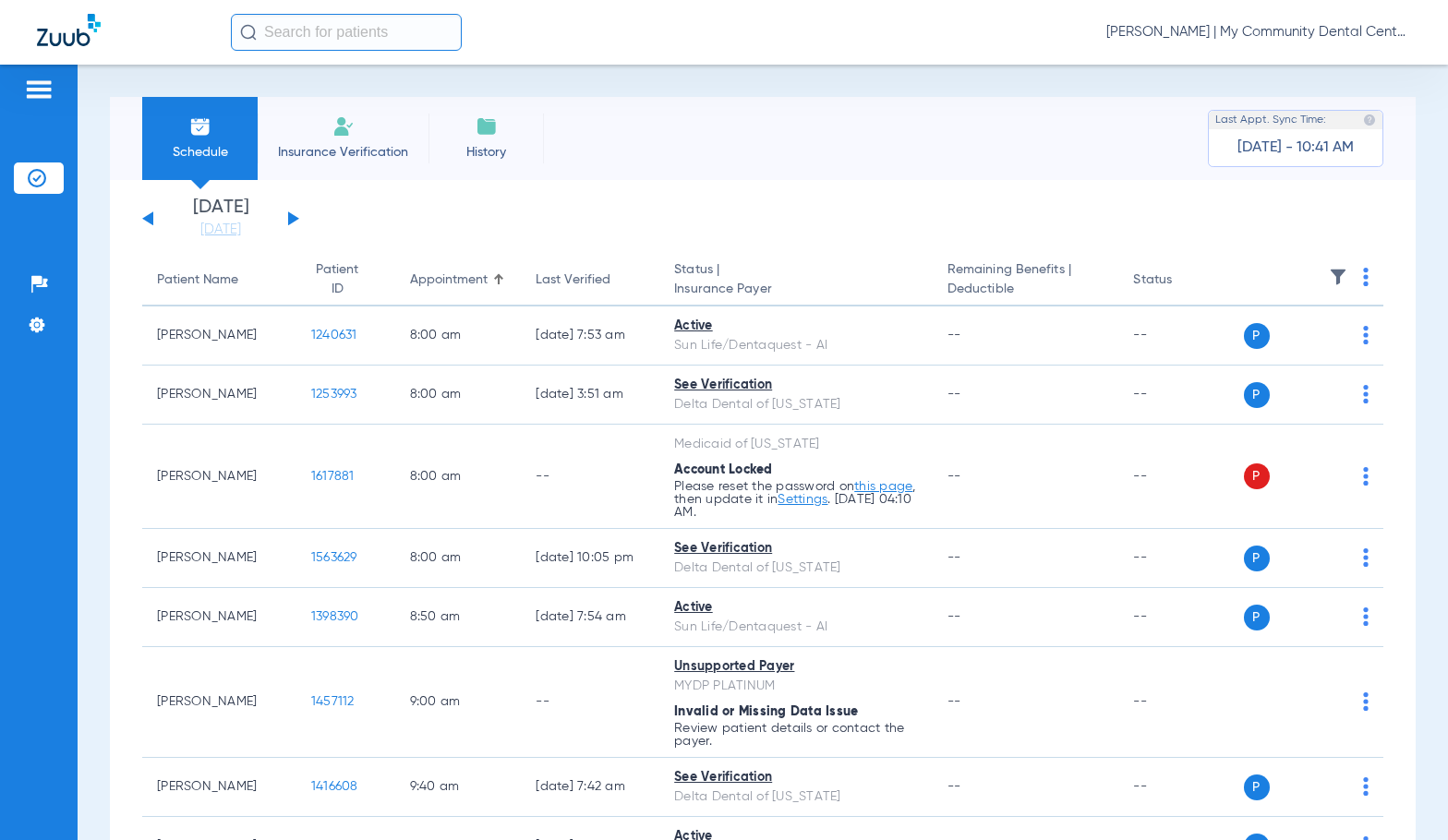
click at [1364, 282] on img at bounding box center [1367, 277] width 6 height 19
click at [1312, 348] on span "Verify All" at bounding box center [1282, 349] width 116 height 13
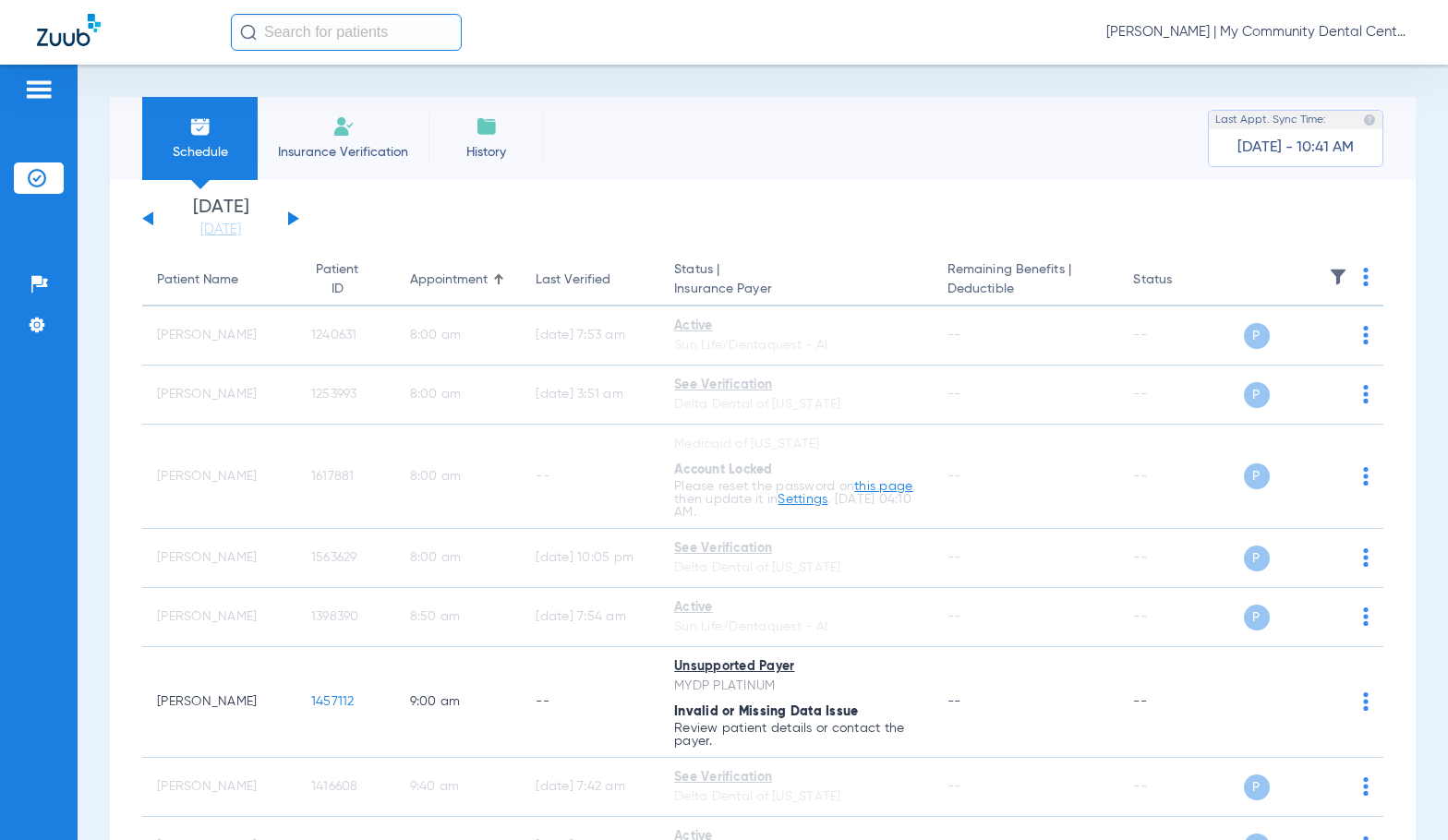
click at [1203, 28] on span "[PERSON_NAME] | My Community Dental Centers" at bounding box center [1259, 32] width 305 height 19
click at [1289, 67] on button "Account Selection" at bounding box center [1342, 65] width 133 height 37
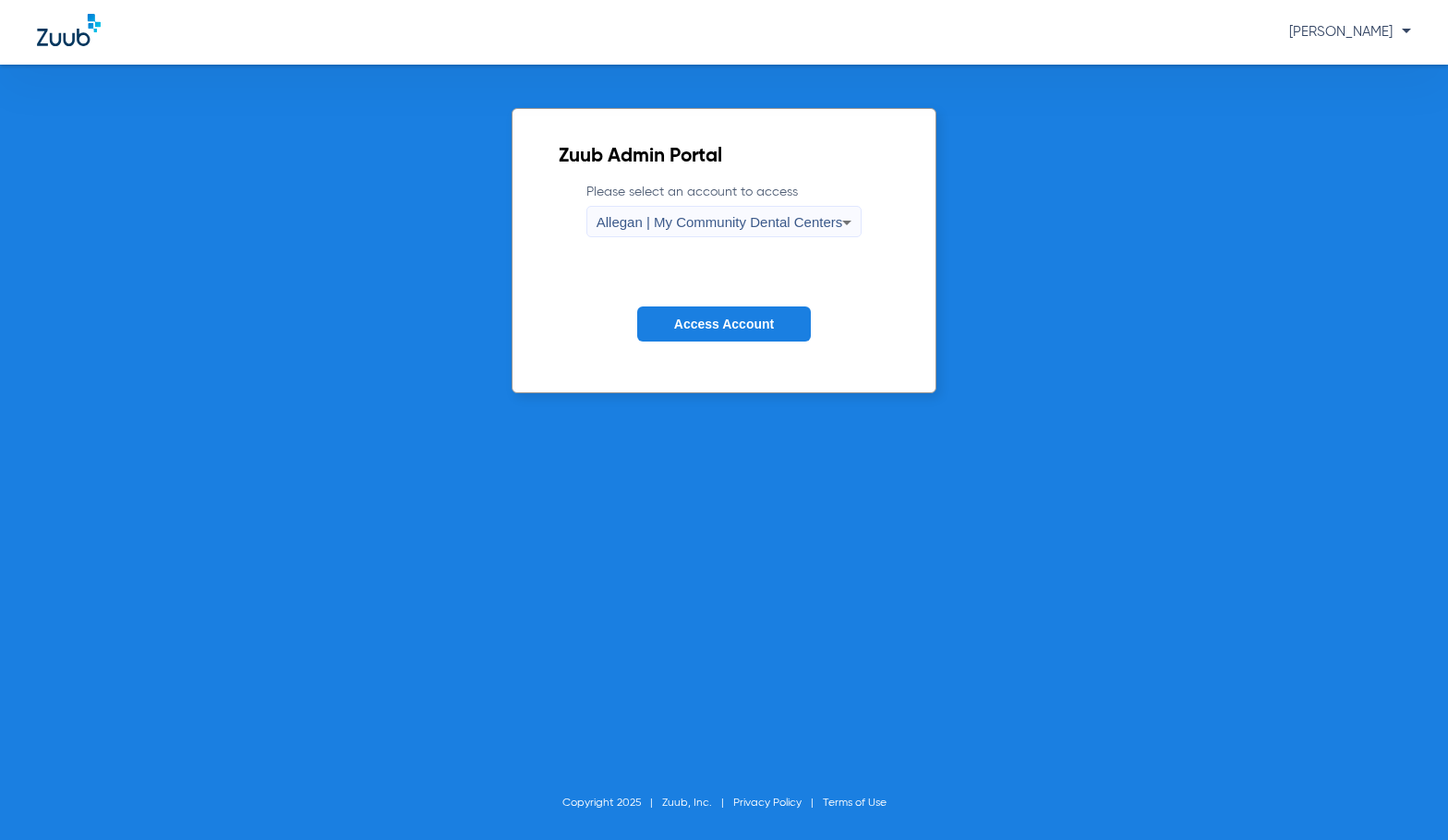
click at [629, 222] on span "Allegan | My Community Dental Centers" at bounding box center [720, 223] width 246 height 16
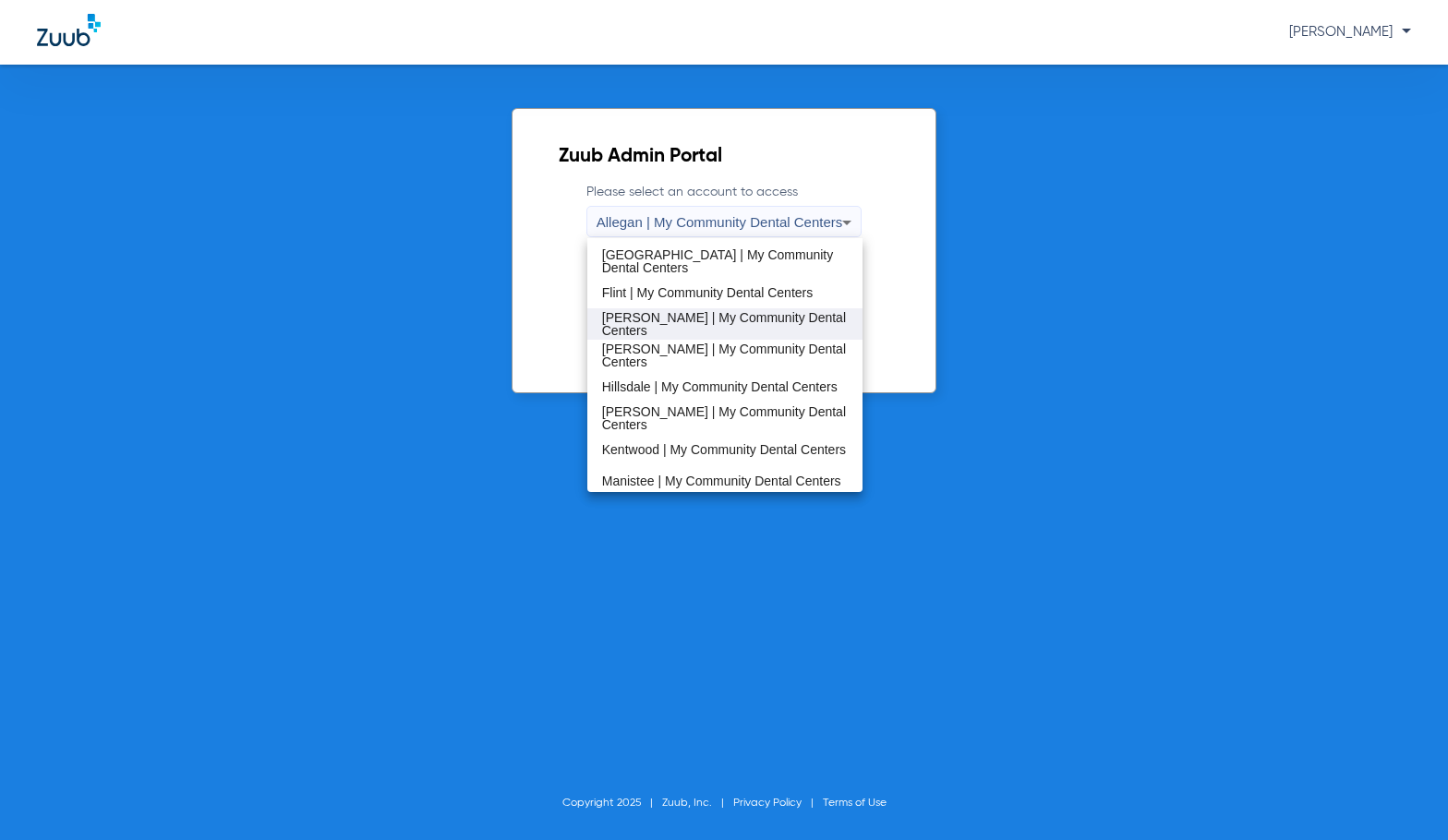
scroll to position [277, 0]
click at [672, 412] on span "[PERSON_NAME] | My Community Dental Centers" at bounding box center [724, 417] width 246 height 26
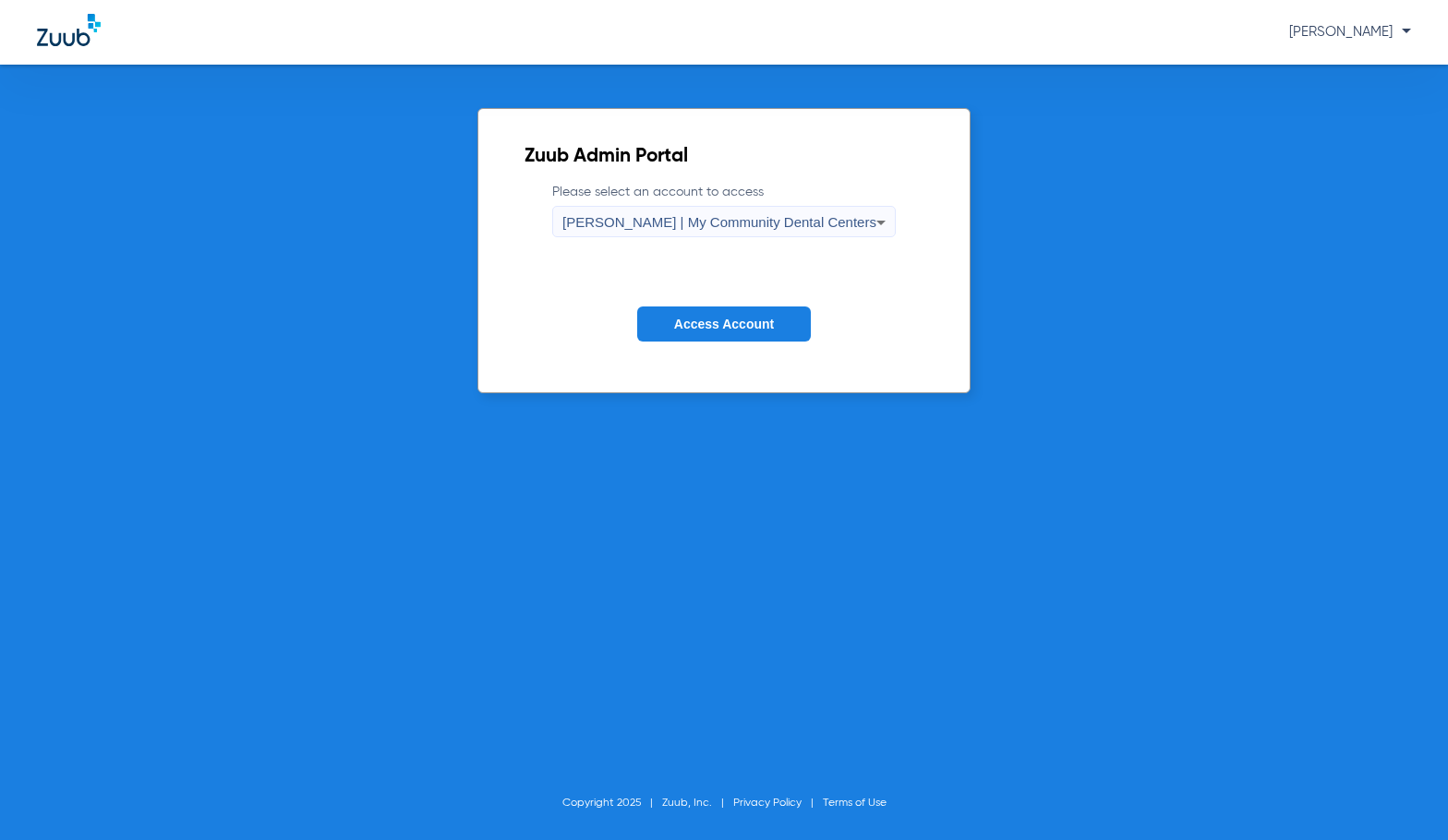
click at [742, 330] on span "Access Account" at bounding box center [724, 324] width 100 height 15
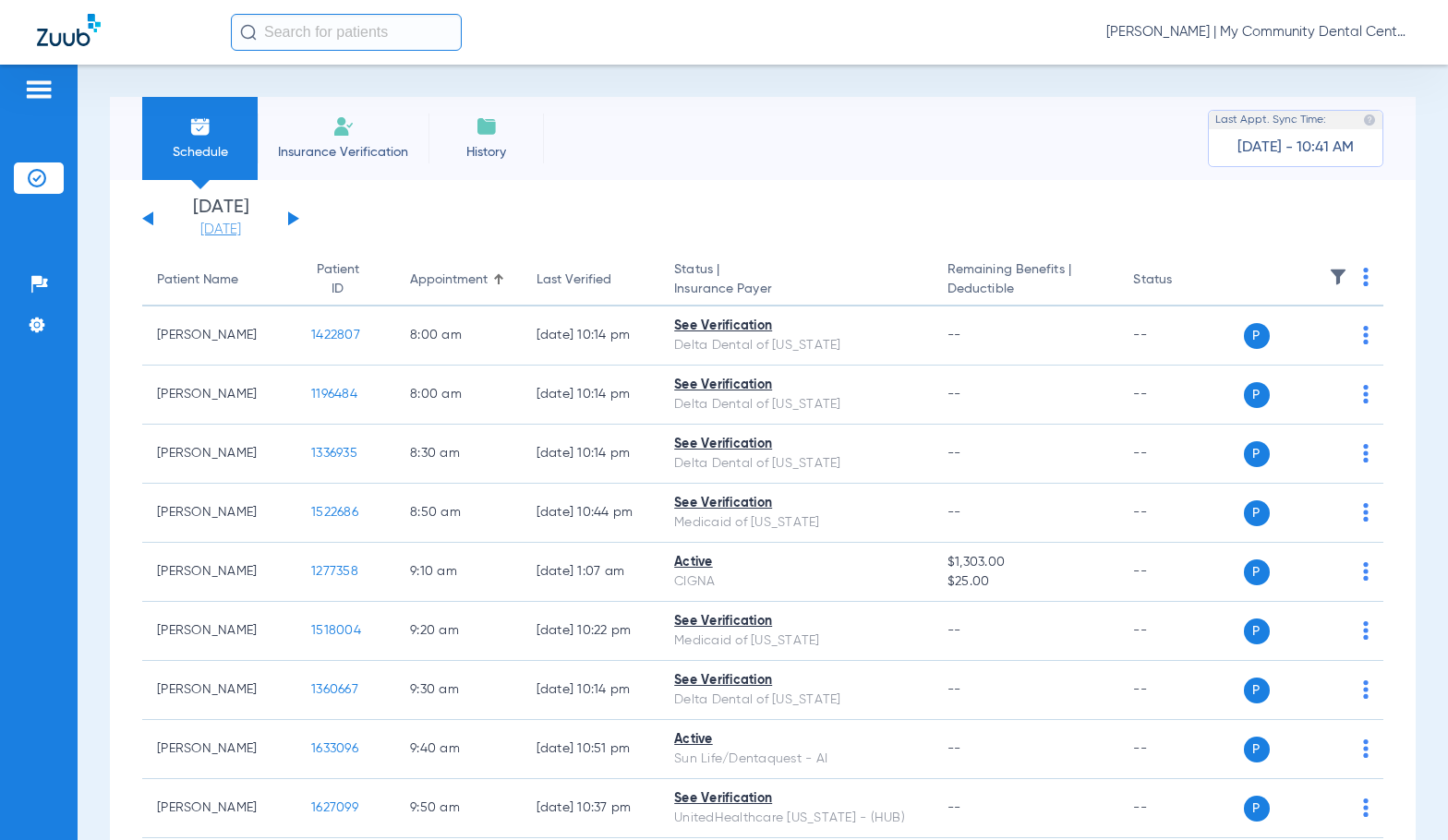
click at [226, 234] on link "[DATE]" at bounding box center [221, 230] width 111 height 19
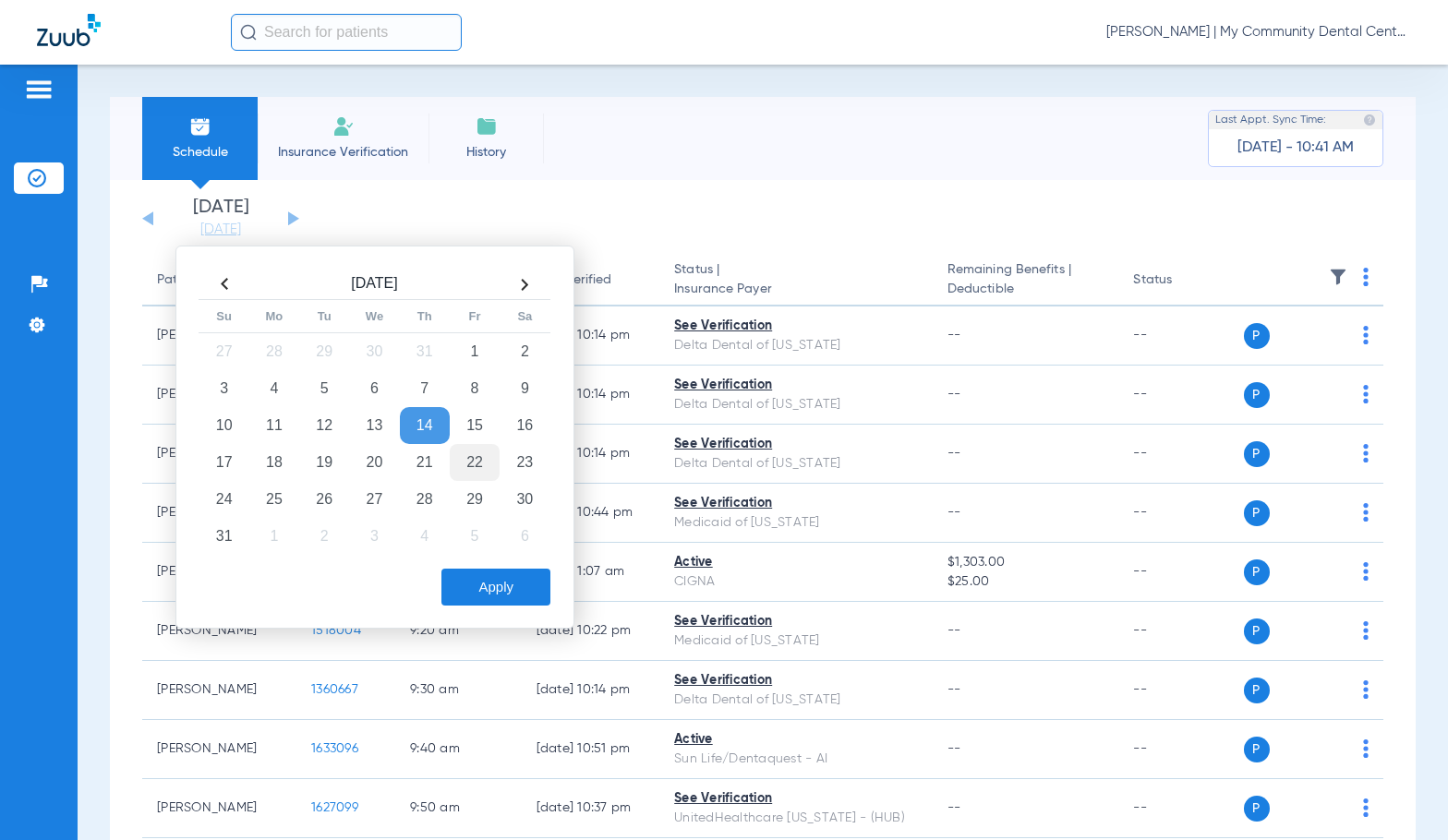
click at [476, 458] on td "22" at bounding box center [475, 462] width 49 height 37
click at [526, 592] on button "Apply" at bounding box center [496, 587] width 109 height 37
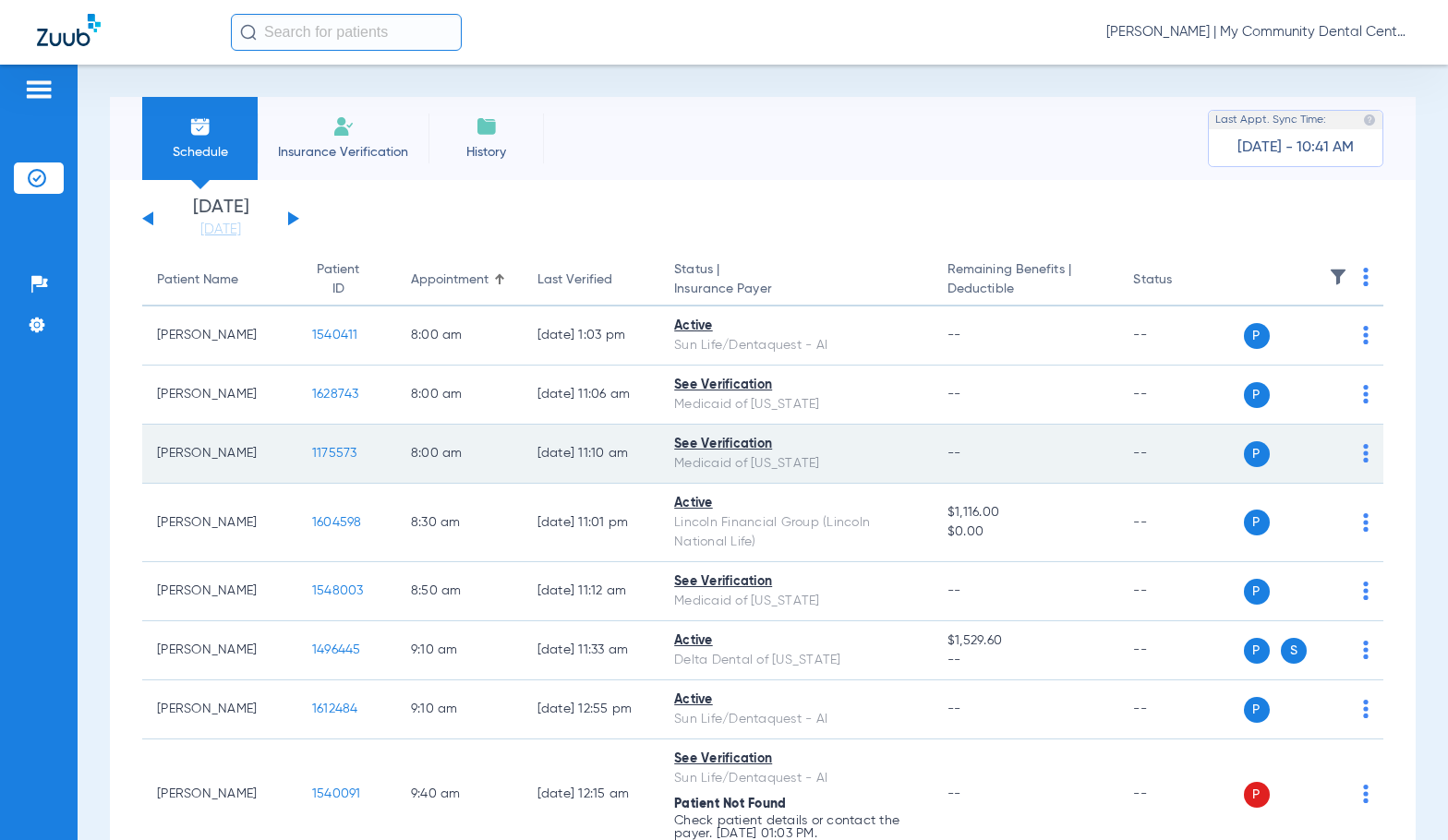
click at [312, 455] on span "1175573" at bounding box center [335, 453] width 46 height 13
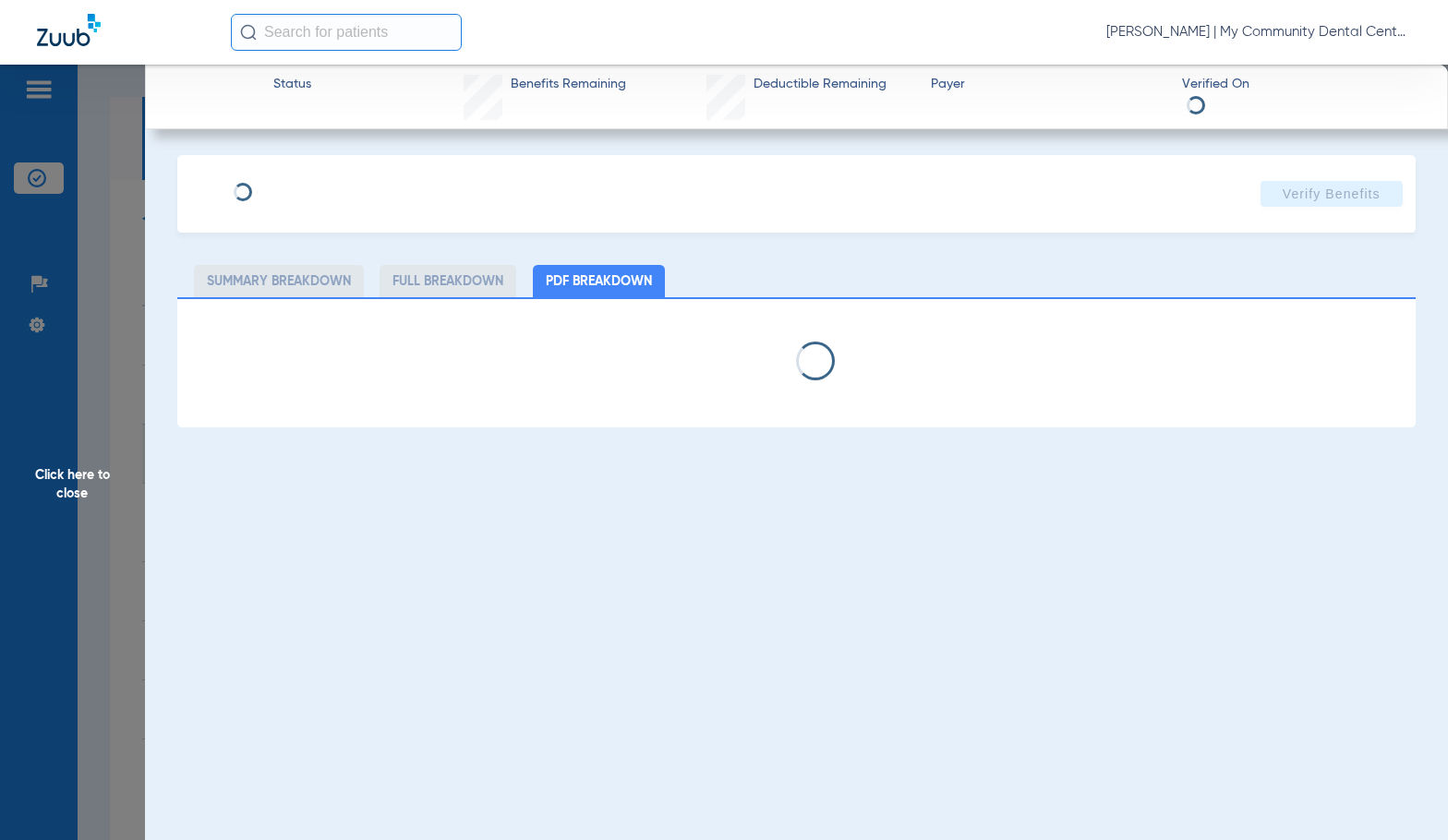
select select "page-width"
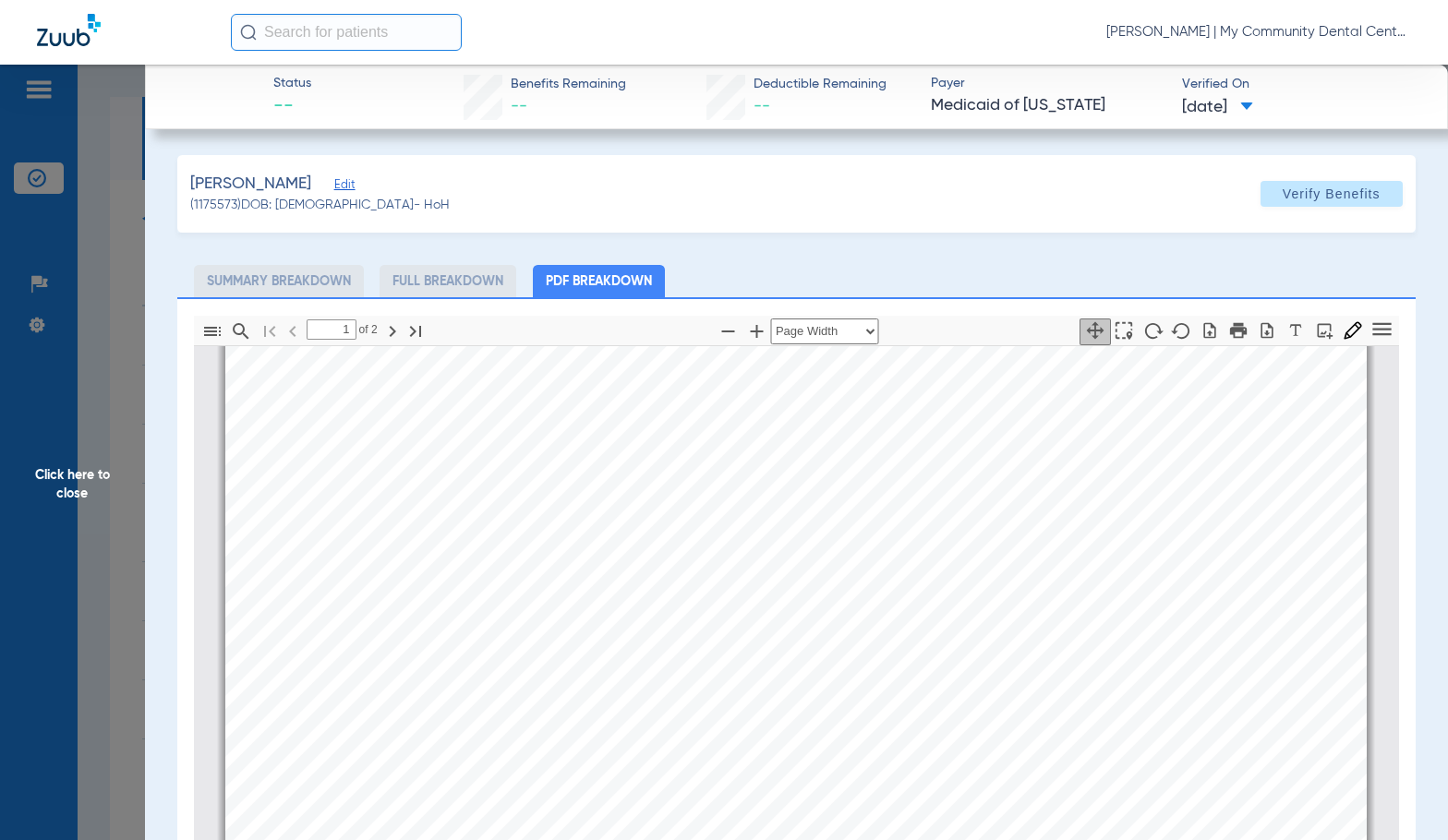
scroll to position [379, 0]
type input "2"
click at [106, 477] on span "Click here to close" at bounding box center [72, 484] width 145 height 840
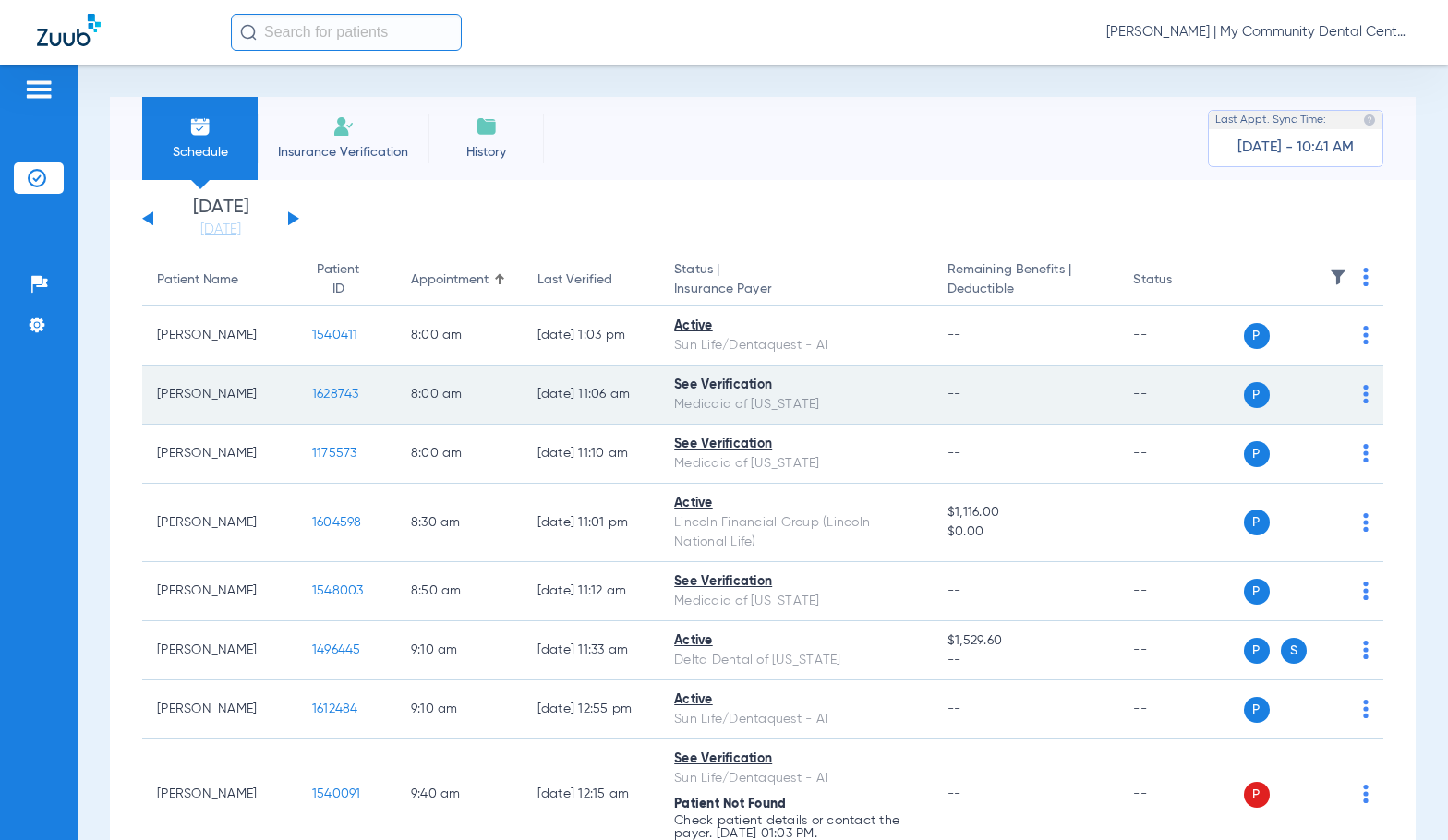
click at [314, 395] on span "1628743" at bounding box center [336, 394] width 48 height 13
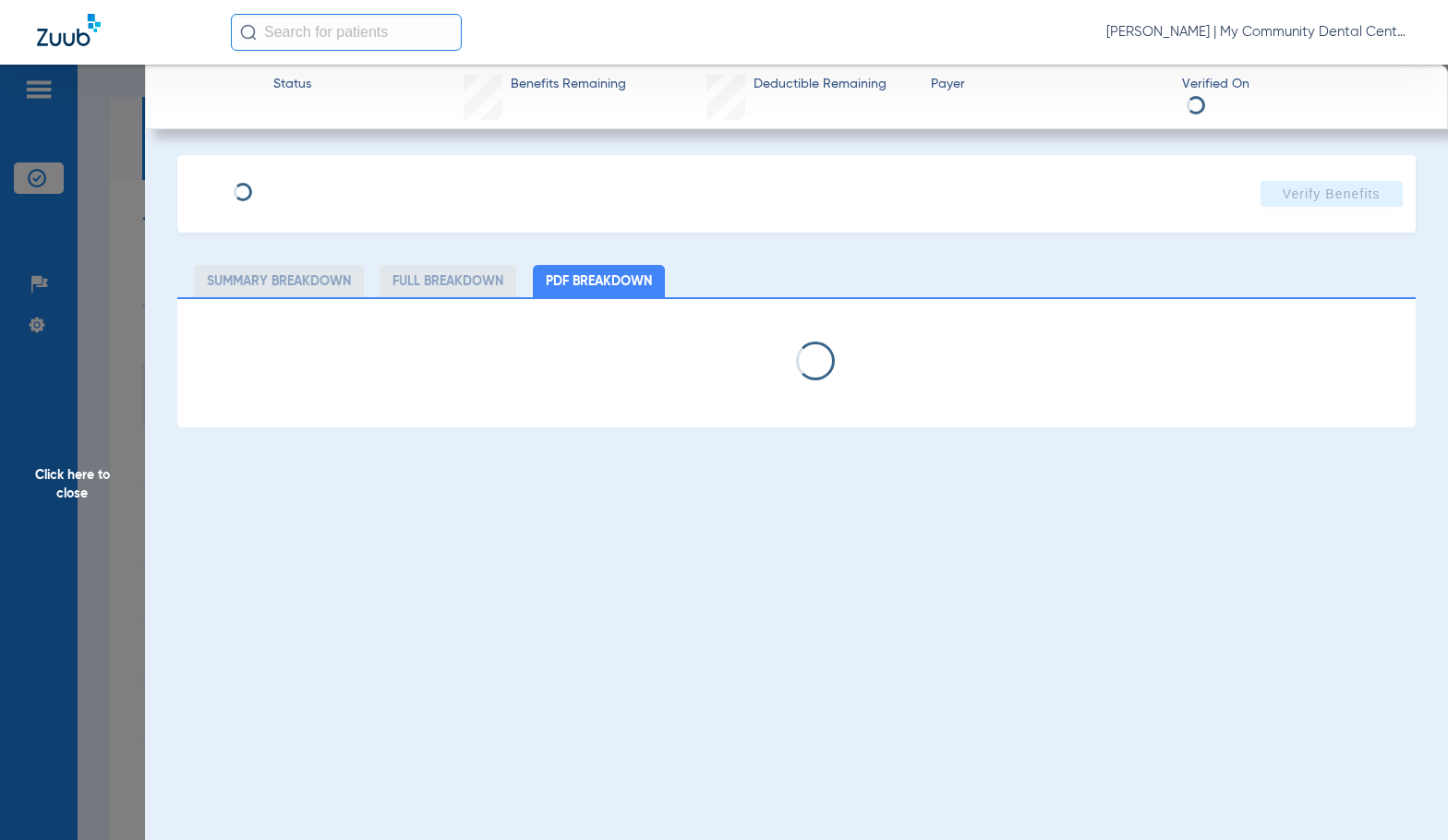
select select "page-width"
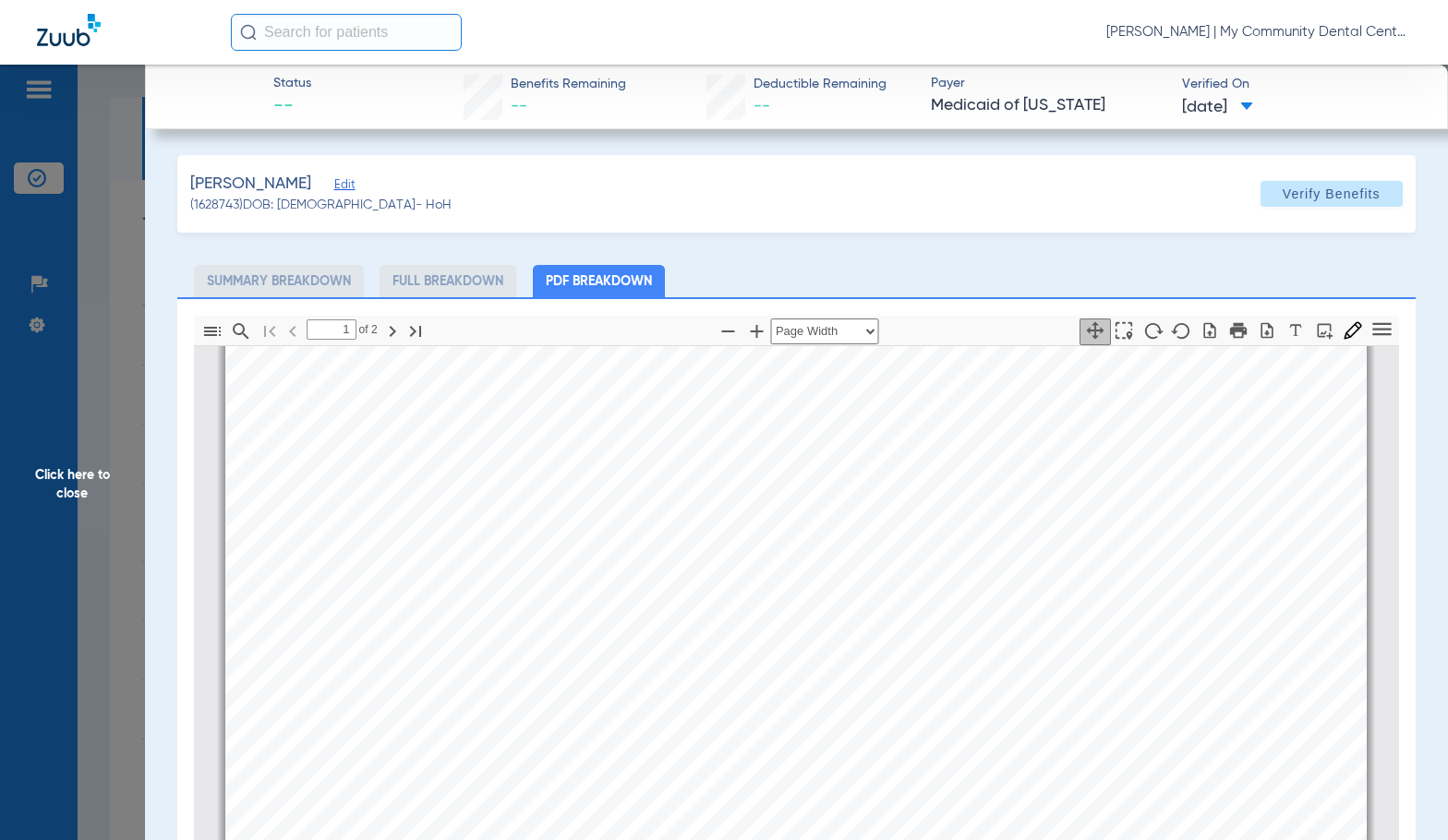
scroll to position [471, 0]
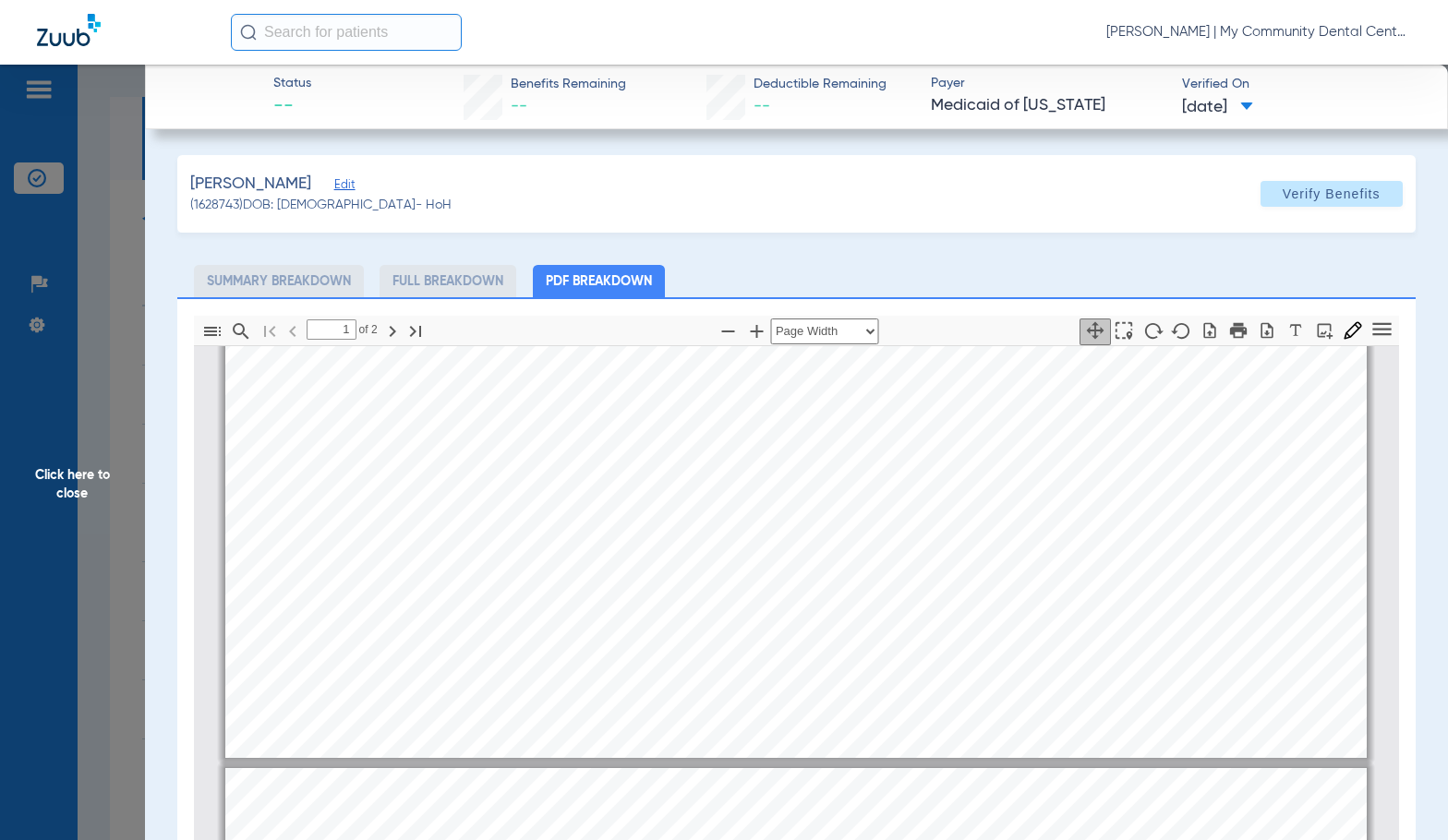
type input "2"
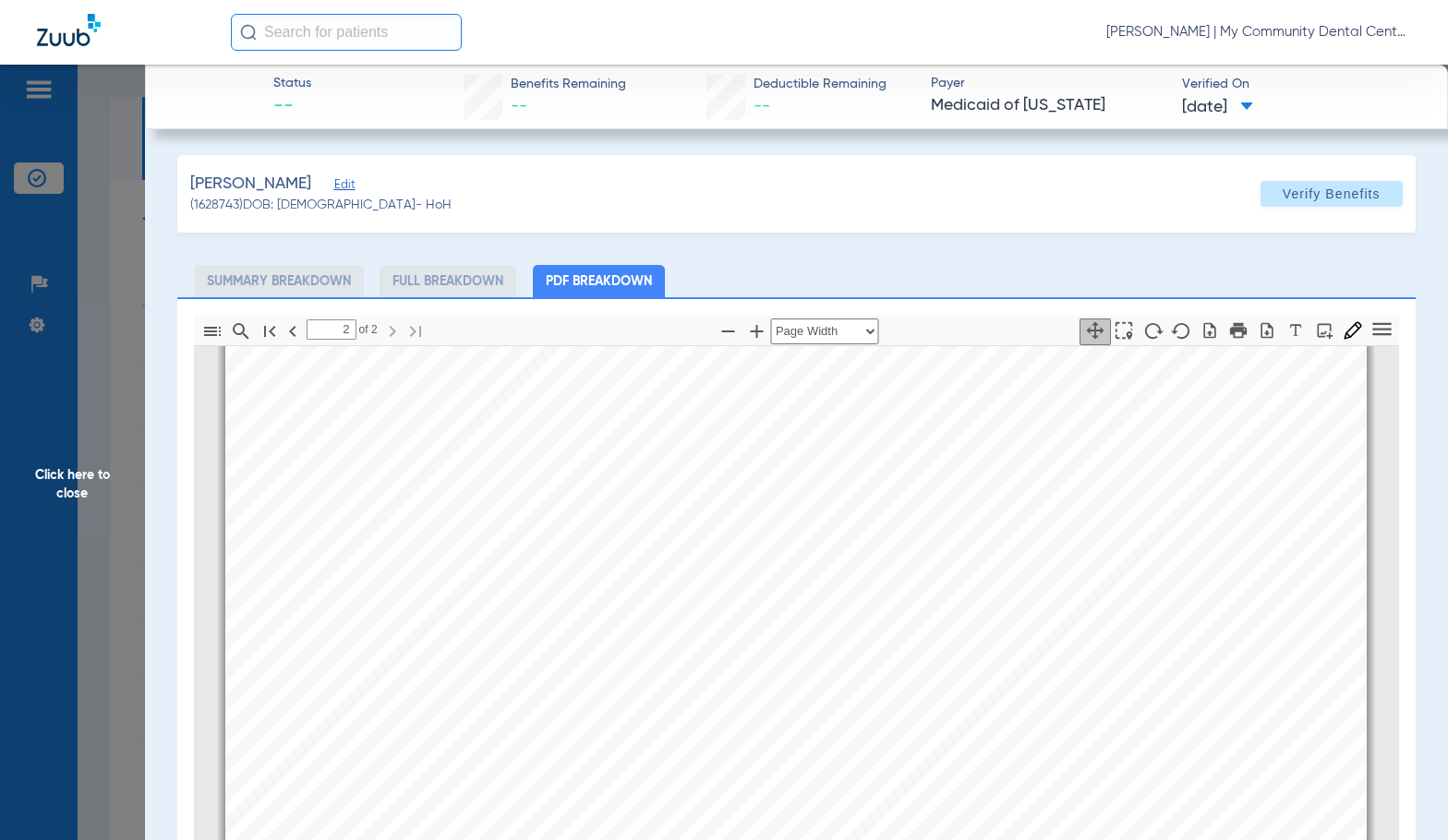
scroll to position [1948, 0]
click at [115, 495] on span "Click here to close" at bounding box center [72, 484] width 145 height 840
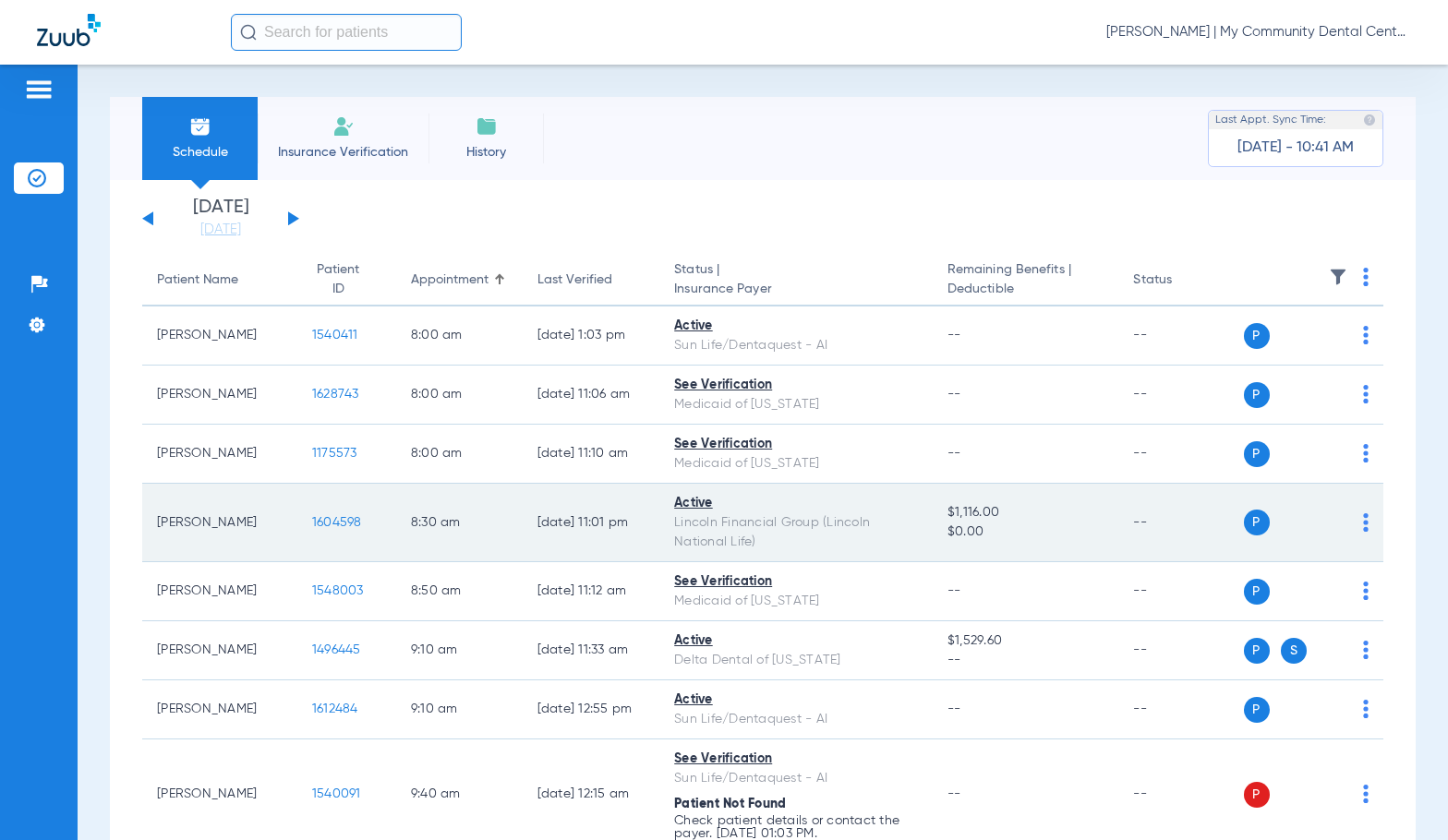
click at [339, 525] on span "1604598" at bounding box center [337, 522] width 49 height 13
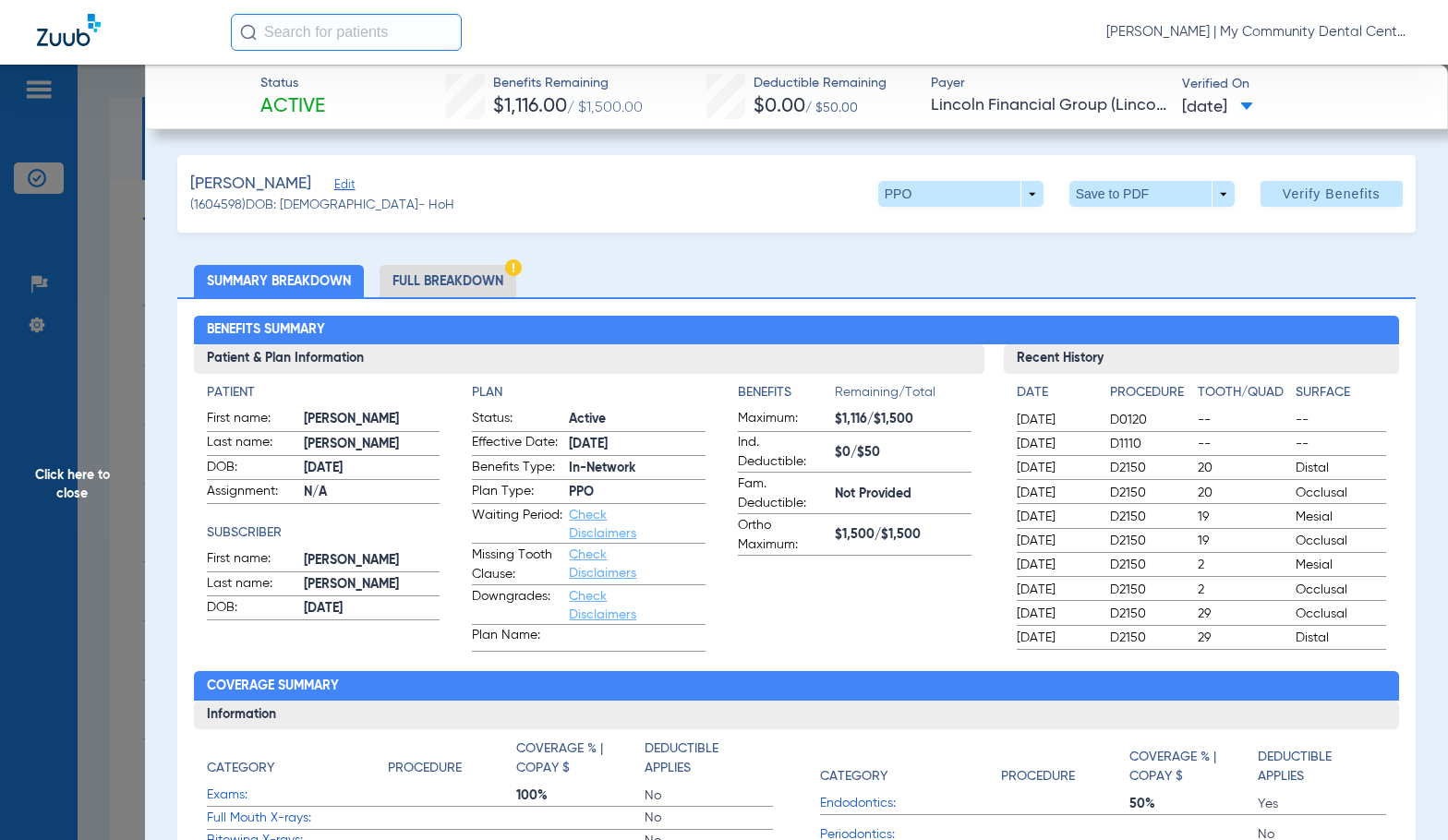
click at [465, 288] on li "Full Breakdown" at bounding box center [448, 281] width 137 height 33
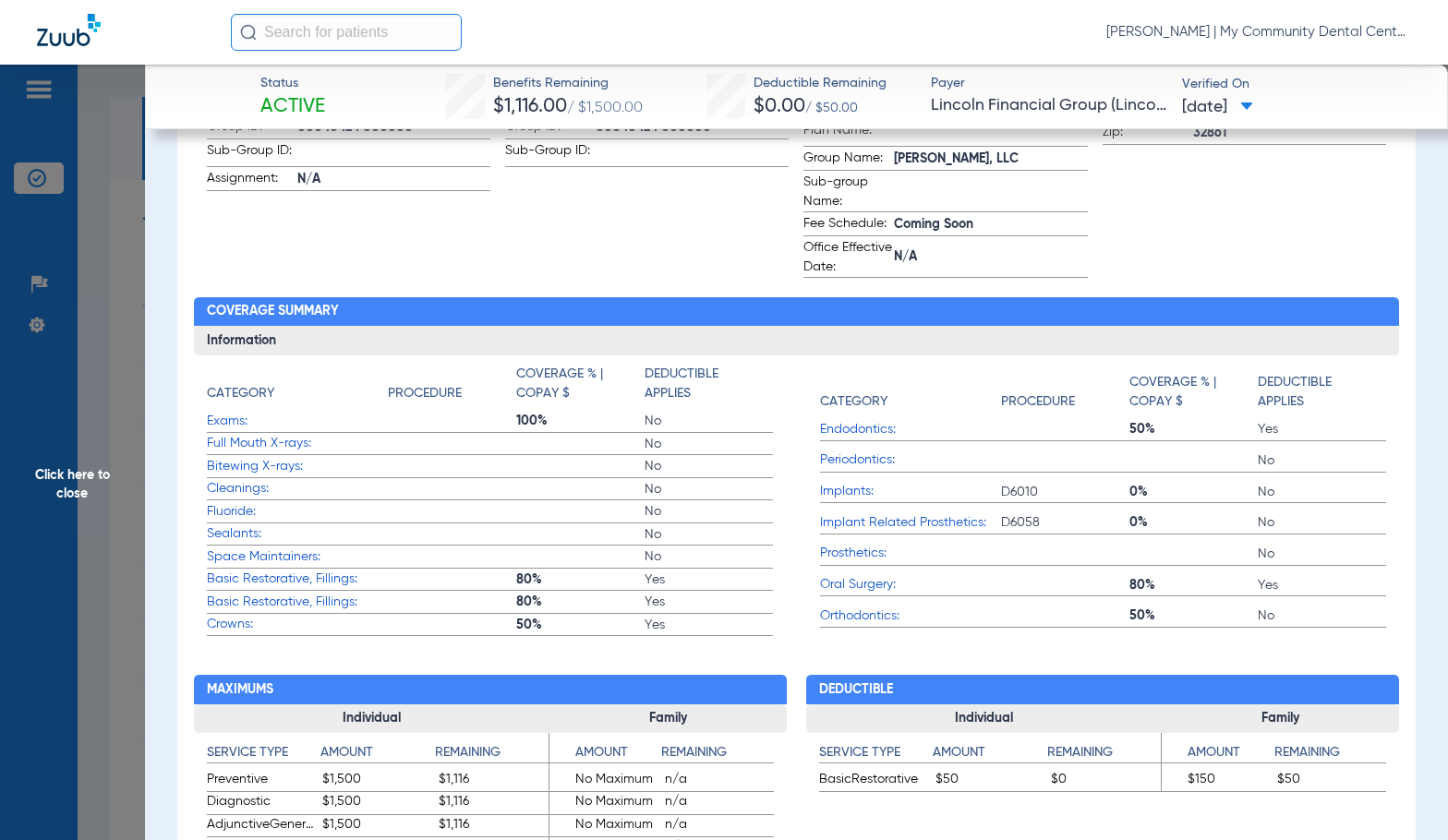
scroll to position [646, 0]
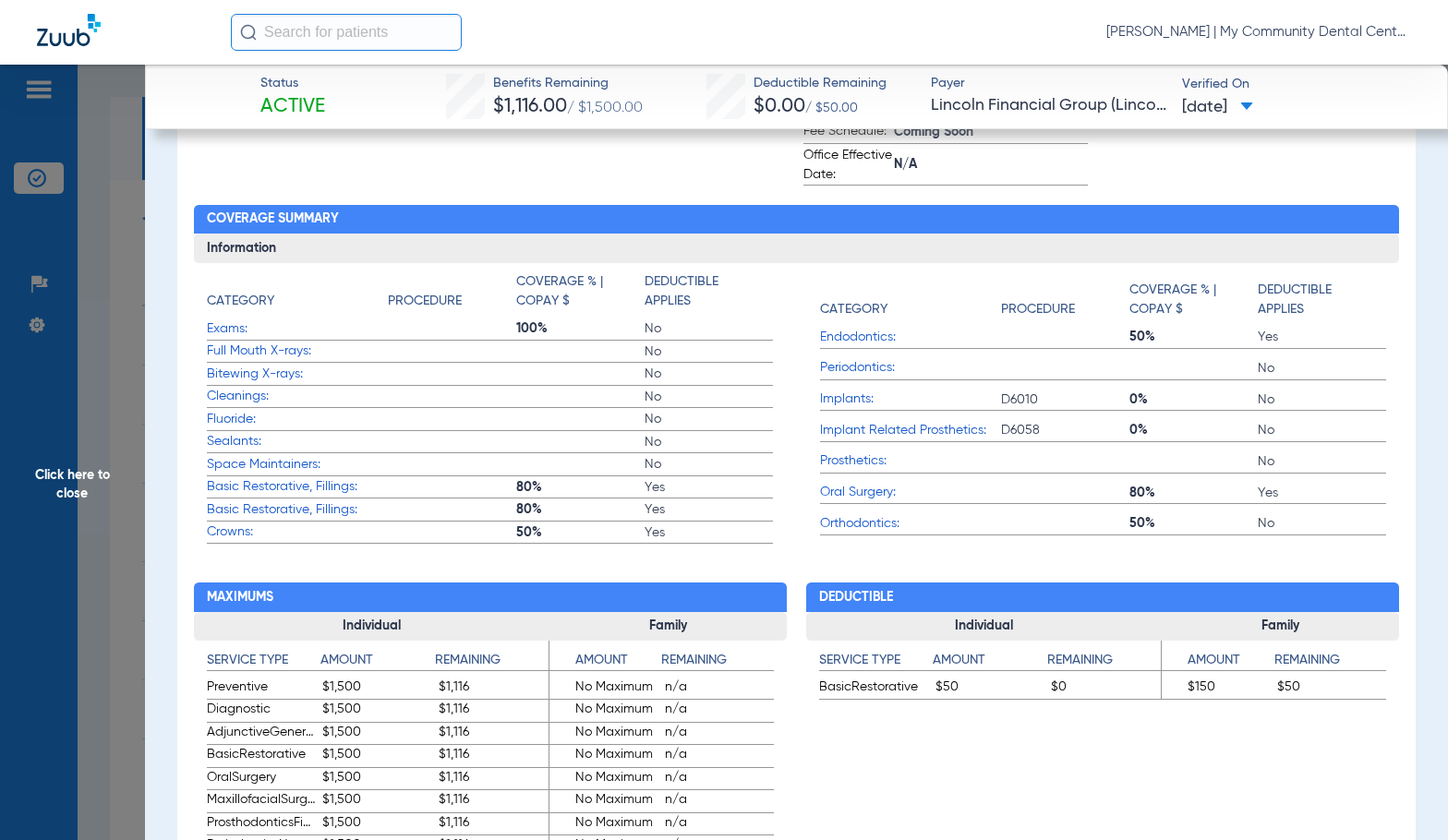
click at [104, 467] on span "Click here to close" at bounding box center [72, 484] width 145 height 840
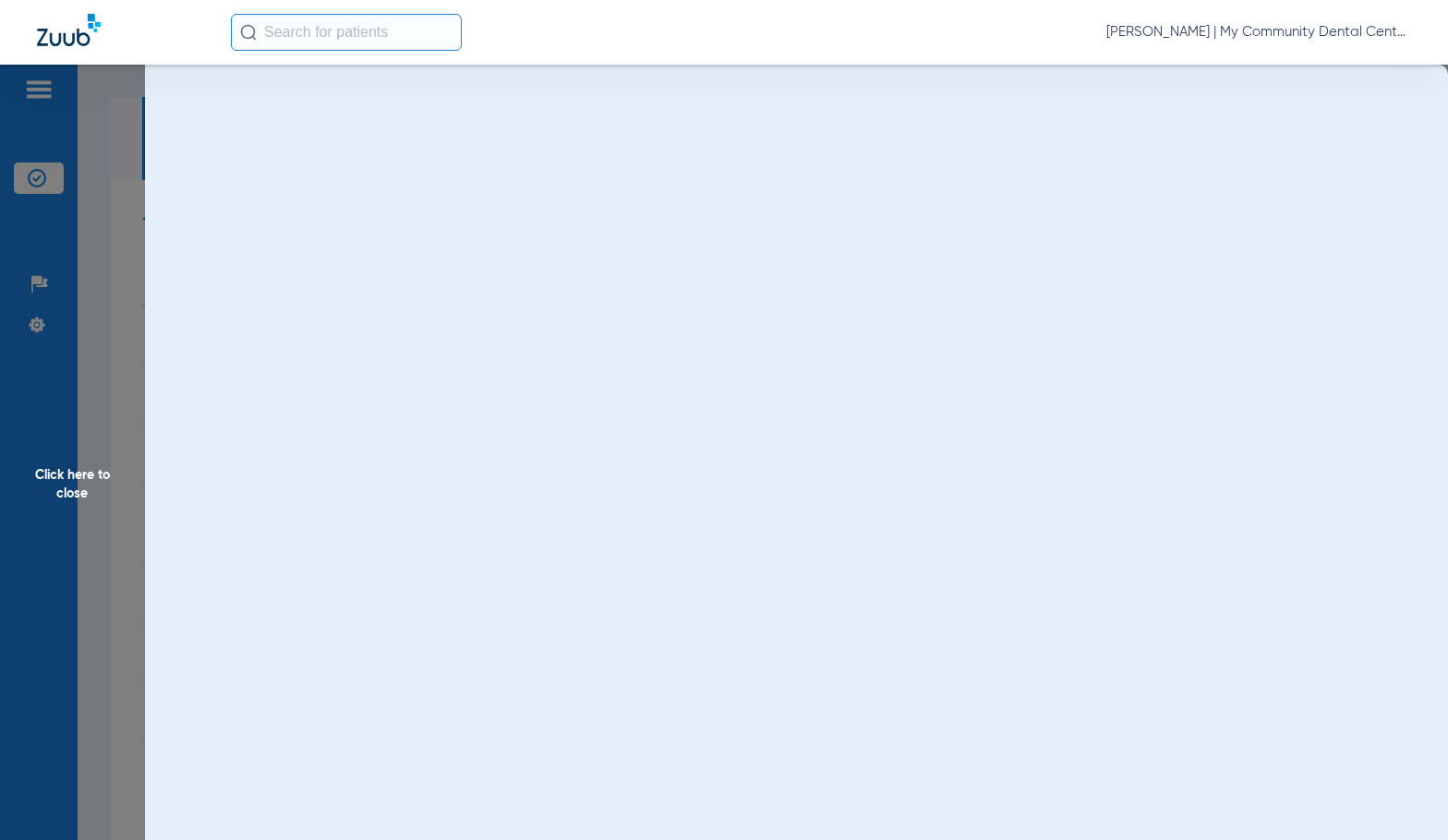
scroll to position [0, 0]
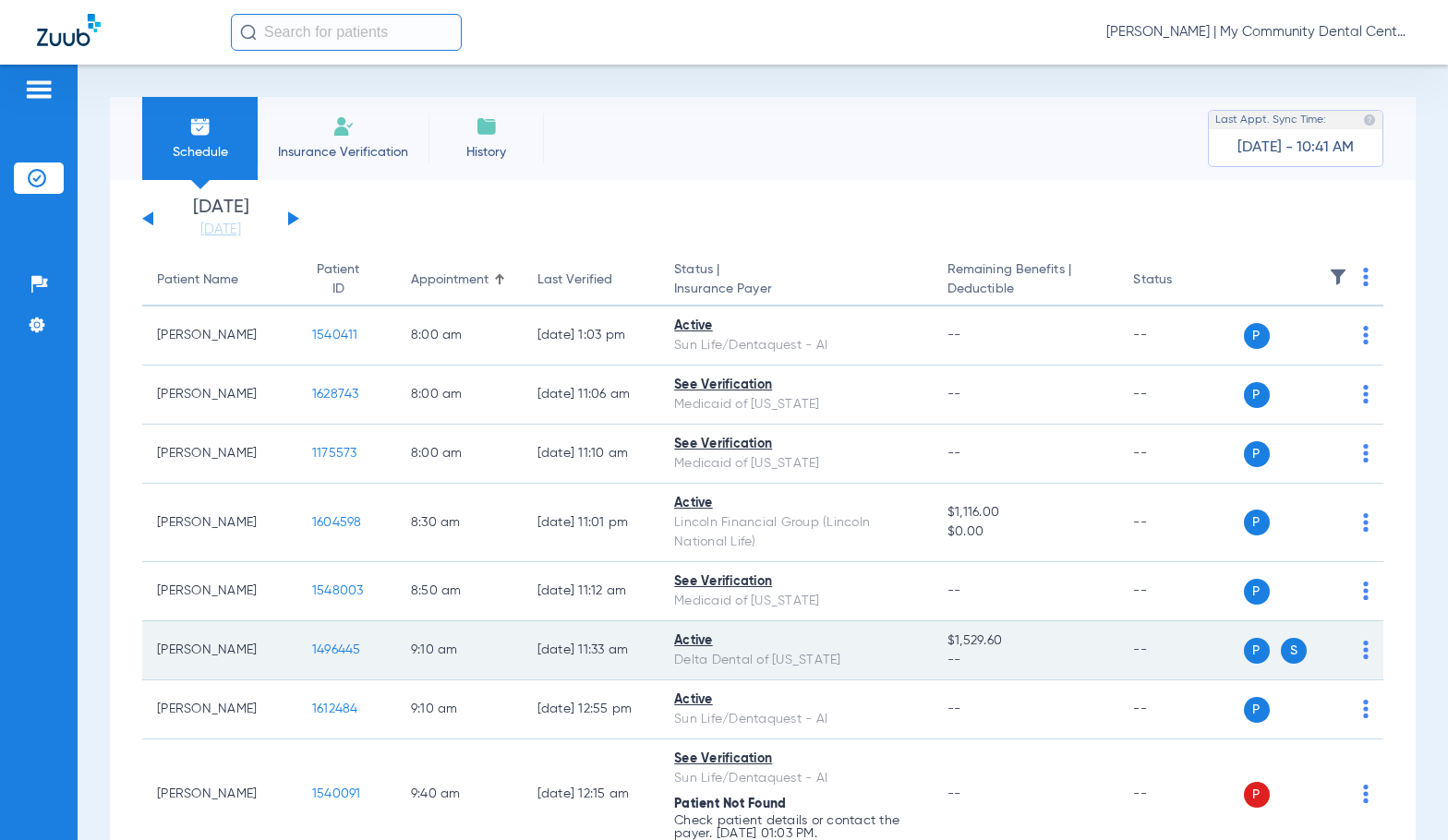
click at [312, 646] on span "1496445" at bounding box center [336, 649] width 48 height 13
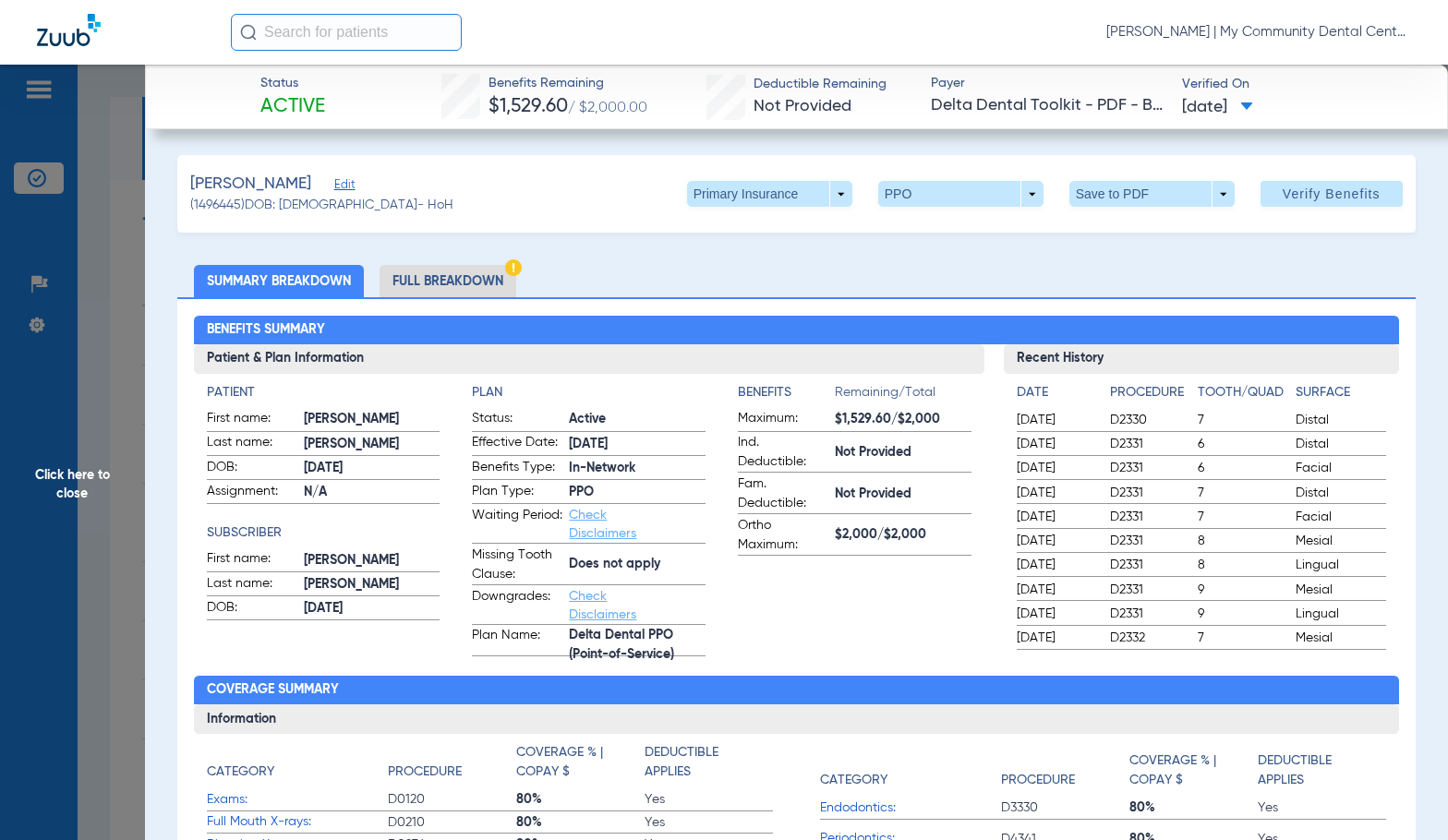
click at [490, 284] on li "Full Breakdown" at bounding box center [448, 281] width 137 height 33
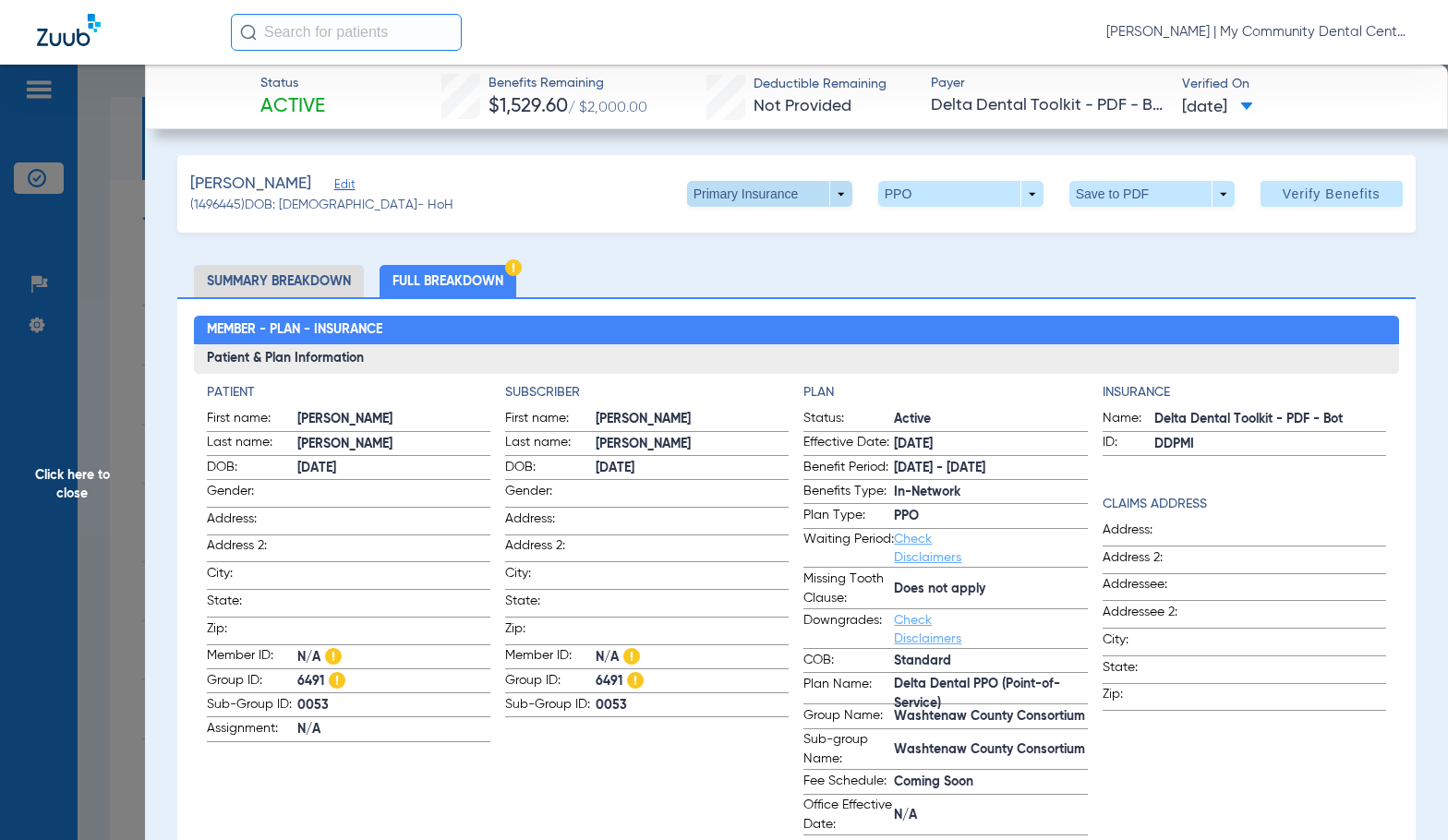
click at [719, 197] on span at bounding box center [769, 194] width 165 height 26
click at [736, 268] on span "Secondary Insurance" at bounding box center [749, 267] width 122 height 13
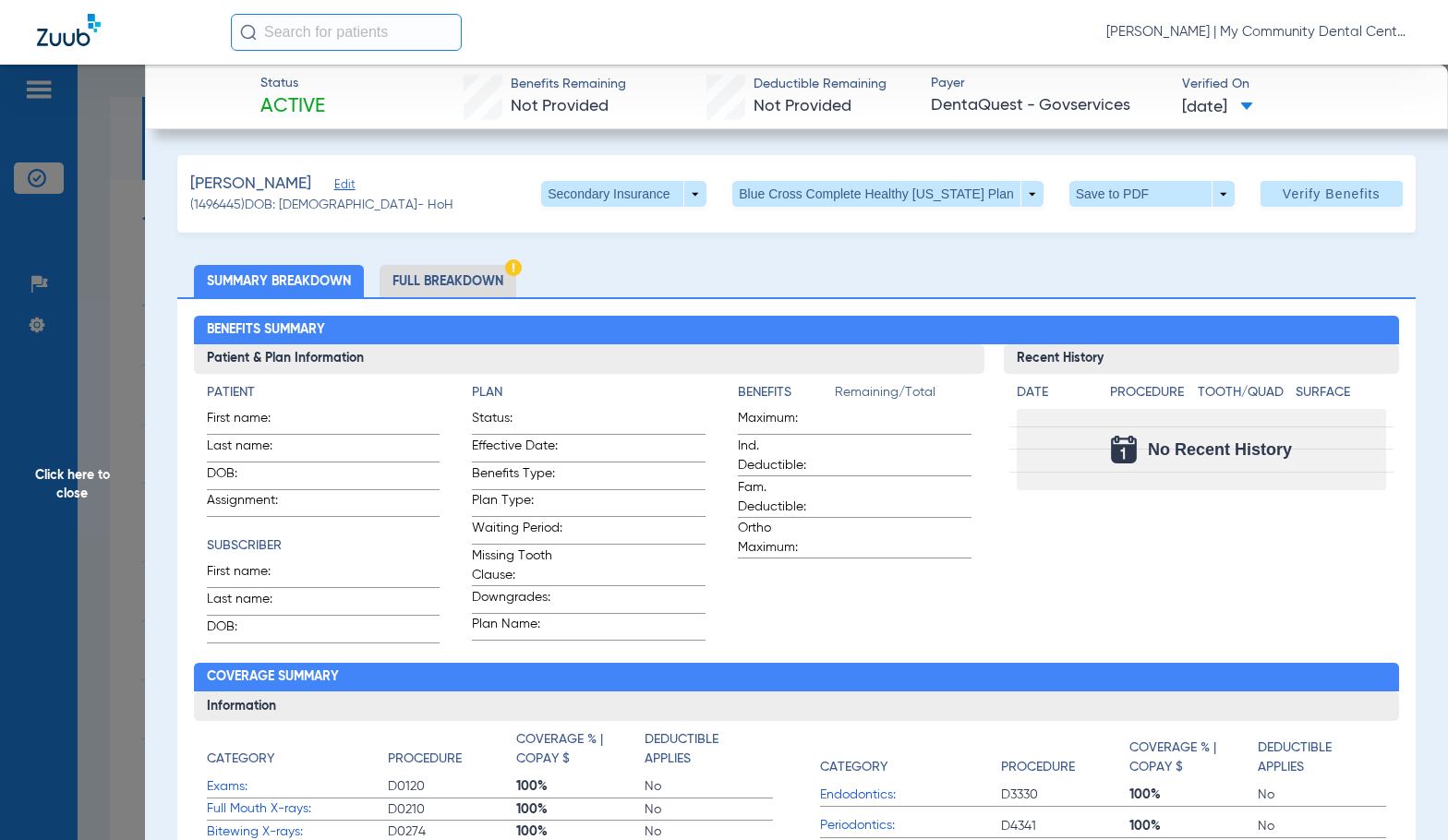
click at [472, 273] on li "Full Breakdown" at bounding box center [448, 281] width 137 height 33
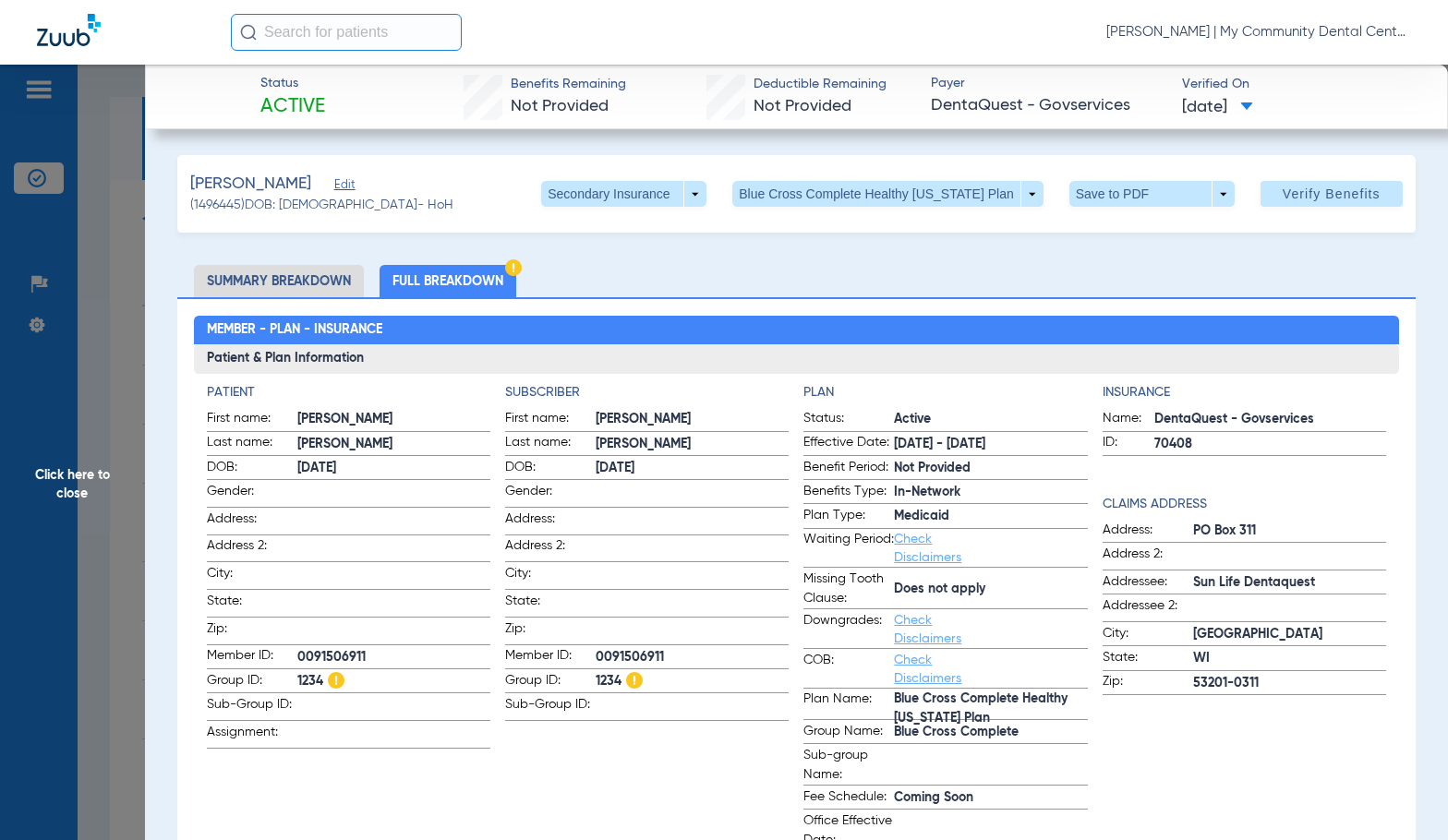
click at [794, 367] on h3 "Patient & Plan Information" at bounding box center [797, 359] width 1207 height 30
click at [69, 466] on span "Click here to close" at bounding box center [72, 484] width 145 height 840
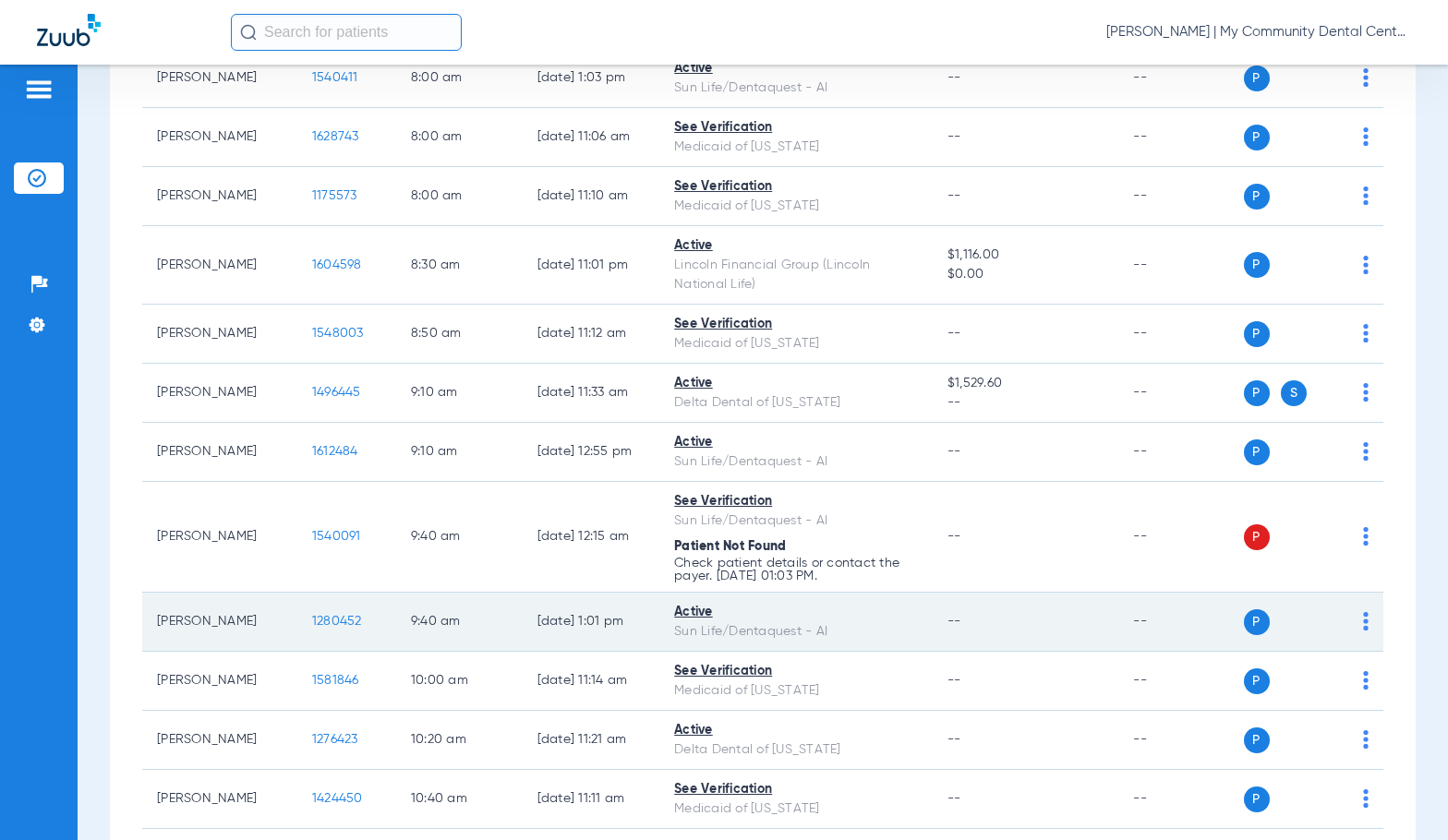
scroll to position [369, 0]
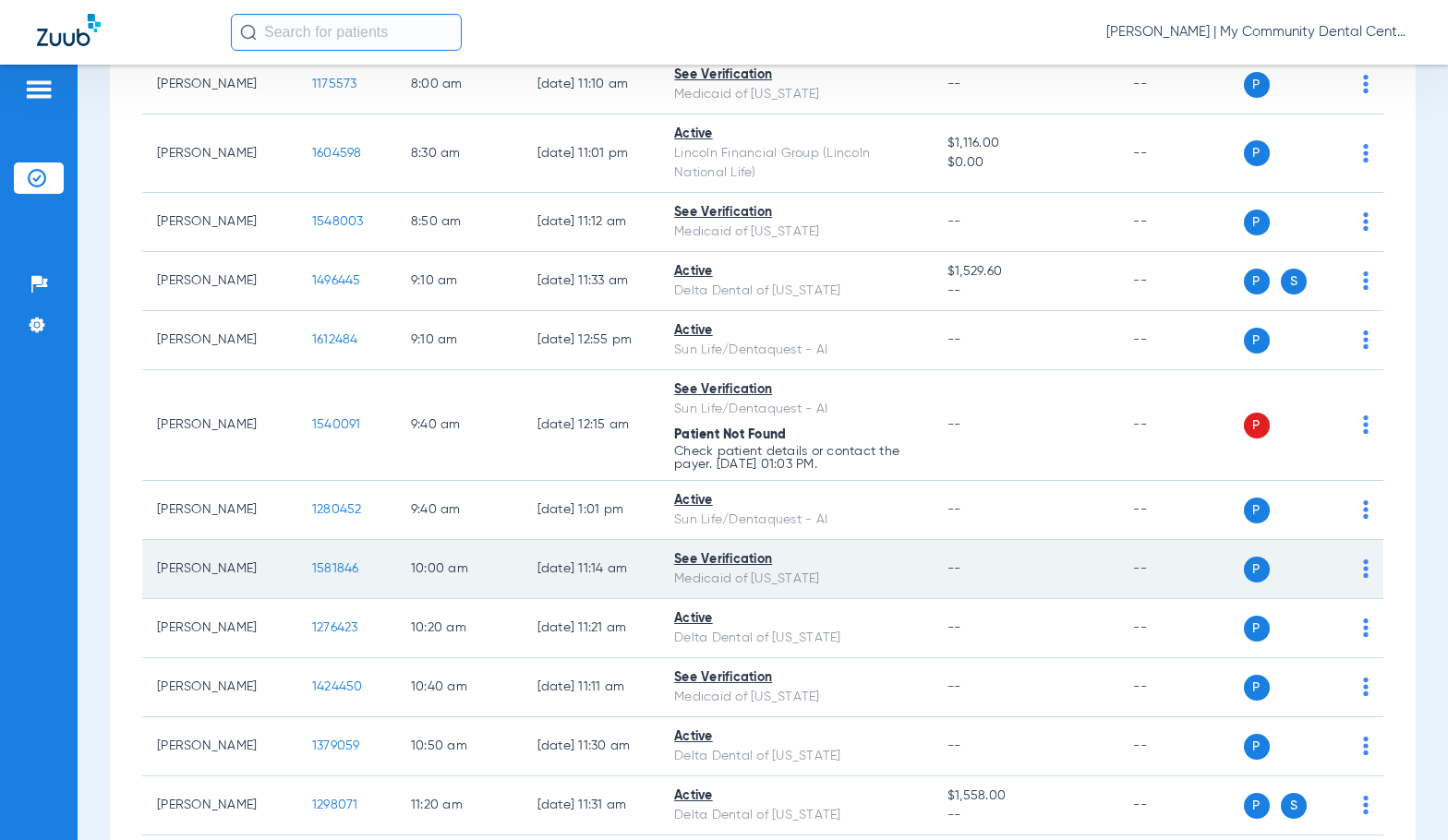
click at [323, 570] on span "1581846" at bounding box center [336, 568] width 48 height 13
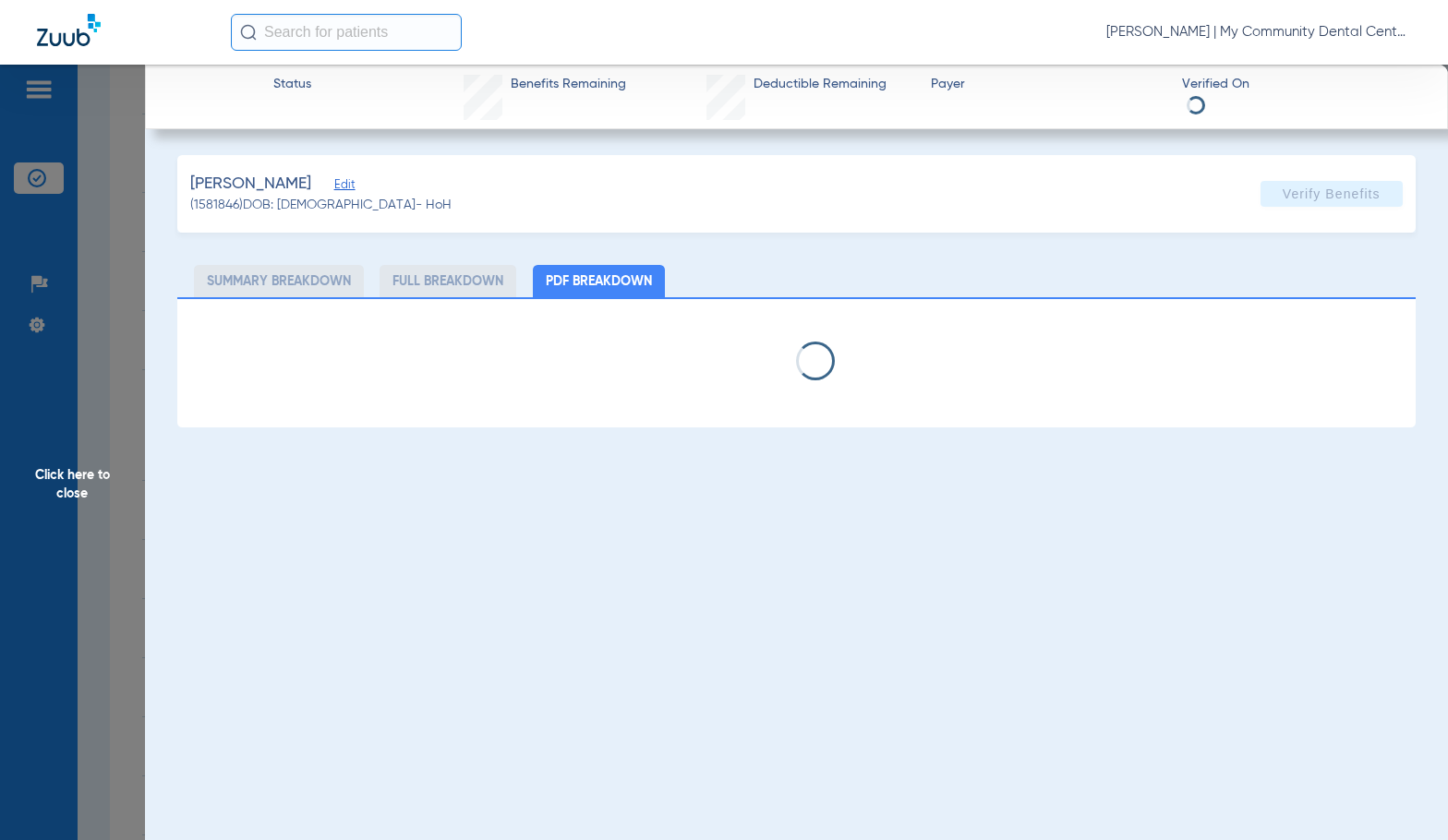
select select "page-width"
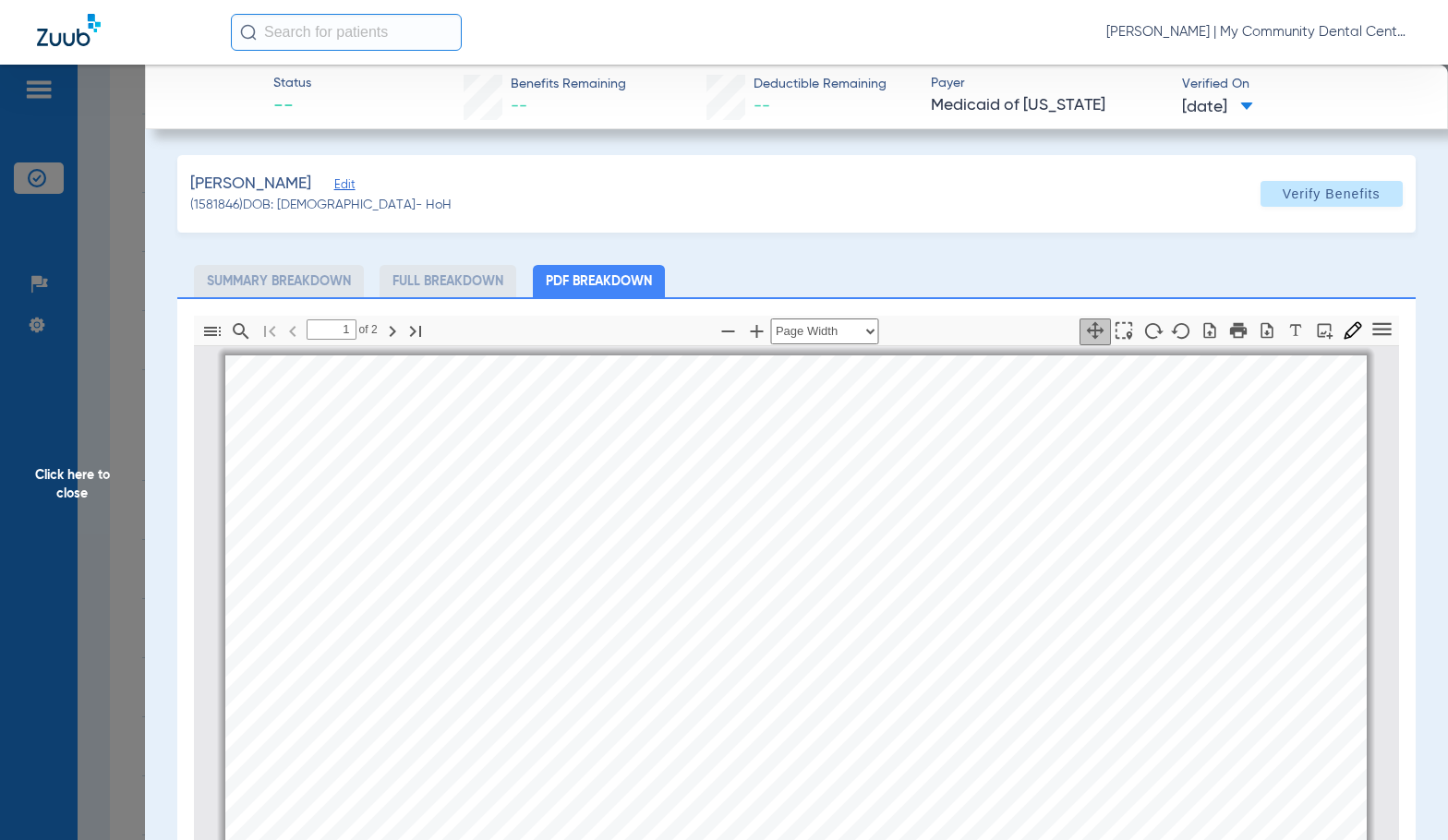
scroll to position [9, 0]
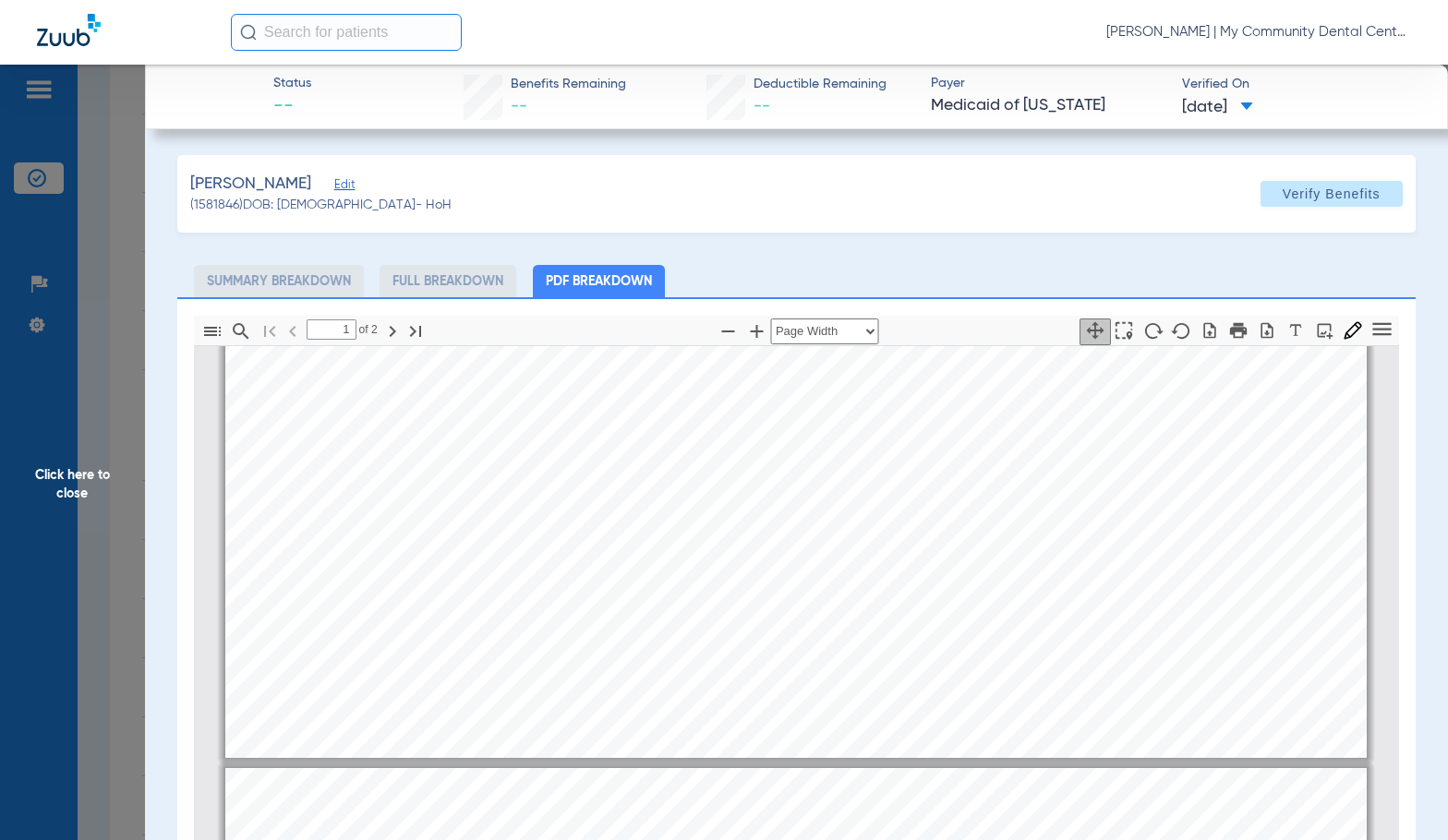
type input "2"
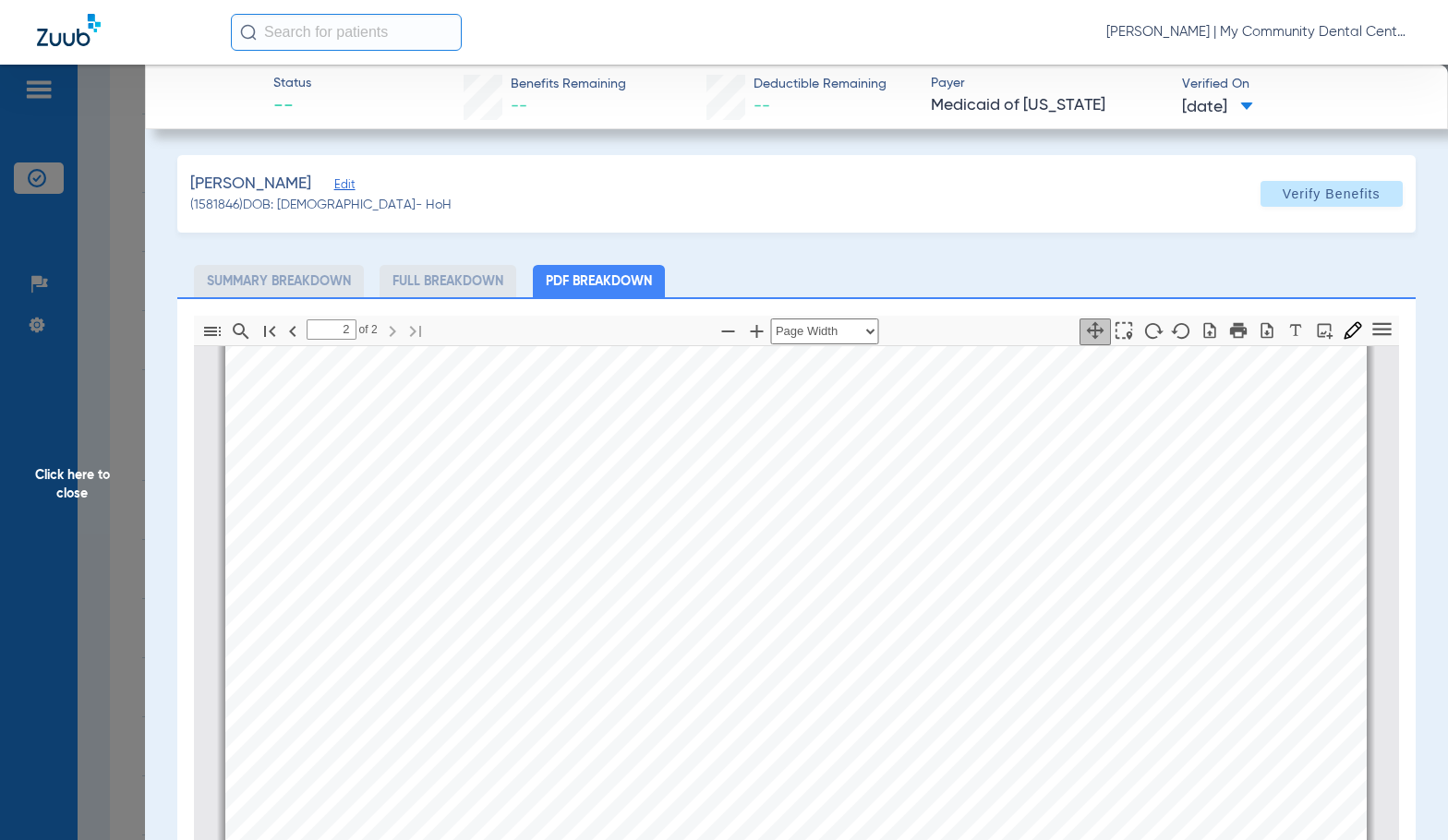
click at [121, 492] on span "Click here to close" at bounding box center [72, 484] width 145 height 840
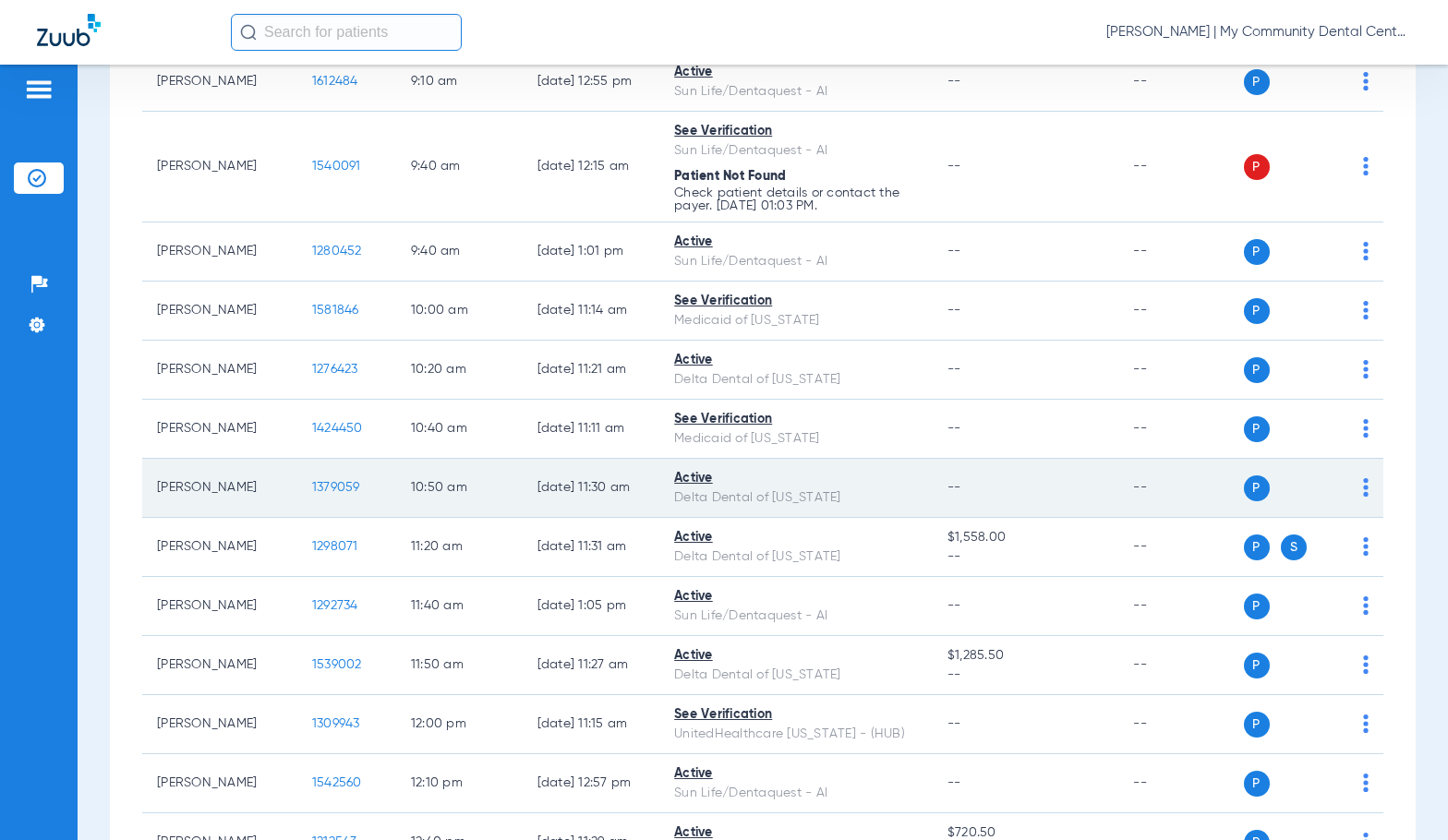
scroll to position [646, 0]
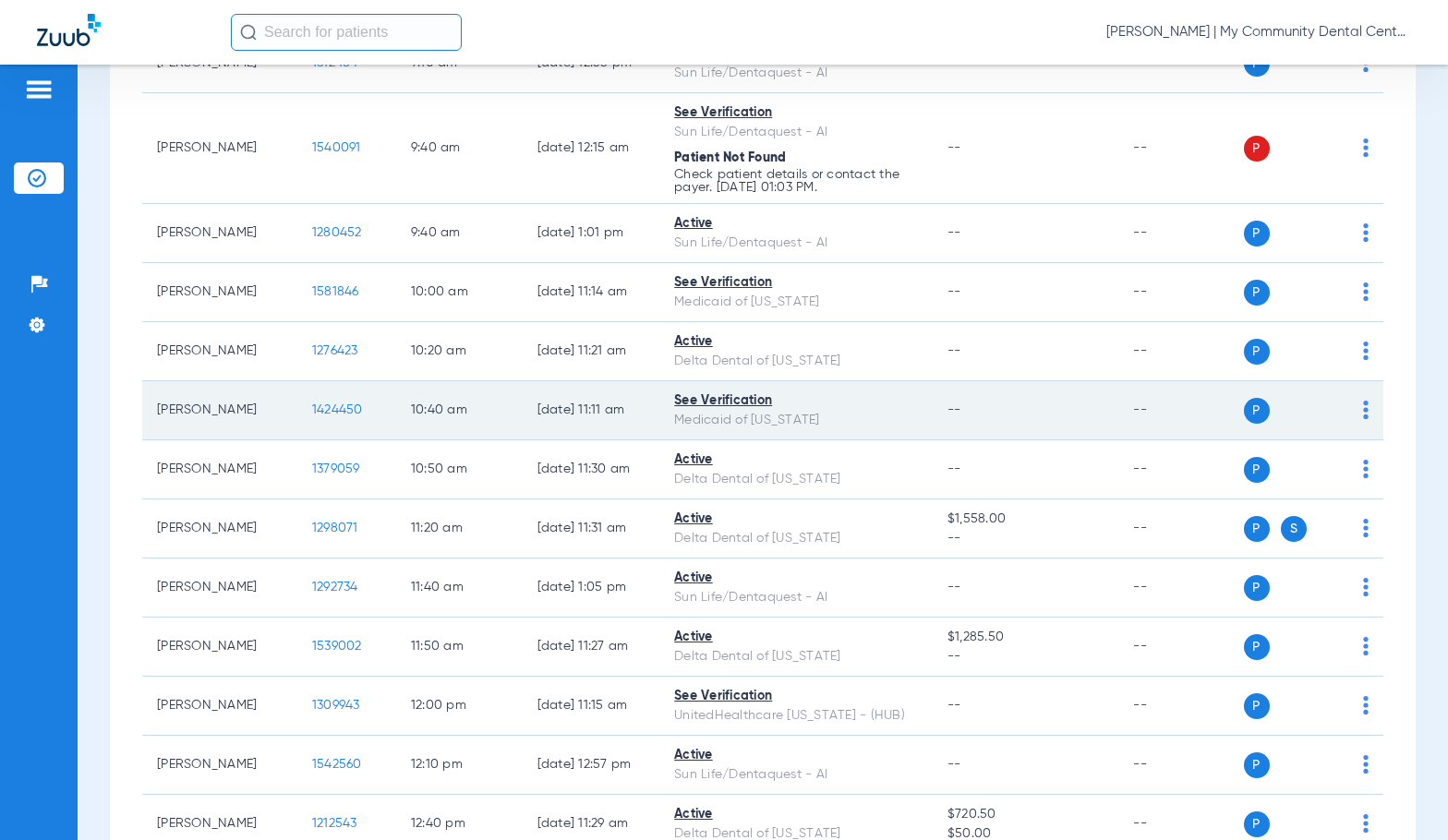
click at [315, 410] on span "1424450" at bounding box center [337, 410] width 50 height 13
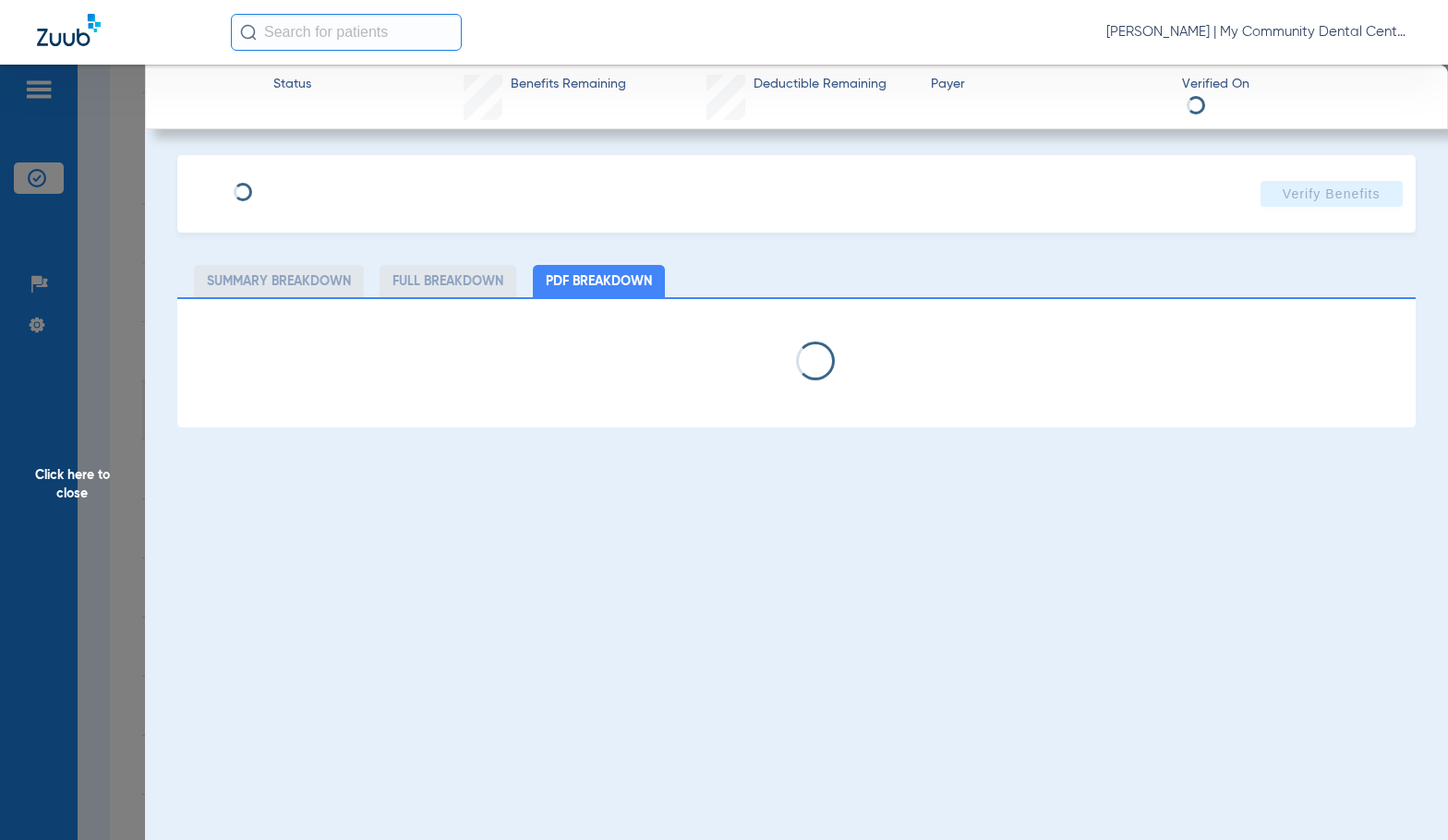
select select "page-width"
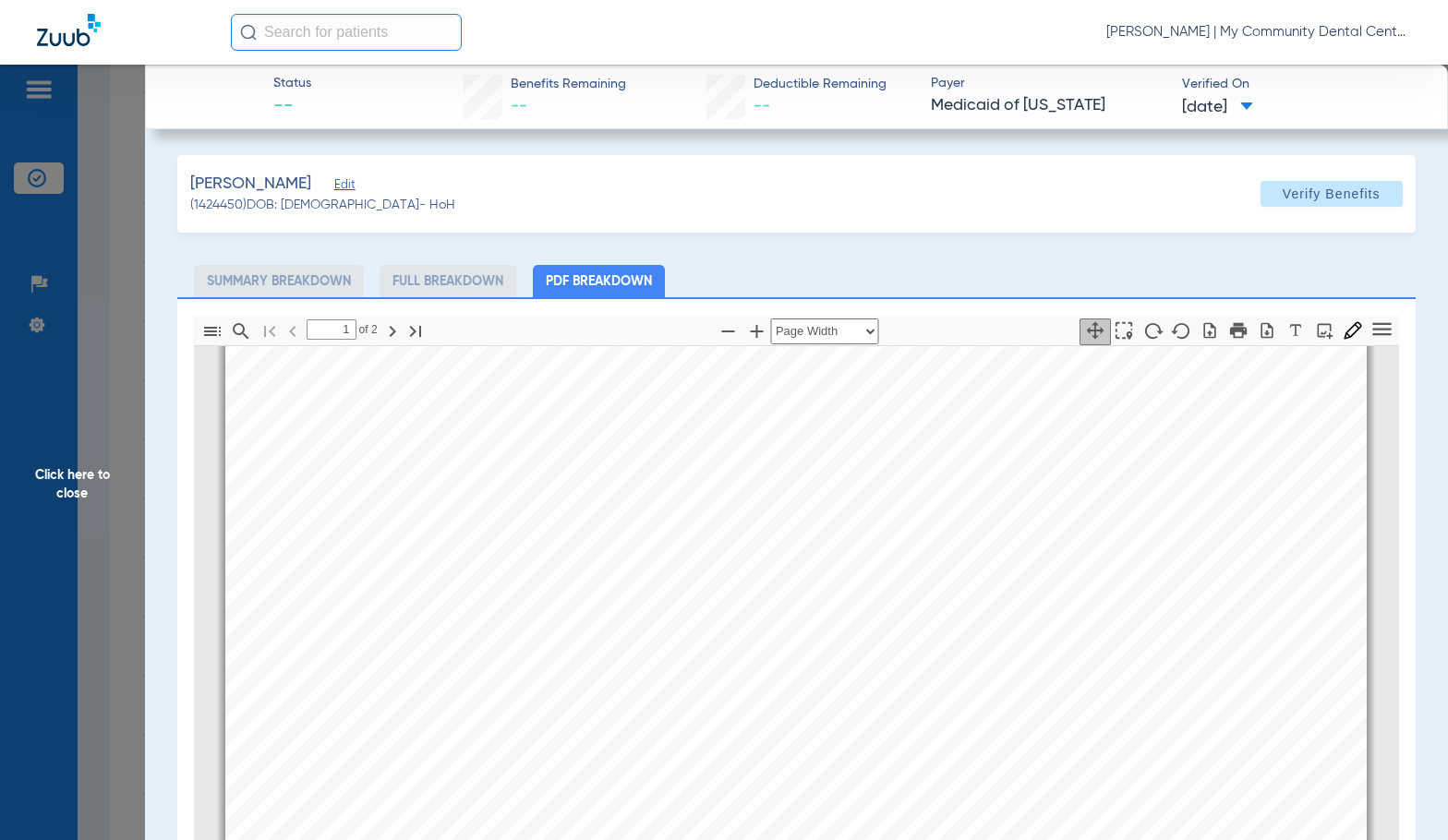
scroll to position [656, 0]
type input "2"
click at [130, 471] on span "Click here to close" at bounding box center [72, 484] width 145 height 840
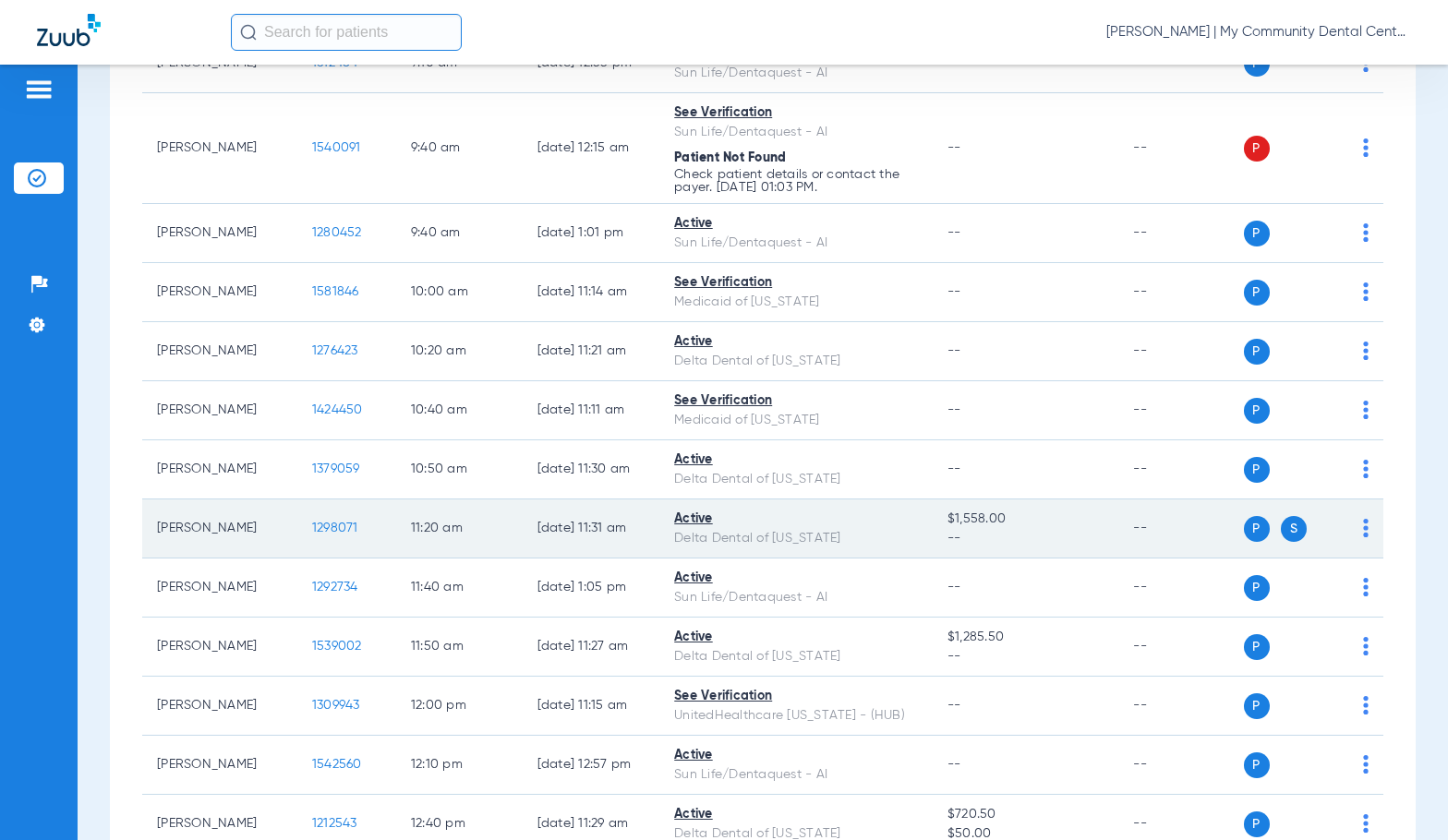
click at [327, 529] on span "1298071" at bounding box center [335, 527] width 47 height 13
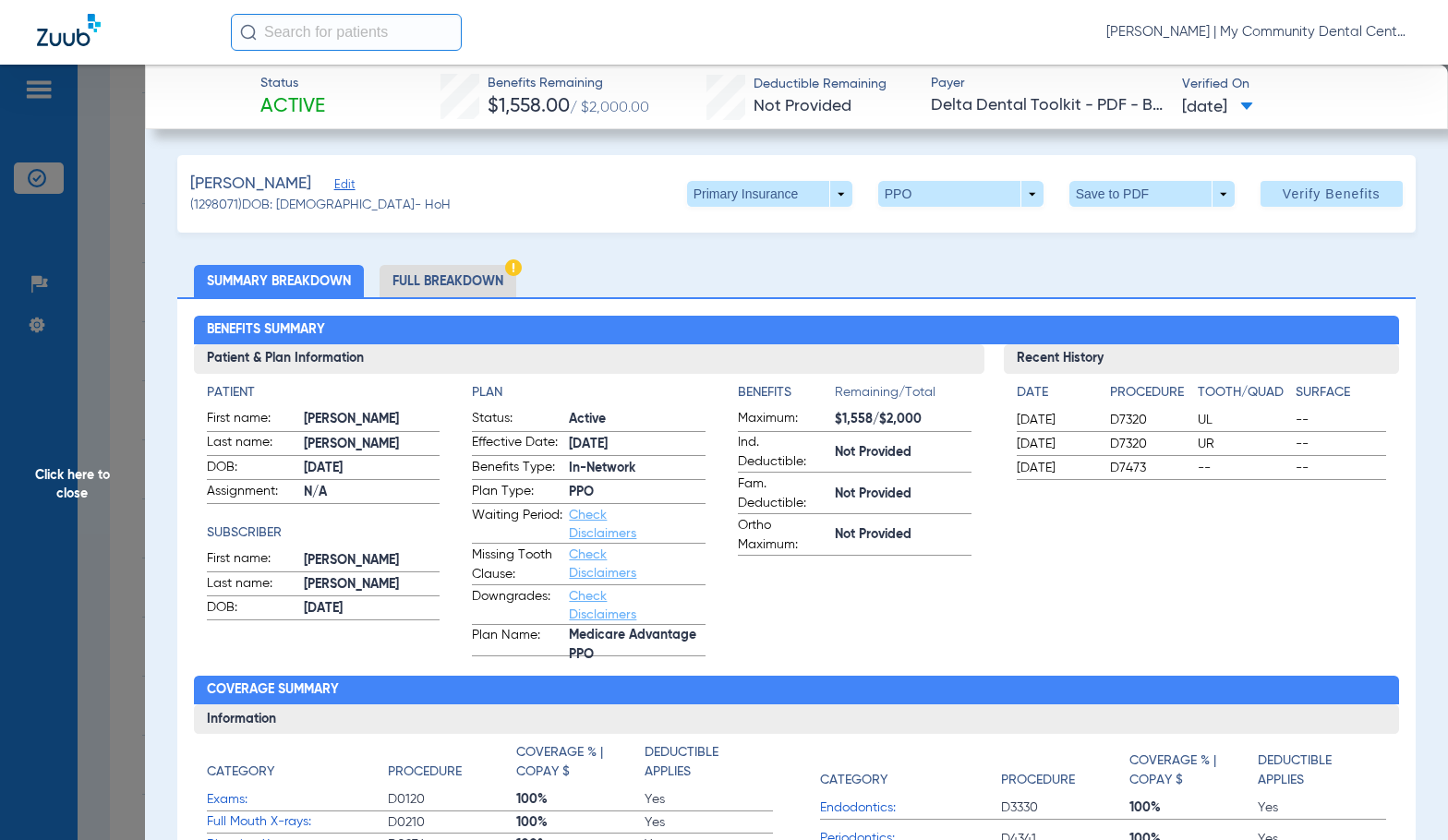
click at [426, 269] on li "Full Breakdown" at bounding box center [448, 281] width 137 height 33
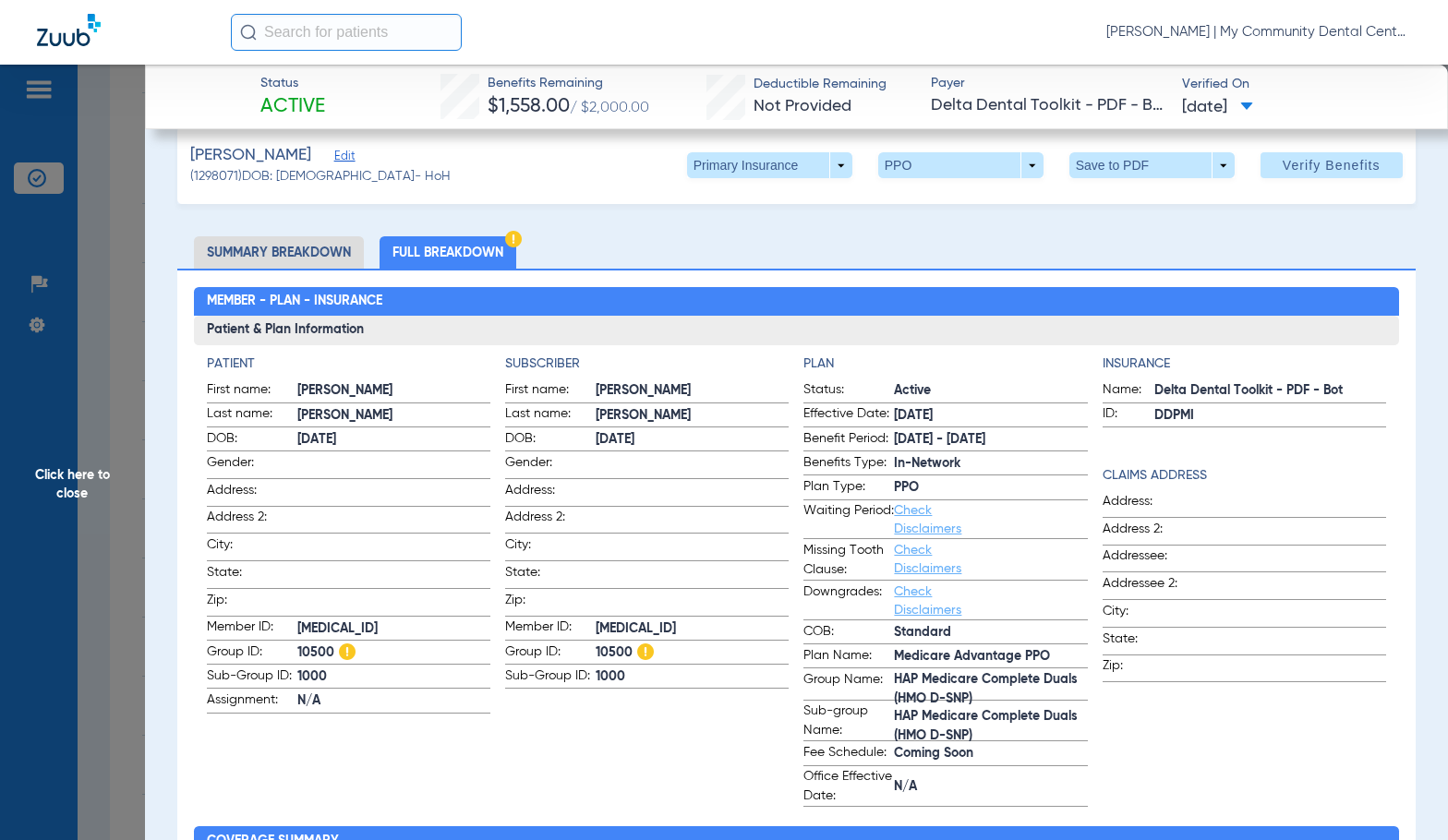
scroll to position [0, 0]
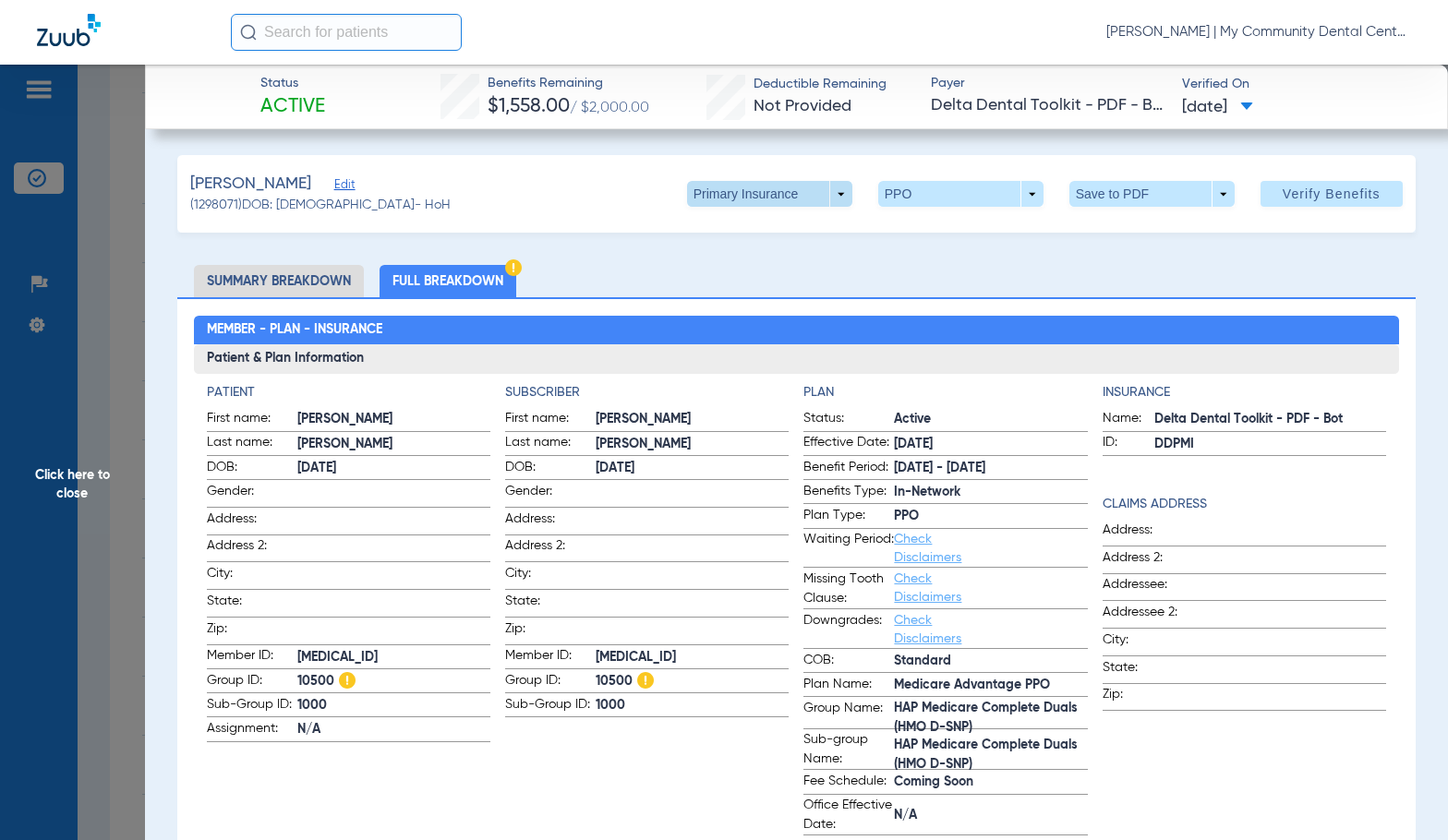
click at [747, 197] on span at bounding box center [769, 194] width 45 height 45
click at [733, 280] on button "Secondary Insurance" at bounding box center [749, 267] width 151 height 37
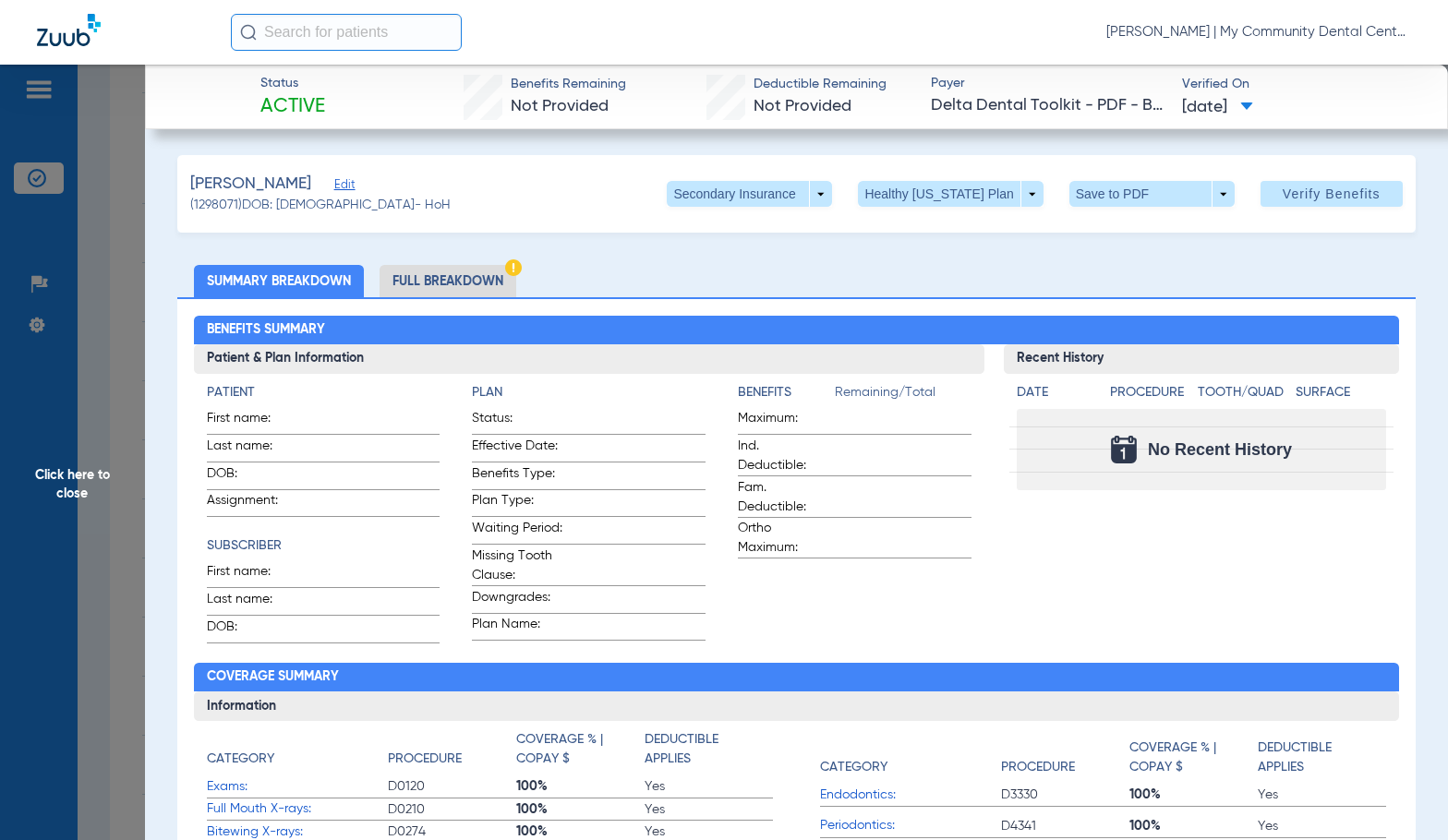
click at [471, 287] on li "Full Breakdown" at bounding box center [448, 281] width 137 height 33
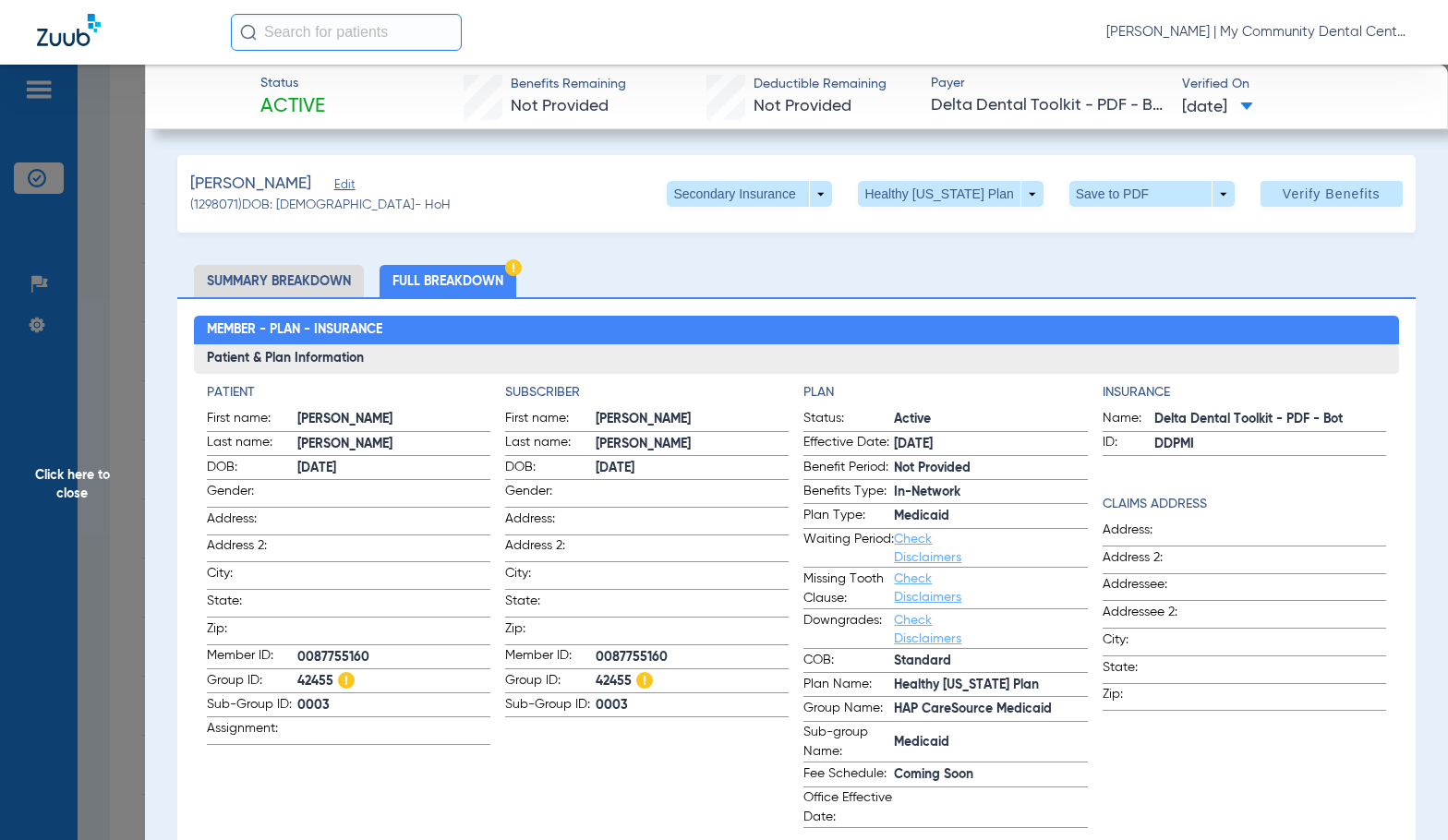
drag, startPoint x: 62, startPoint y: 450, endPoint x: 240, endPoint y: 461, distance: 178.3
click at [62, 450] on span "Click here to close" at bounding box center [72, 484] width 145 height 840
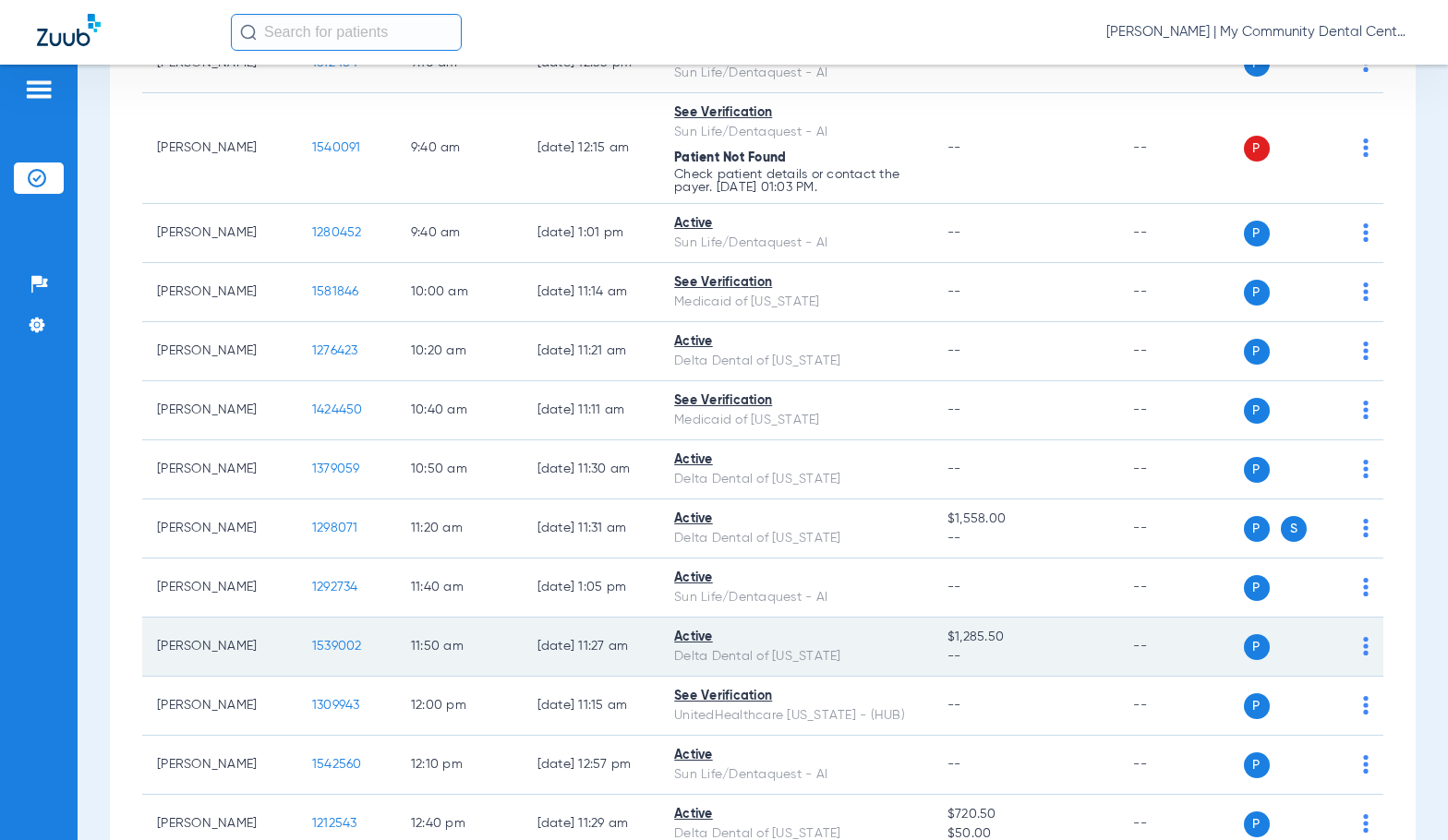
click at [314, 643] on span "1539002" at bounding box center [337, 646] width 49 height 13
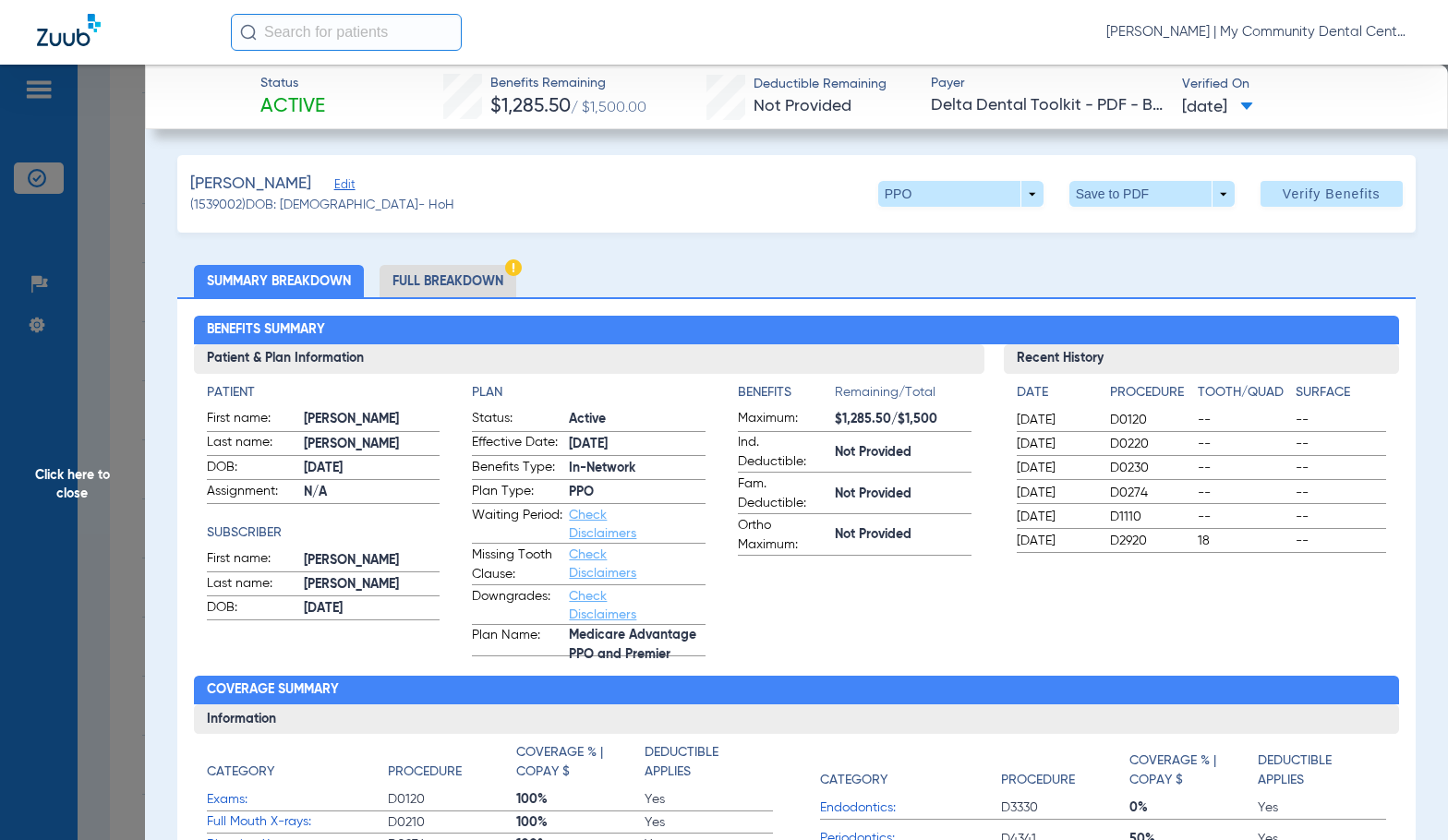
click at [436, 294] on li "Full Breakdown" at bounding box center [448, 281] width 137 height 33
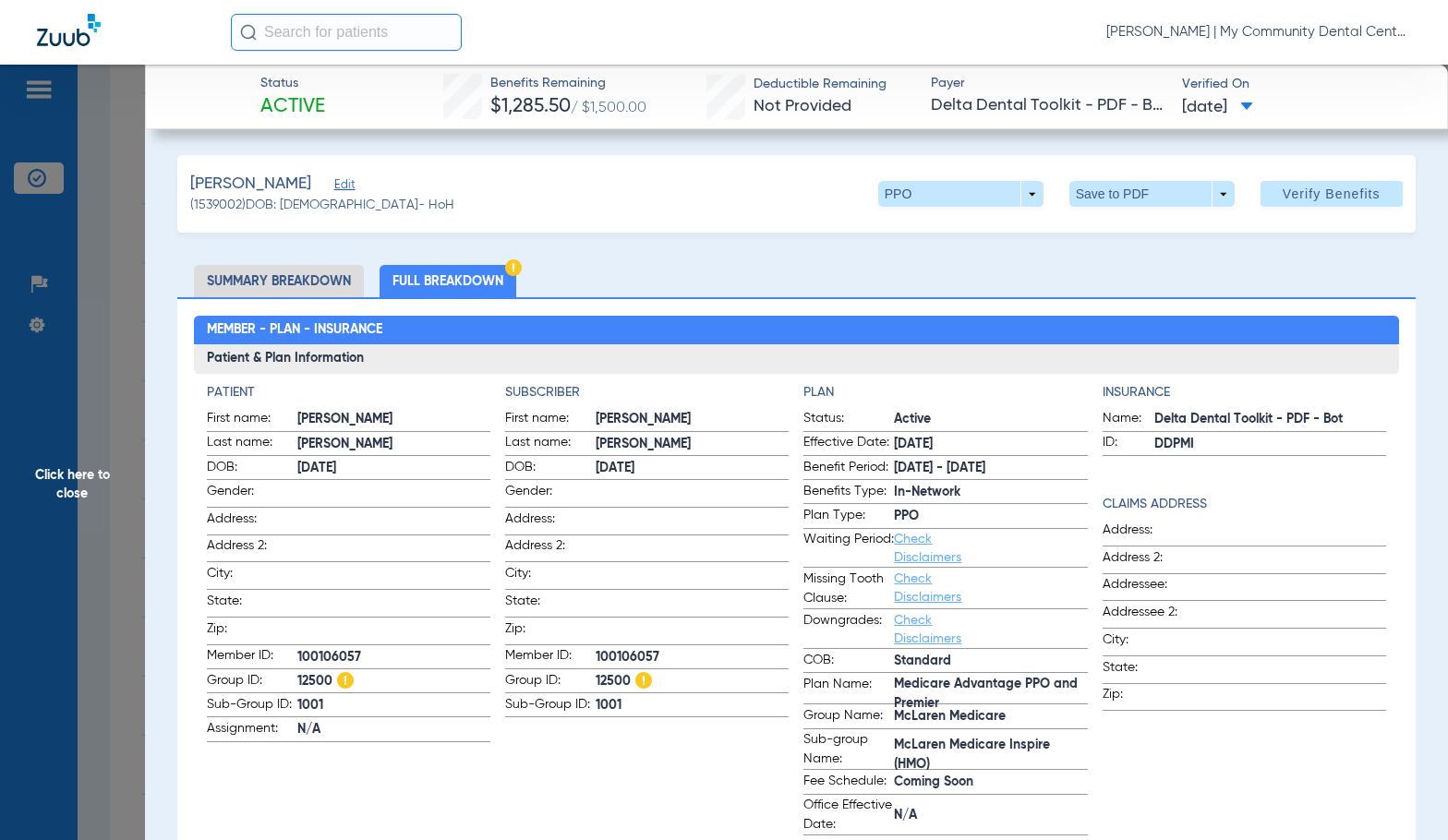
click at [447, 781] on app-patient-information "Patient First name: [PERSON_NAME] Last name: [PERSON_NAME]: [DEMOGRAPHIC_DATA] …" at bounding box center [348, 608] width 284 height 452
click at [82, 507] on span "Click here to close" at bounding box center [72, 484] width 145 height 840
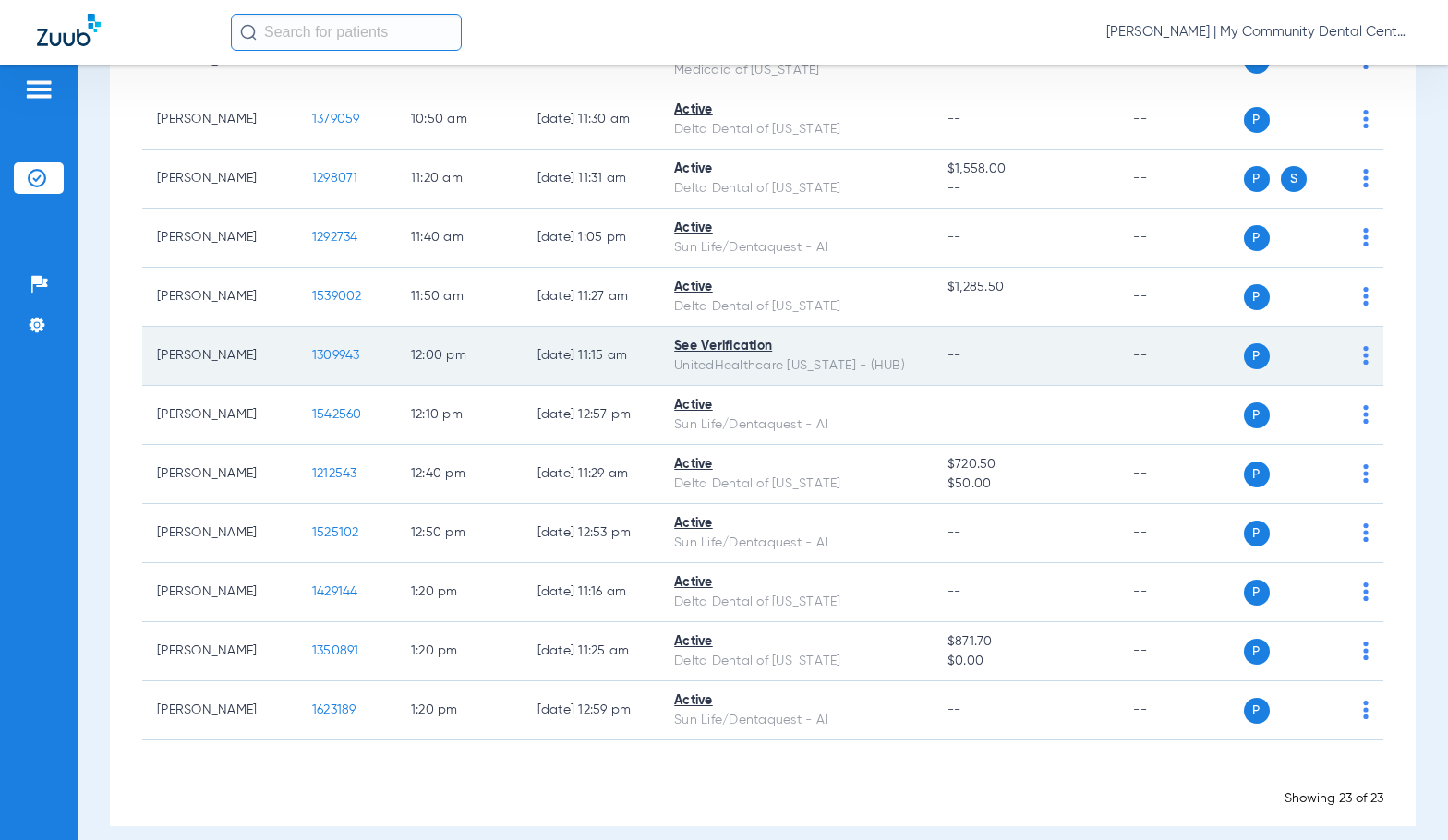
scroll to position [1015, 0]
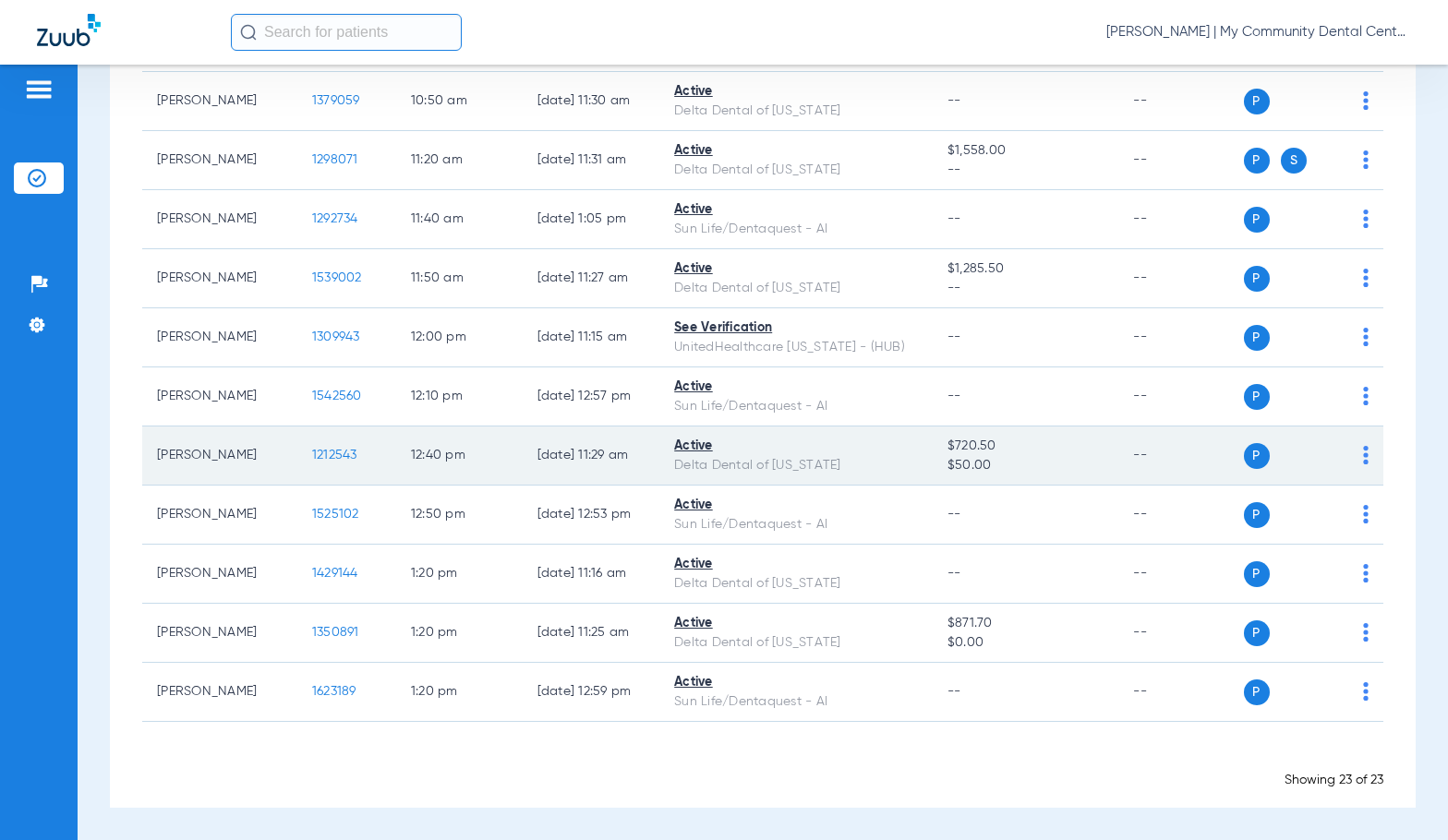
click at [323, 458] on span "1212543" at bounding box center [335, 455] width 46 height 13
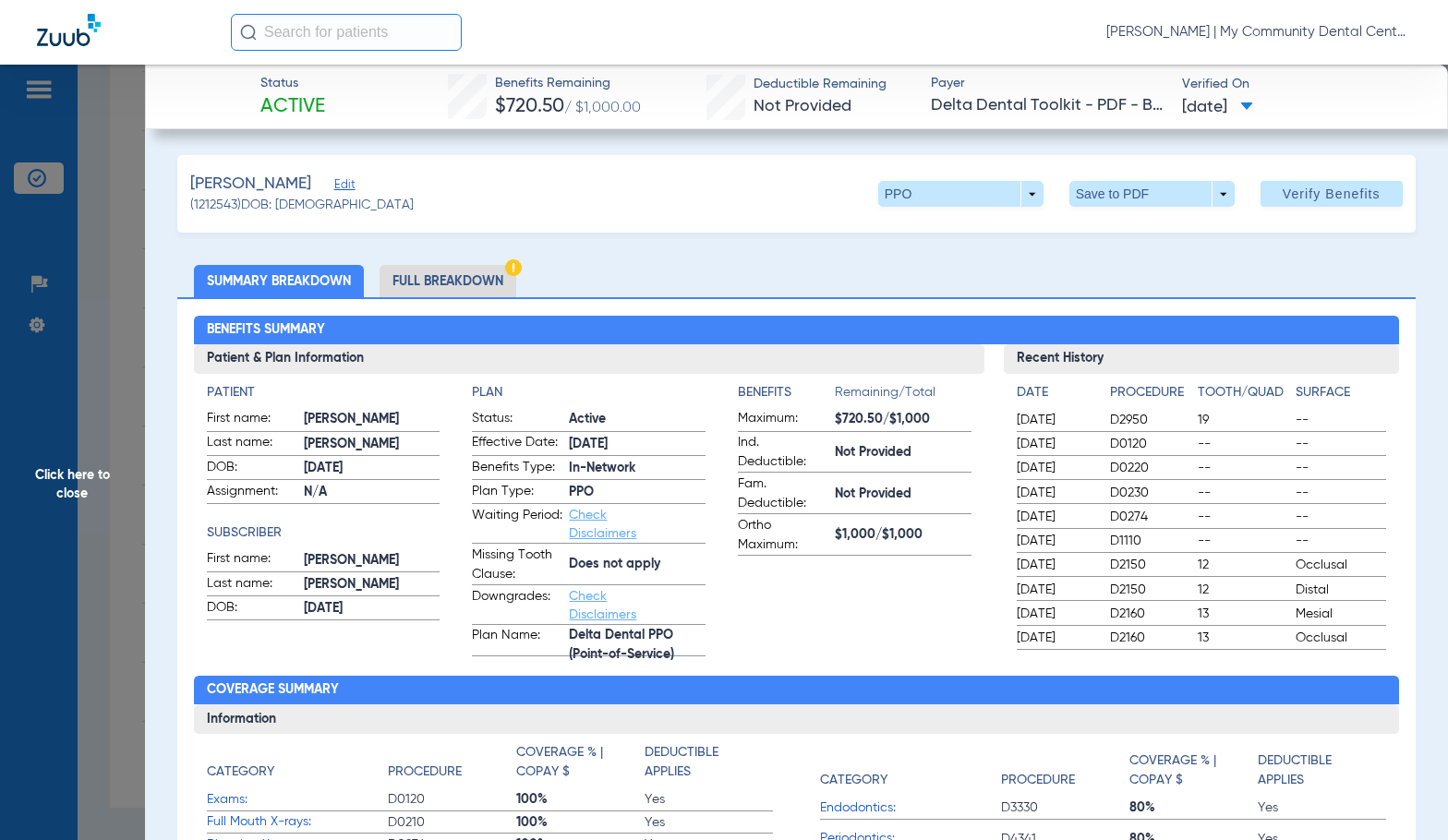
click at [441, 286] on li "Full Breakdown" at bounding box center [448, 281] width 137 height 33
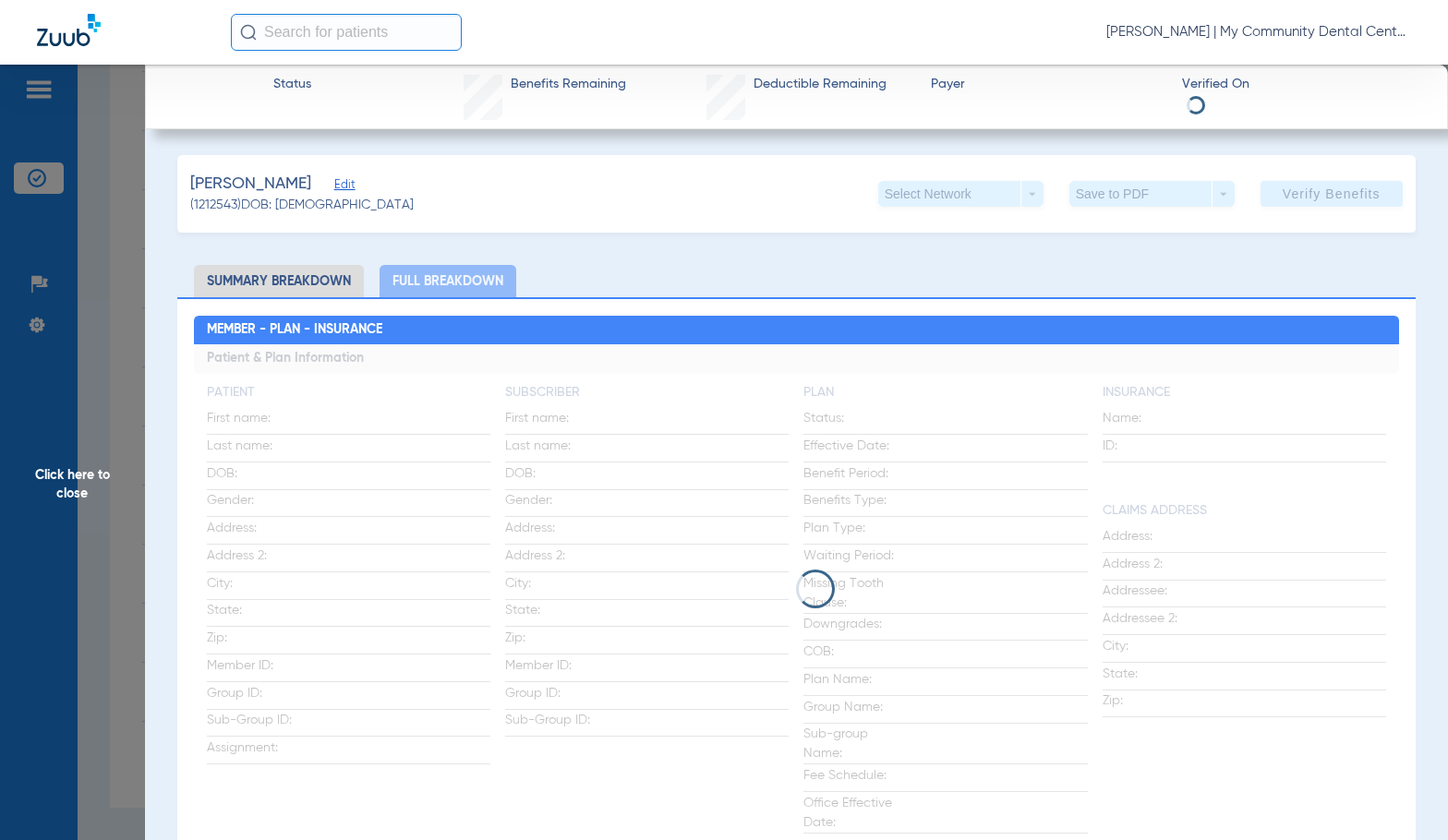
click at [520, 452] on app-loading-indicator at bounding box center [797, 589] width 1207 height 490
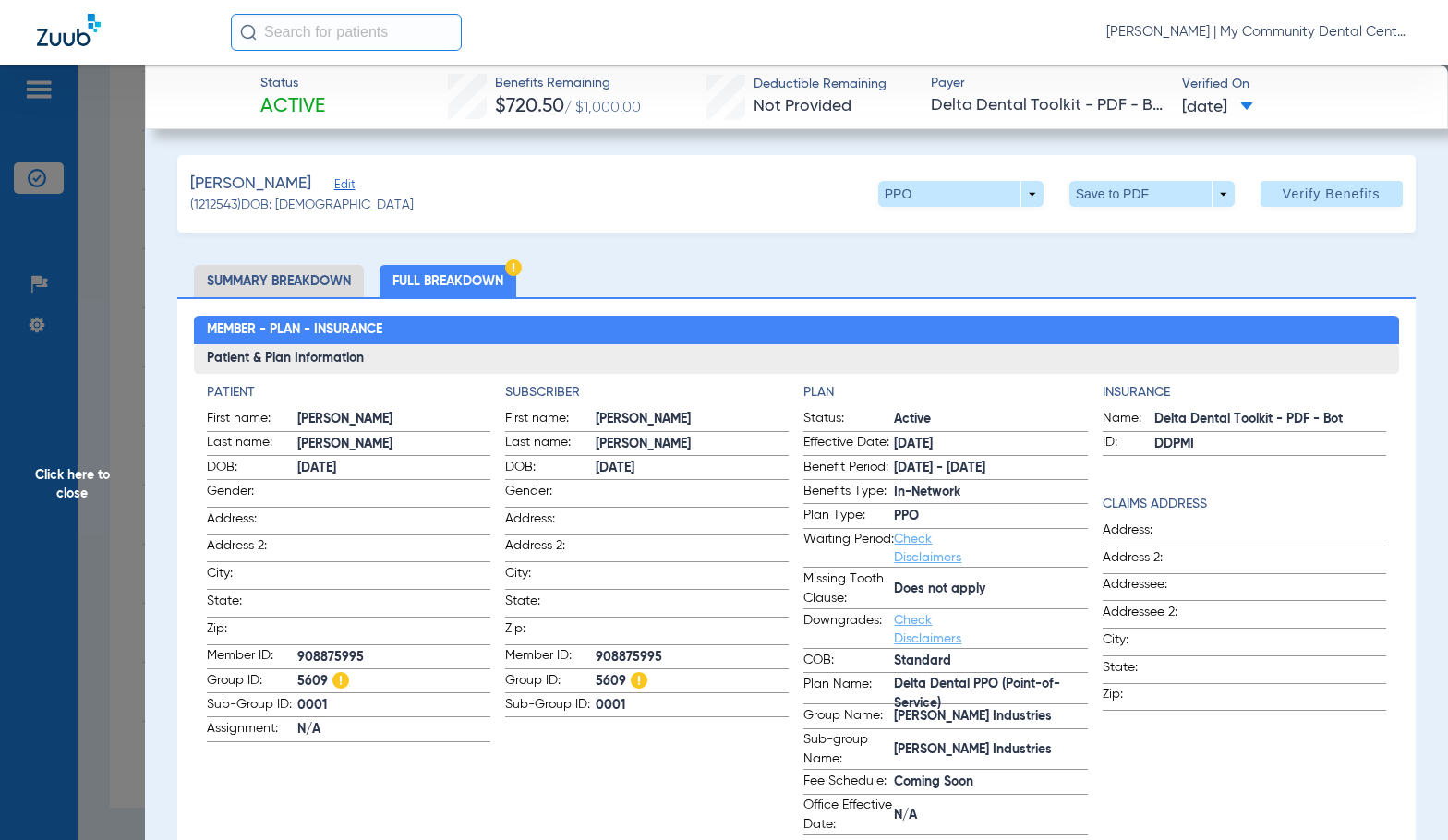
click at [107, 489] on span "Click here to close" at bounding box center [72, 484] width 145 height 840
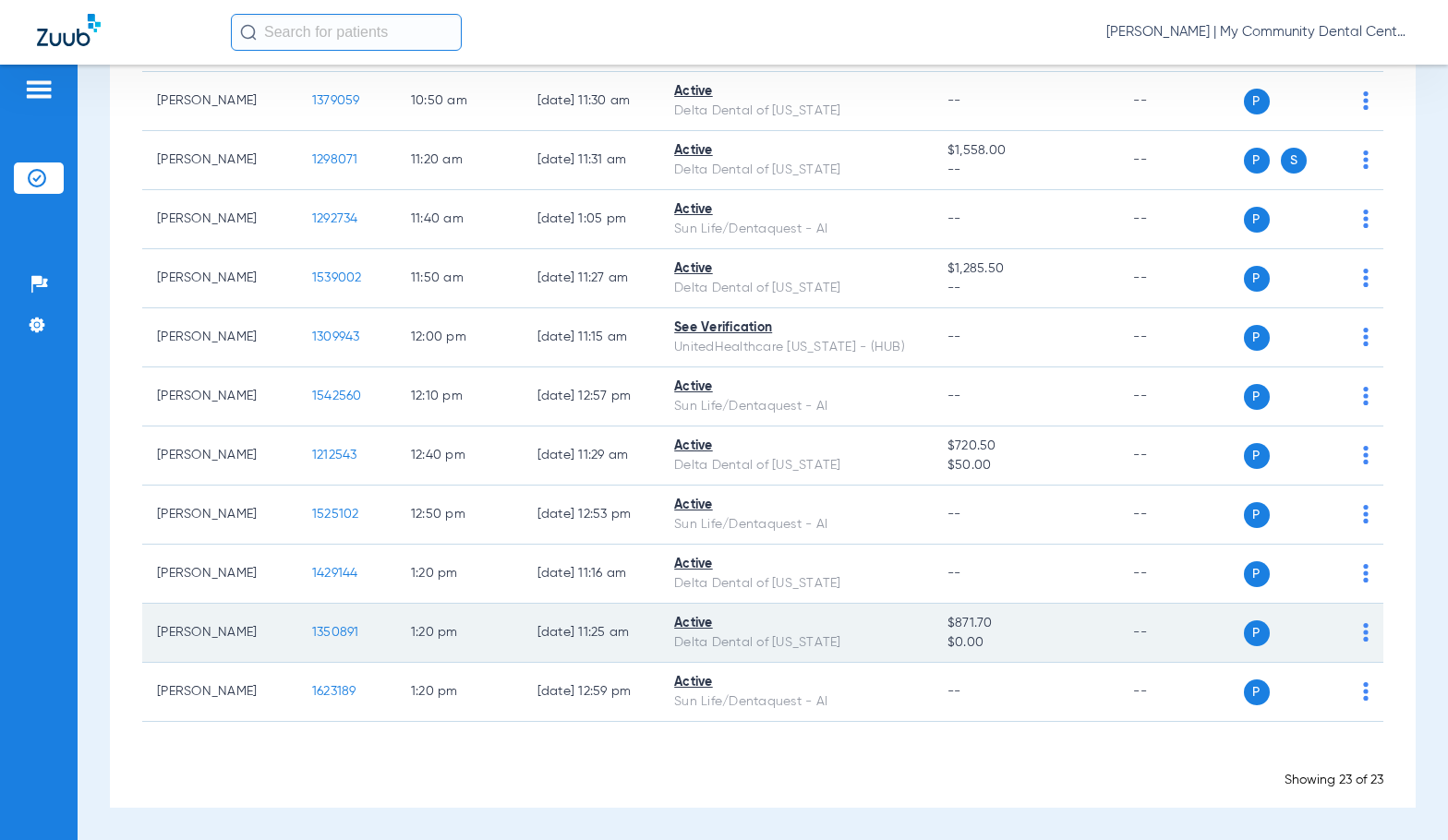
click at [312, 628] on span "1350891" at bounding box center [336, 632] width 48 height 13
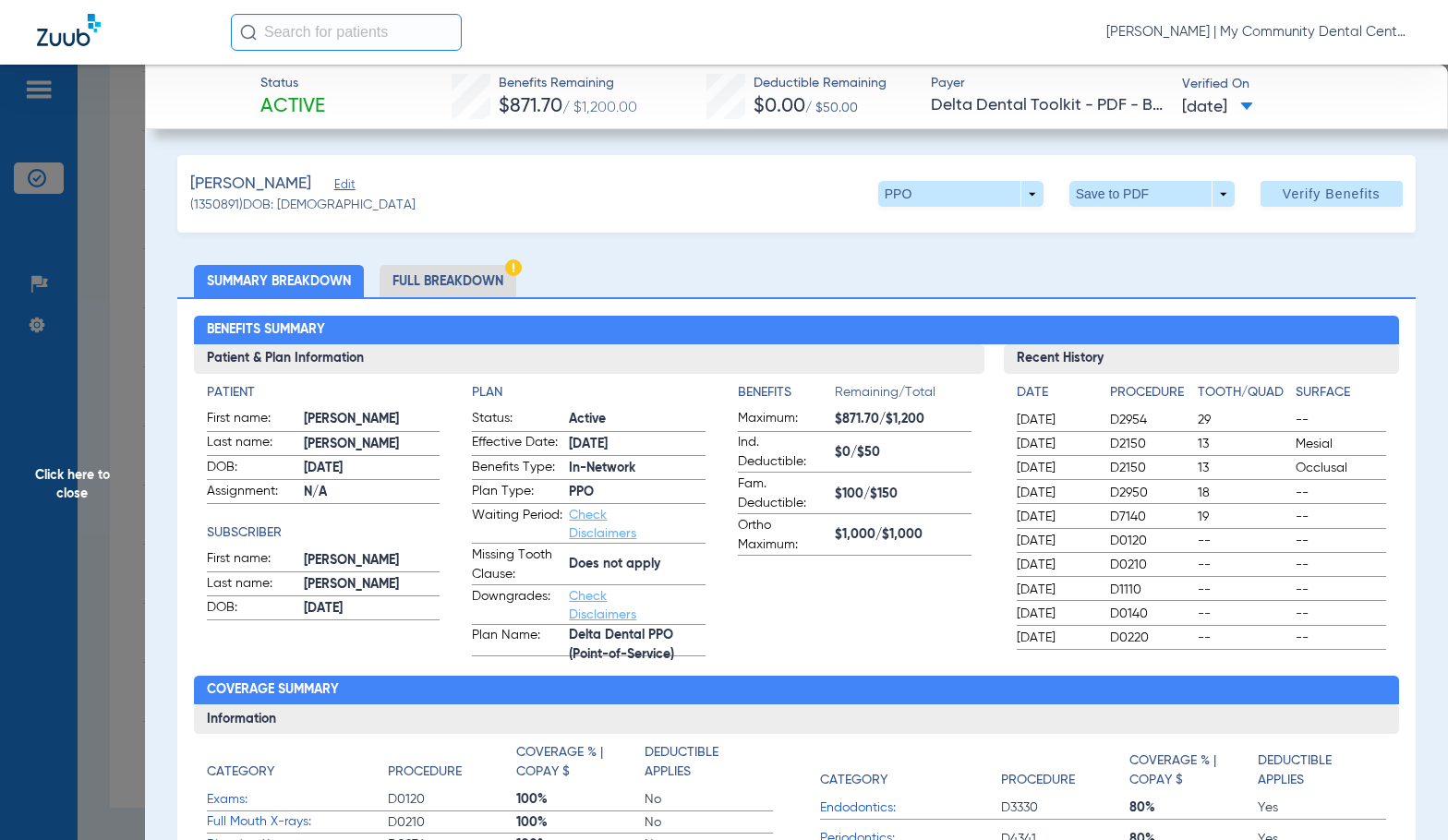
click at [416, 285] on li "Full Breakdown" at bounding box center [448, 281] width 137 height 33
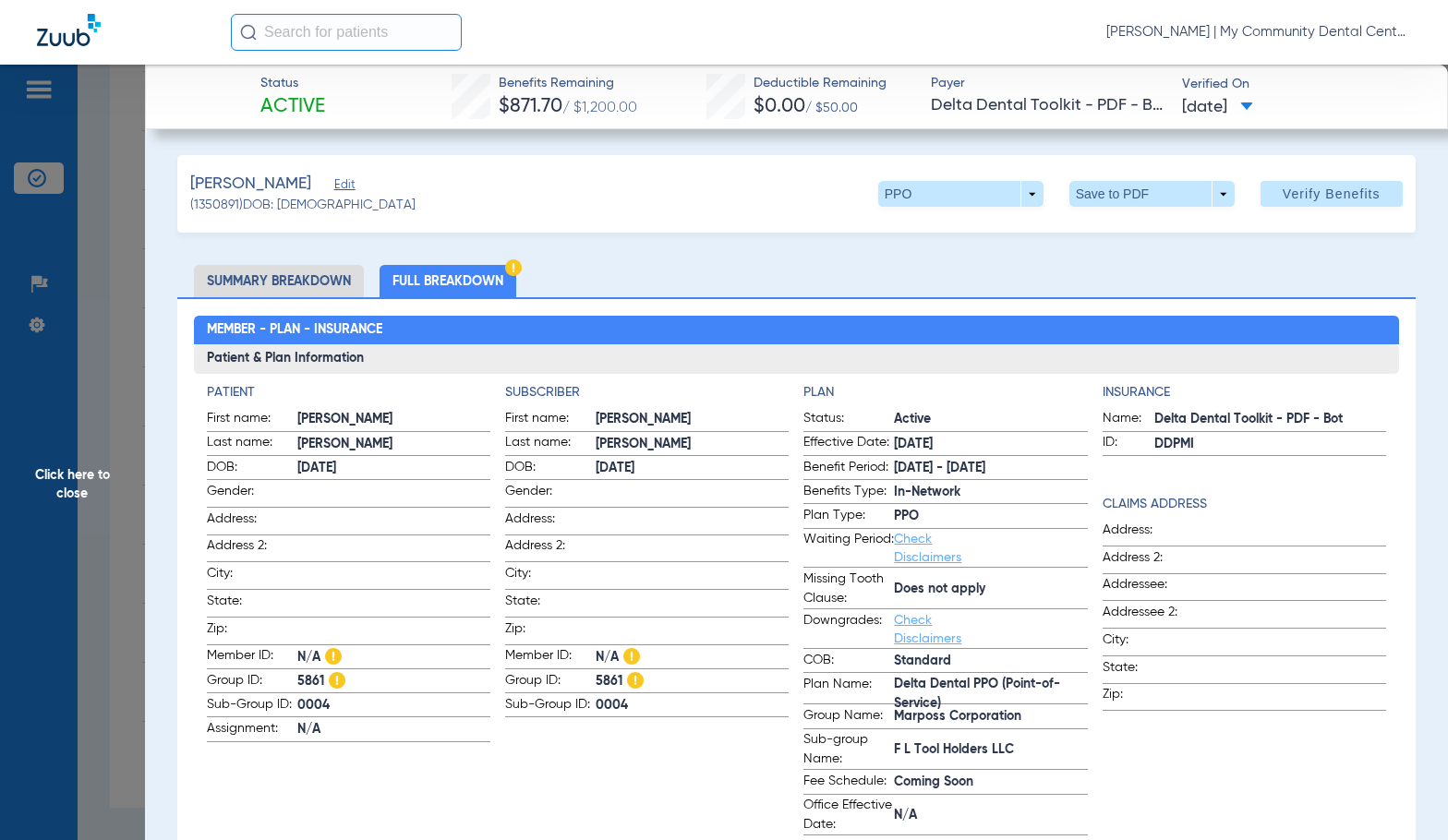
drag, startPoint x: 112, startPoint y: 433, endPoint x: 193, endPoint y: 444, distance: 81.7
click at [112, 433] on span "Click here to close" at bounding box center [72, 484] width 145 height 840
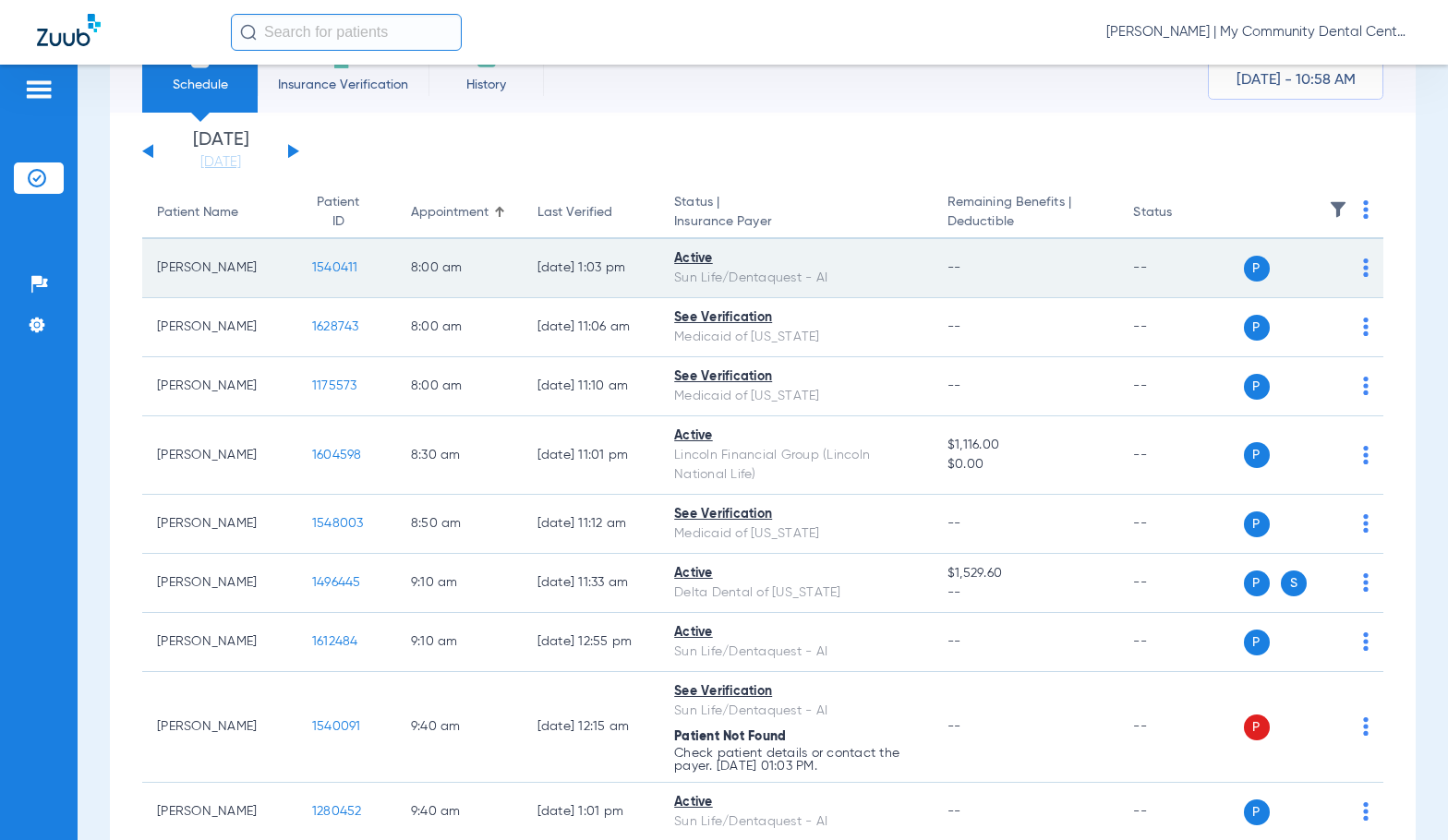
scroll to position [0, 0]
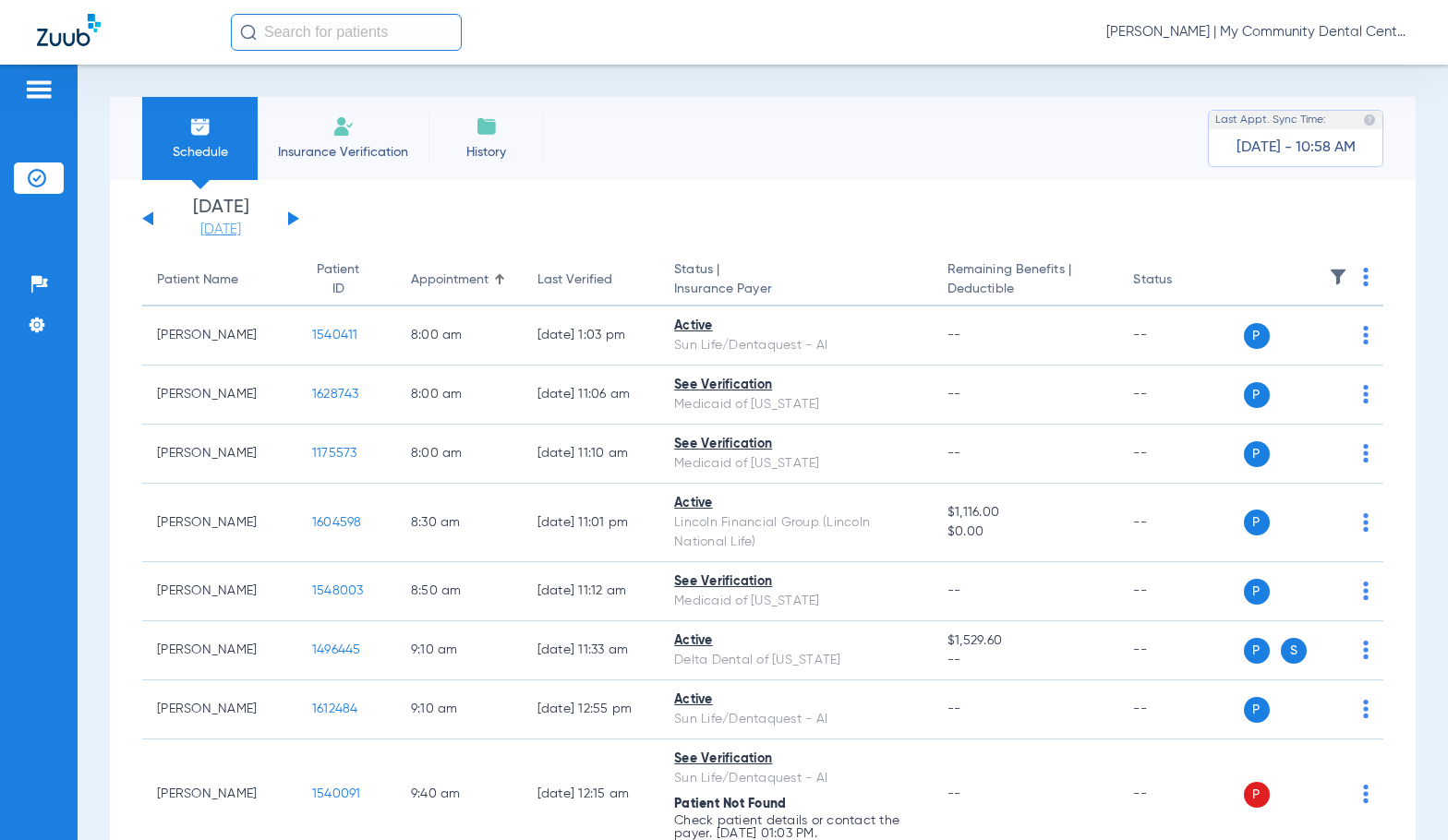
click at [215, 233] on link "[DATE]" at bounding box center [221, 230] width 111 height 19
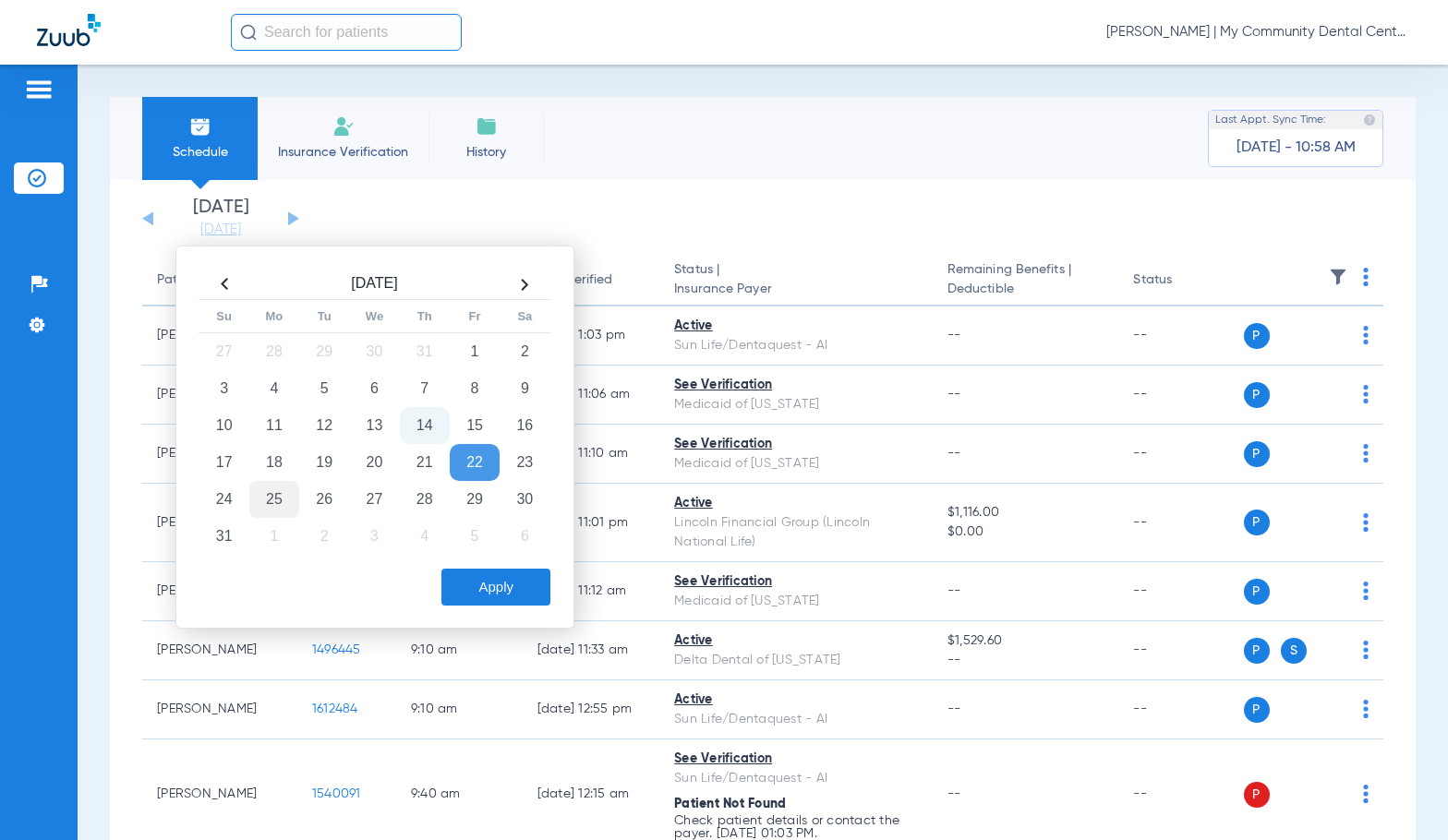
click at [269, 496] on td "25" at bounding box center [274, 499] width 49 height 37
click at [526, 581] on button "Apply" at bounding box center [496, 587] width 109 height 37
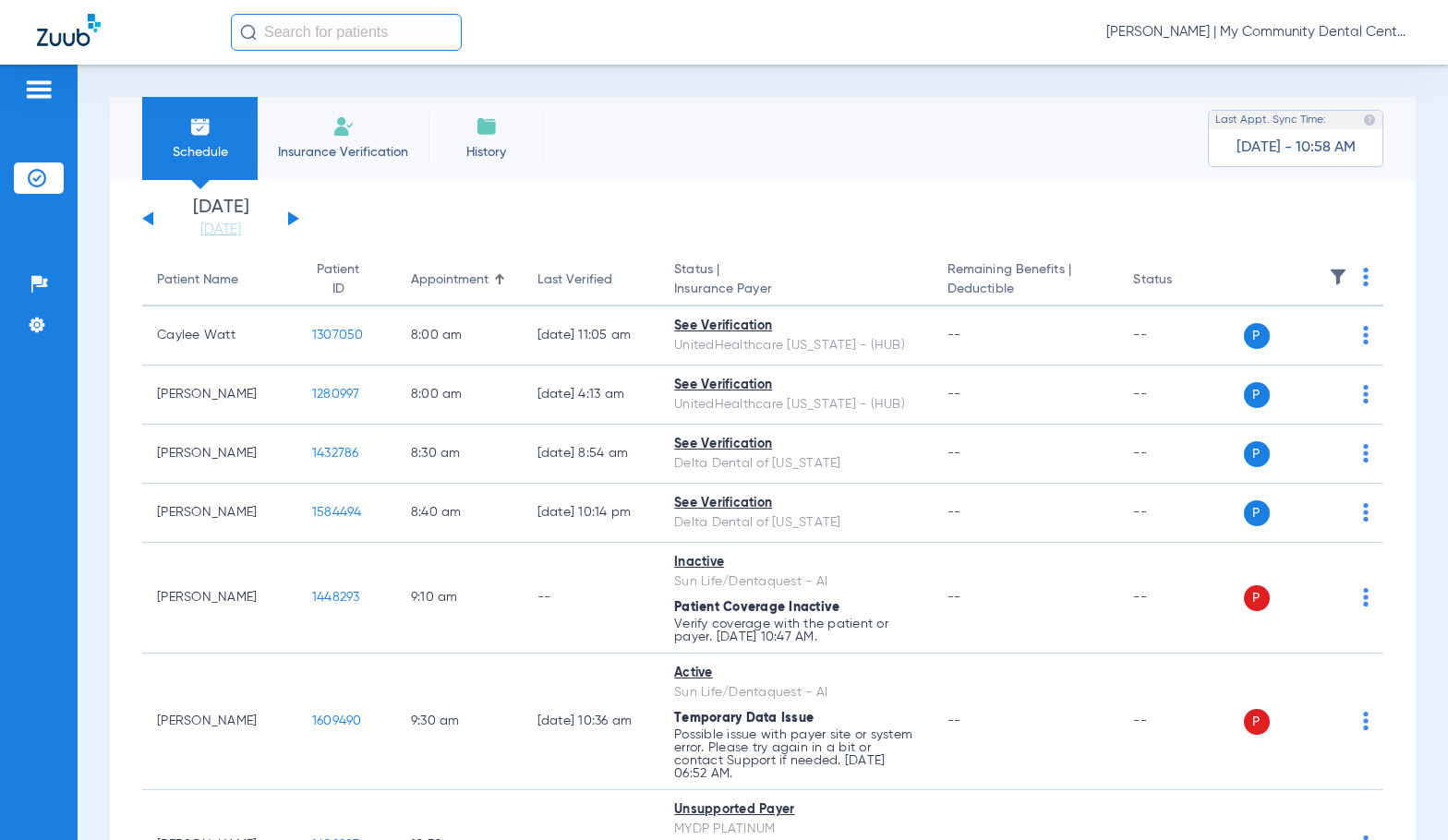
click at [1364, 277] on img at bounding box center [1367, 277] width 6 height 19
click at [1288, 350] on span "Verify All" at bounding box center [1282, 349] width 116 height 13
